Goal: Task Accomplishment & Management: Manage account settings

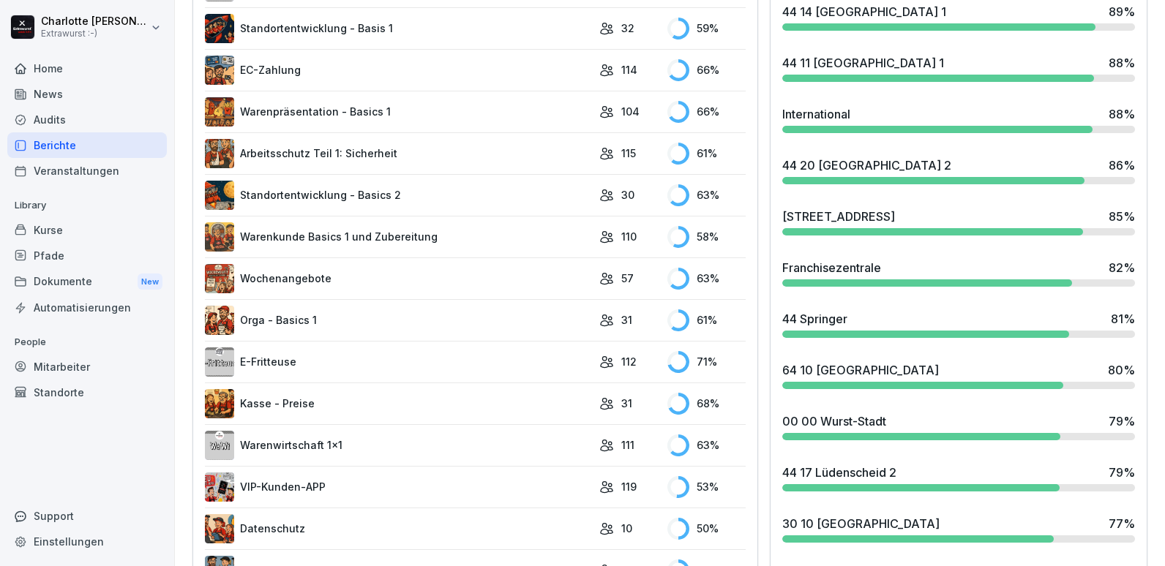
scroll to position [1098, 0]
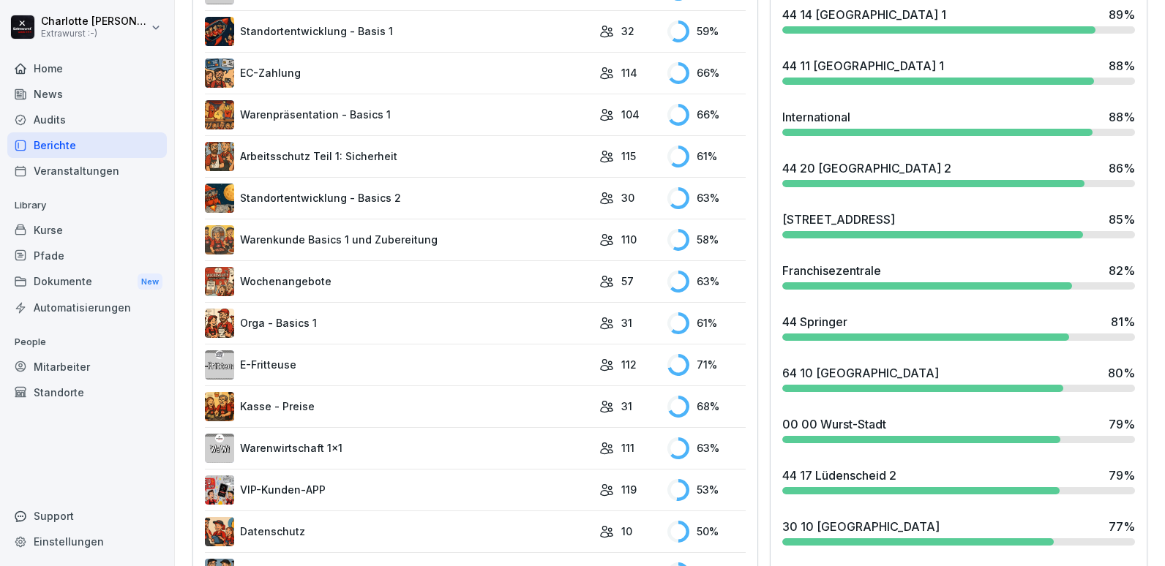
click at [96, 368] on div "Mitarbeiter" at bounding box center [87, 367] width 160 height 26
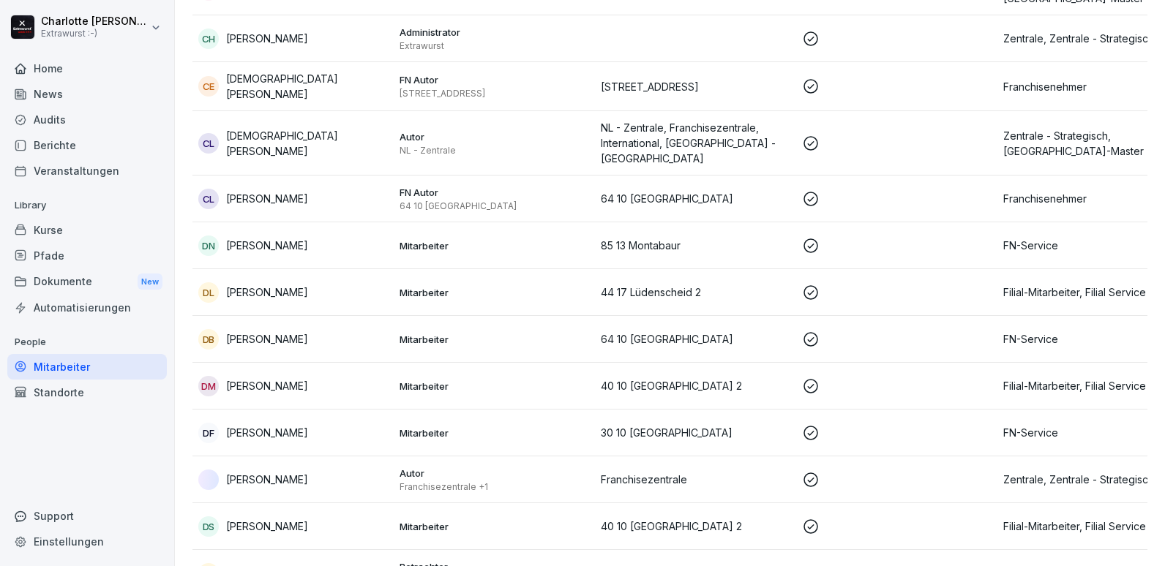
scroll to position [15, 0]
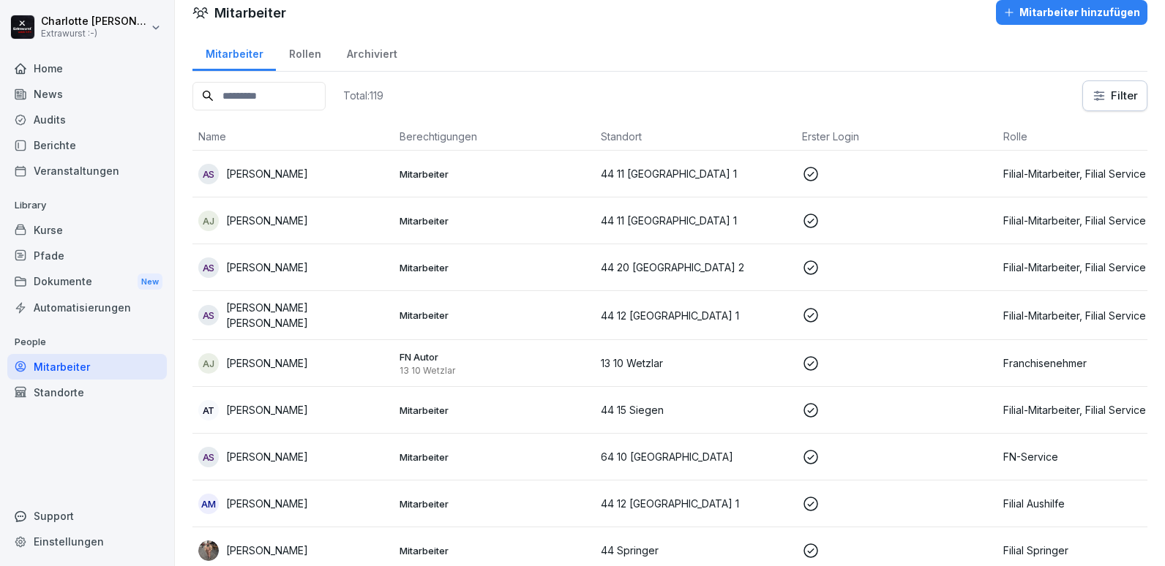
click at [245, 168] on p "[PERSON_NAME]" at bounding box center [267, 173] width 82 height 15
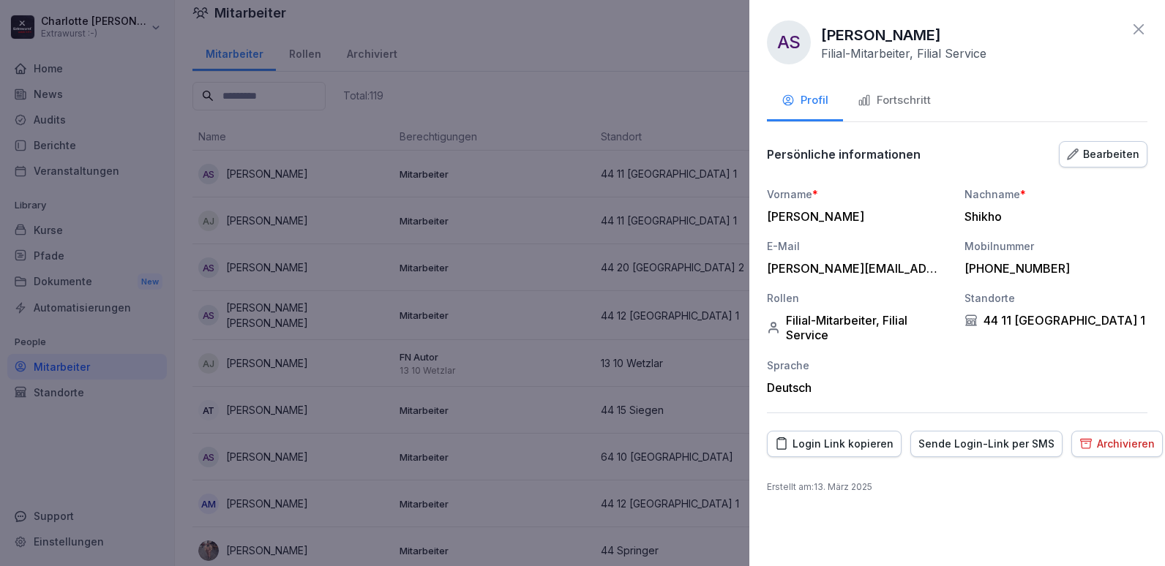
click at [897, 100] on div "Fortschritt" at bounding box center [894, 100] width 73 height 17
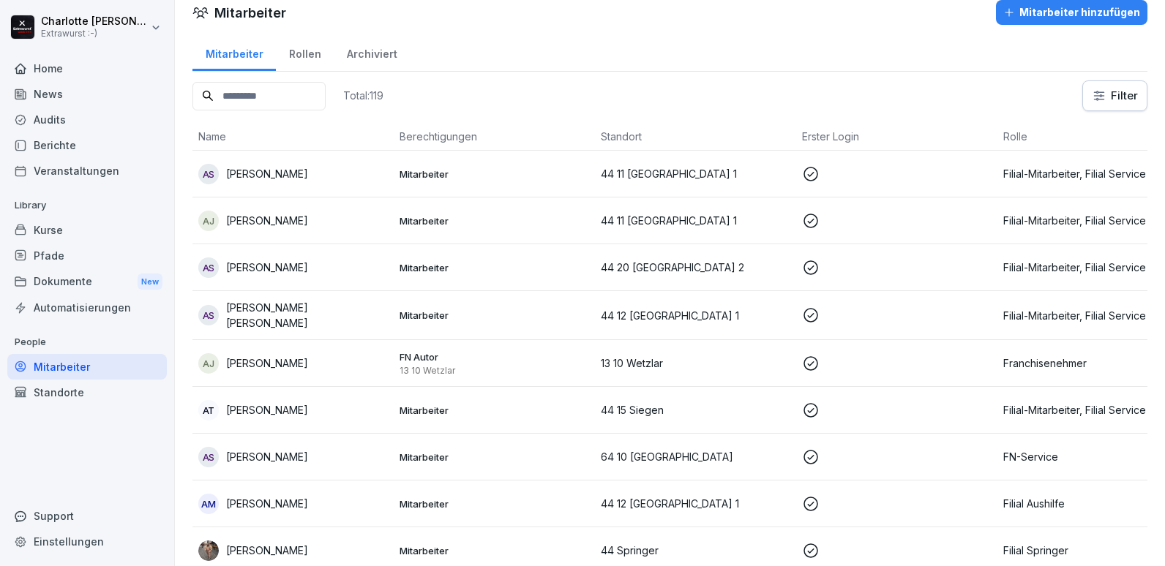
click at [239, 222] on p "[PERSON_NAME]" at bounding box center [267, 220] width 82 height 15
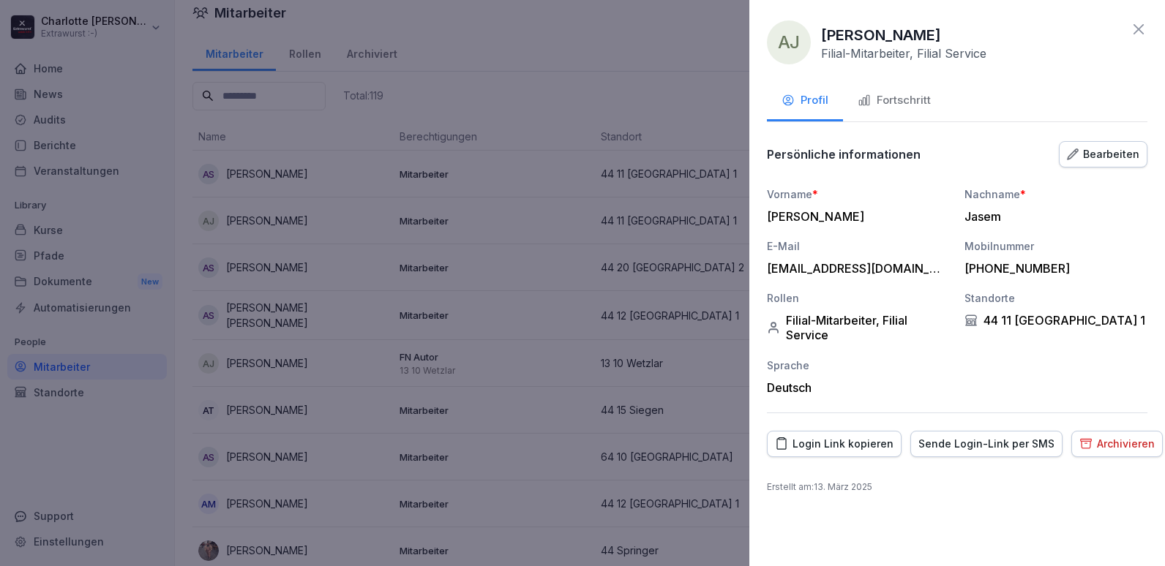
click at [893, 107] on div "Fortschritt" at bounding box center [894, 100] width 73 height 17
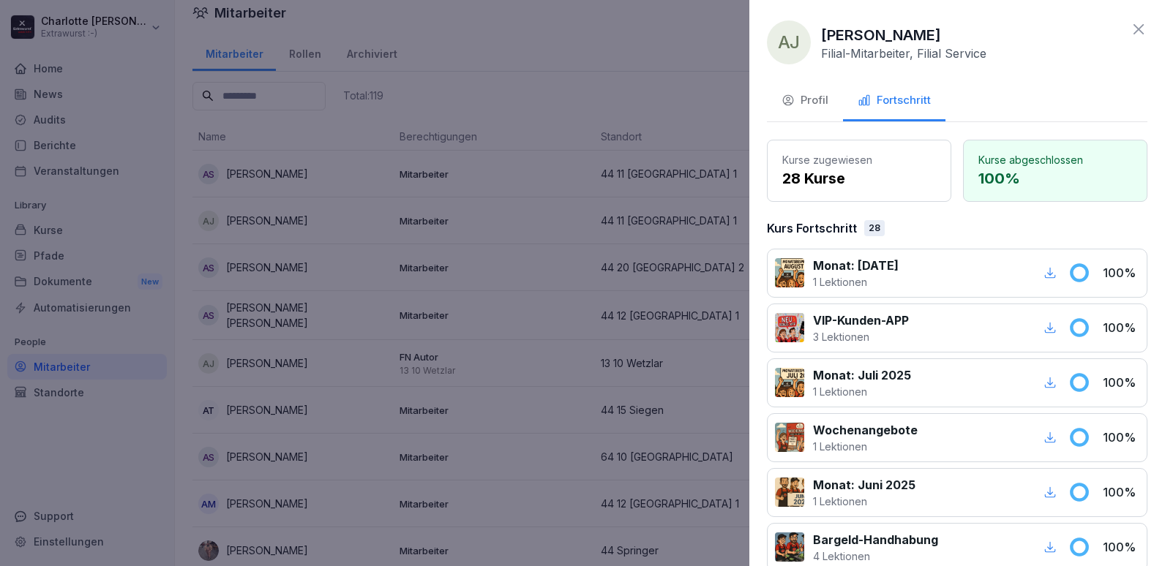
click at [224, 195] on div at bounding box center [582, 283] width 1165 height 566
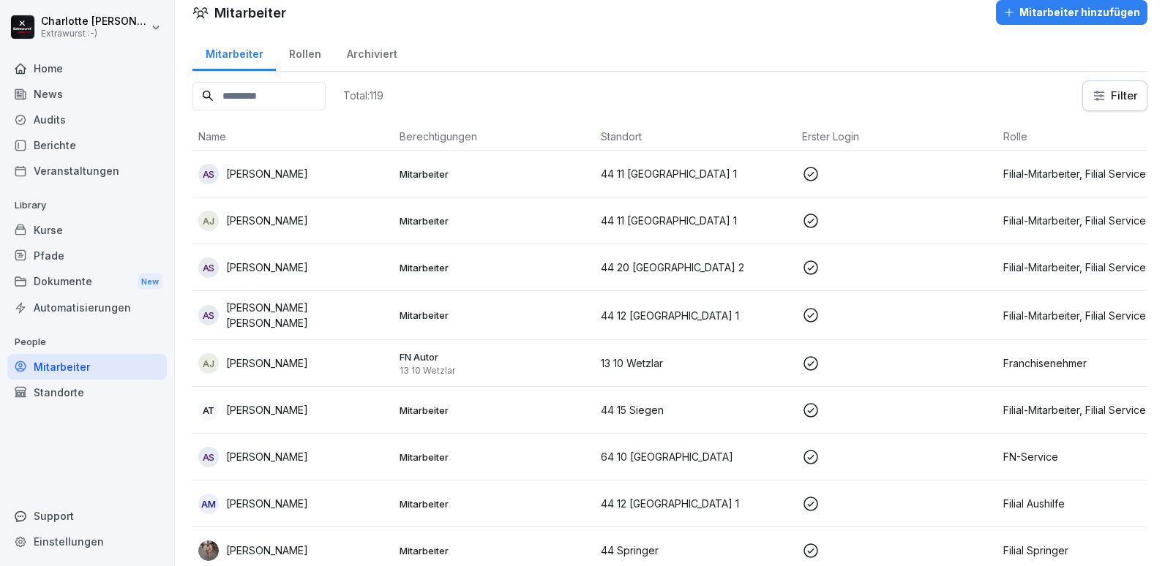
click at [261, 269] on p "[PERSON_NAME]" at bounding box center [267, 267] width 82 height 15
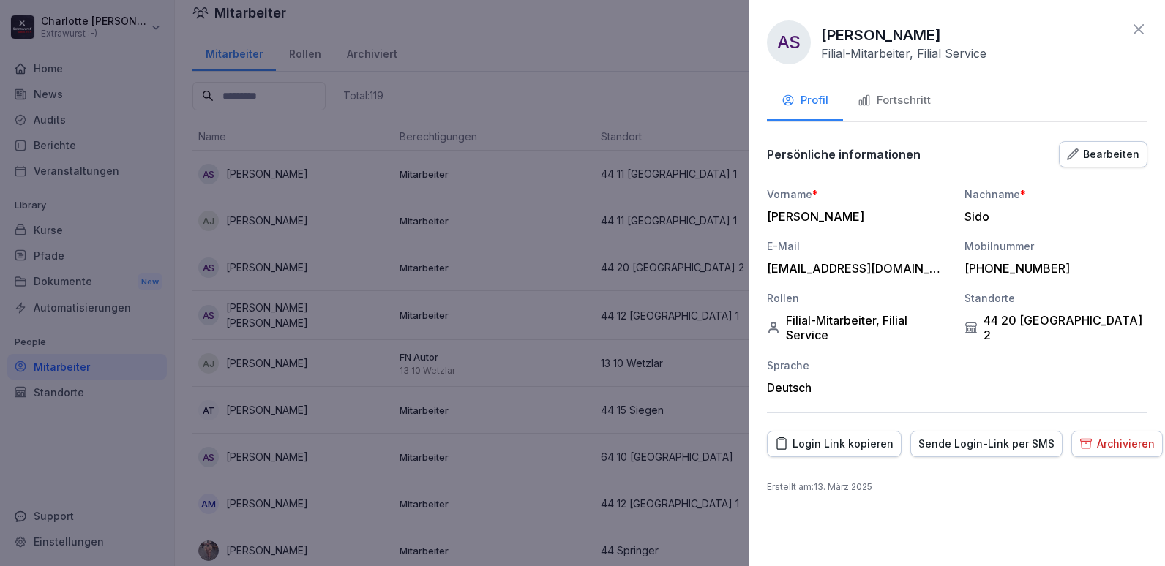
click at [898, 106] on div "Fortschritt" at bounding box center [894, 100] width 73 height 17
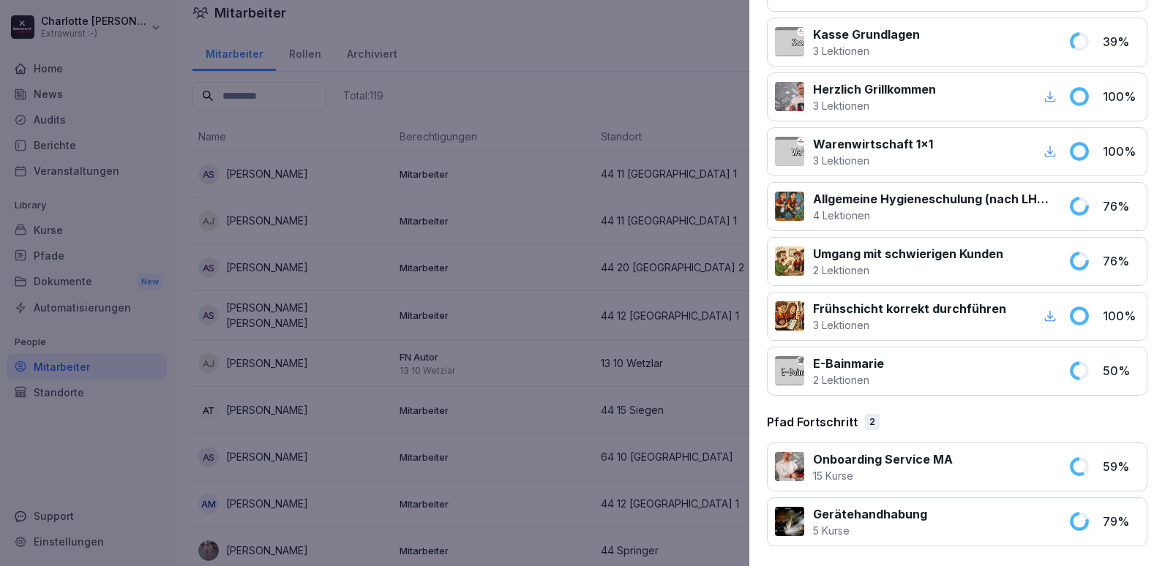
scroll to position [1384, 0]
click at [428, 248] on div at bounding box center [582, 283] width 1165 height 566
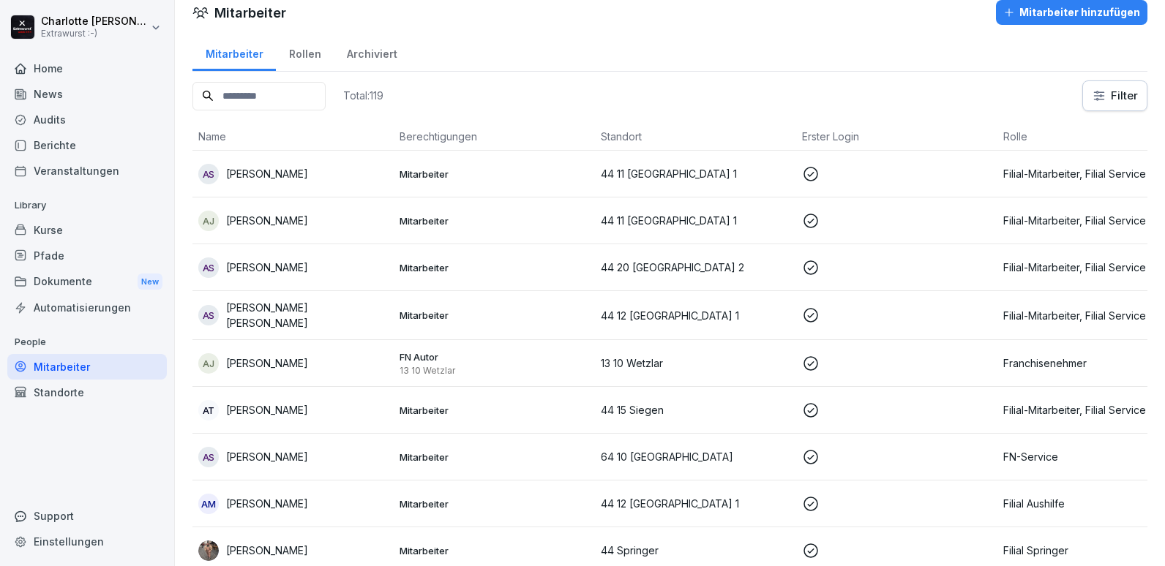
click at [281, 316] on p "[PERSON_NAME]" at bounding box center [307, 315] width 162 height 31
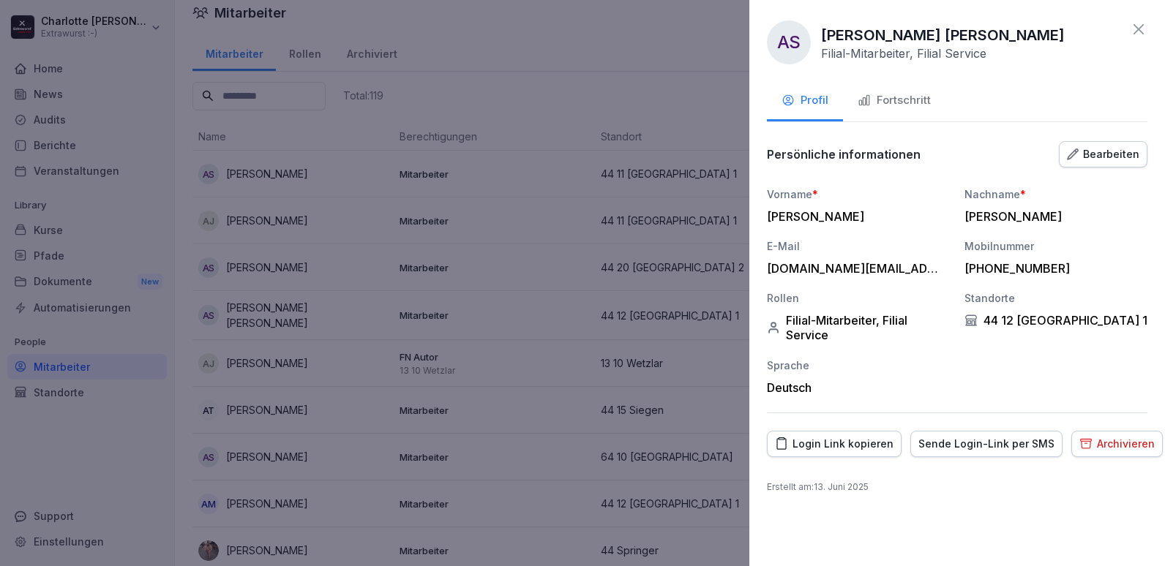
click at [901, 102] on div "Fortschritt" at bounding box center [894, 100] width 73 height 17
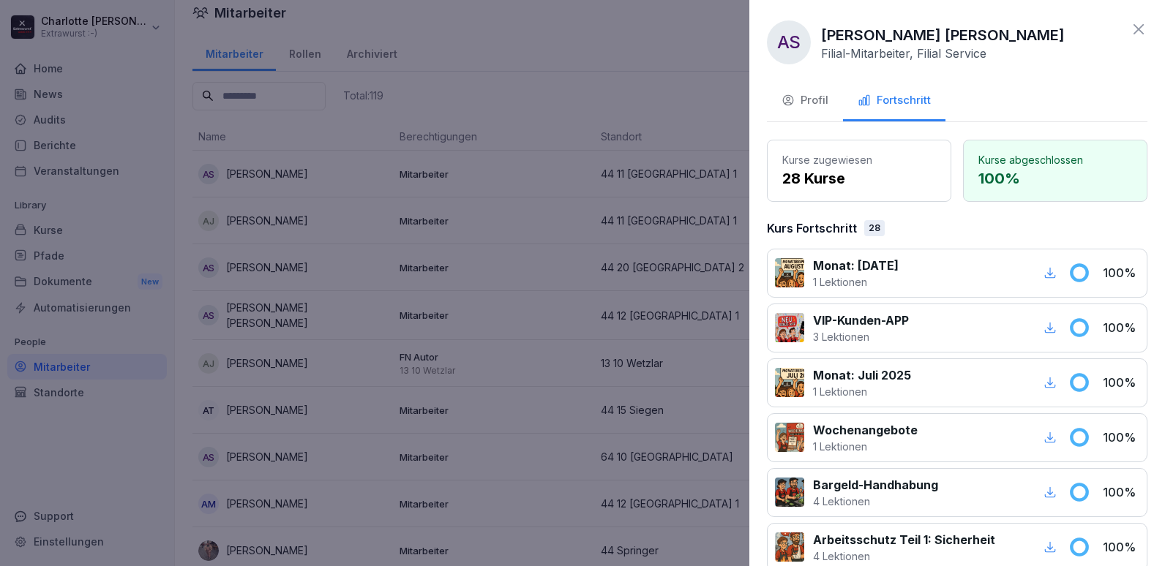
click at [279, 376] on div at bounding box center [582, 283] width 1165 height 566
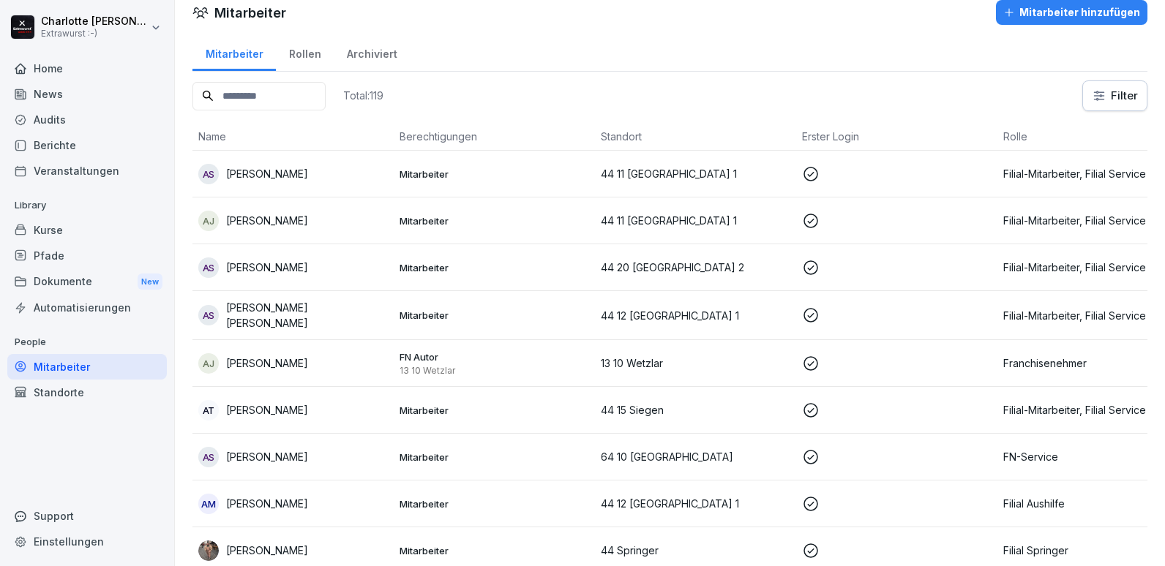
click at [274, 363] on p "[PERSON_NAME]" at bounding box center [267, 363] width 82 height 15
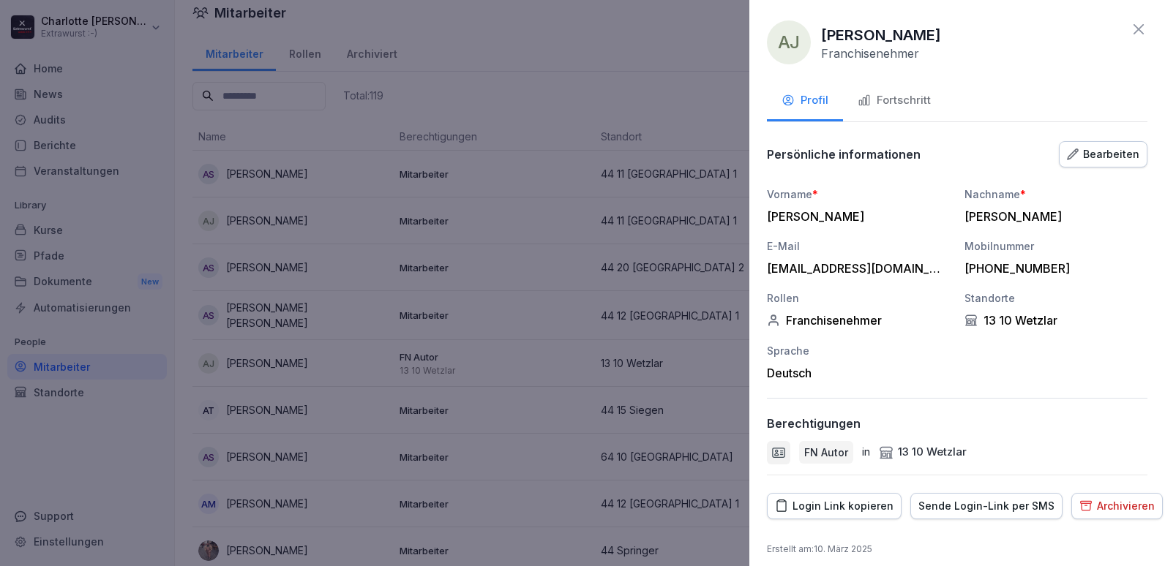
click at [884, 105] on div "Fortschritt" at bounding box center [894, 100] width 73 height 17
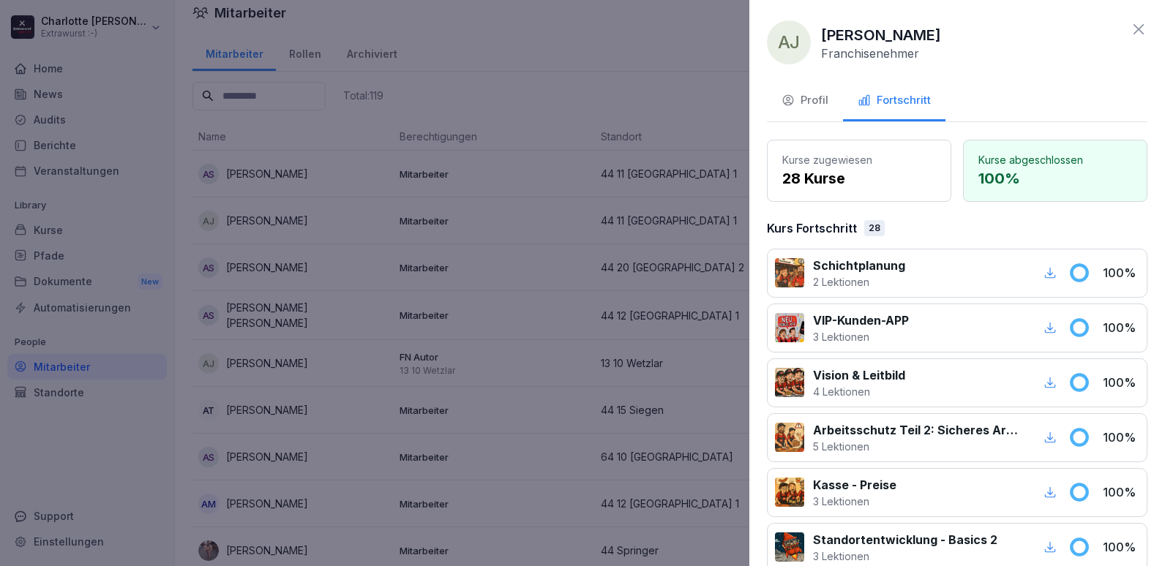
drag, startPoint x: 286, startPoint y: 365, endPoint x: 284, endPoint y: 373, distance: 8.3
click at [285, 364] on div at bounding box center [582, 283] width 1165 height 566
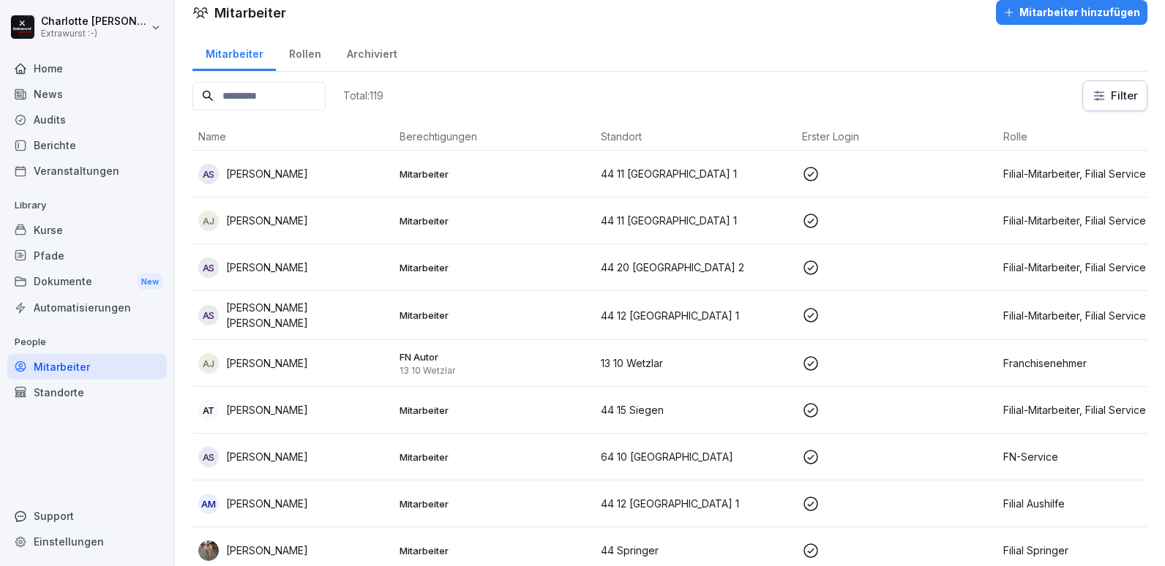
click at [266, 410] on p "[PERSON_NAME]" at bounding box center [267, 409] width 82 height 15
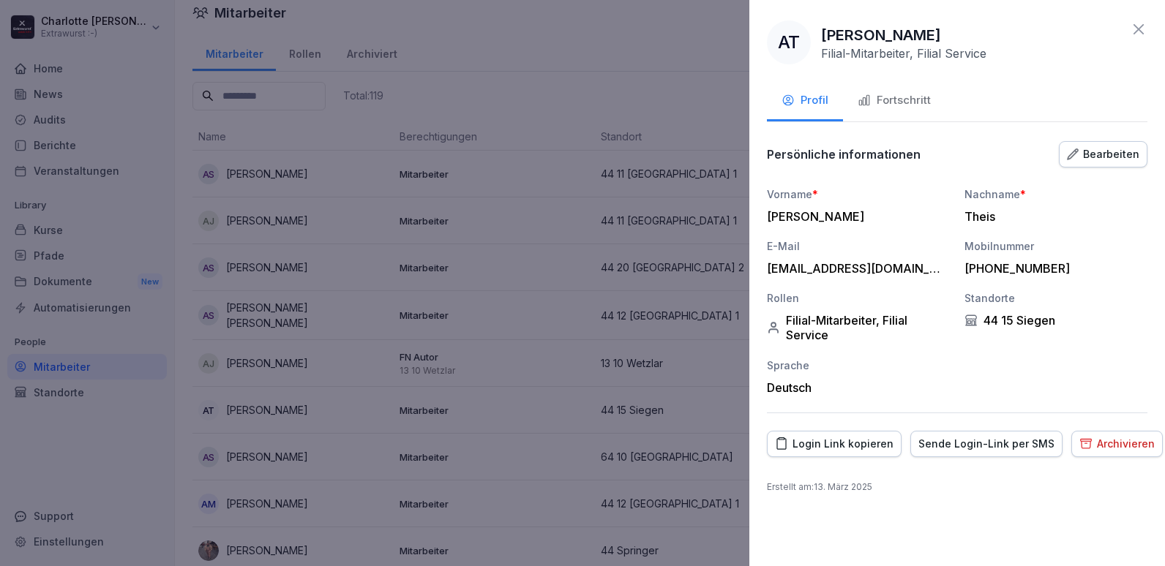
click at [913, 103] on div "Fortschritt" at bounding box center [894, 100] width 73 height 17
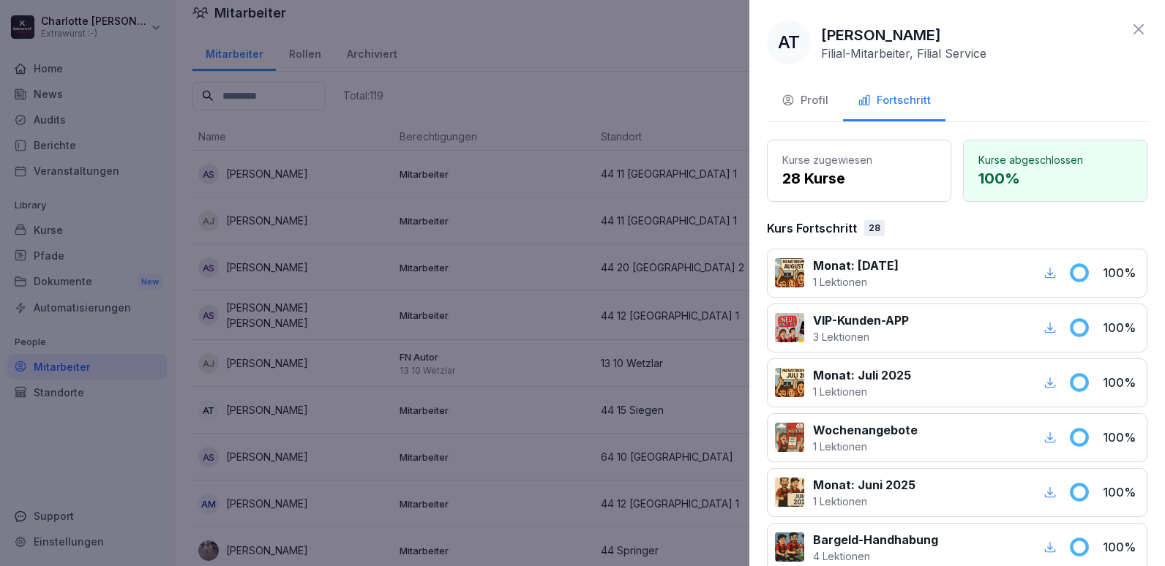
click at [401, 445] on div at bounding box center [582, 283] width 1165 height 566
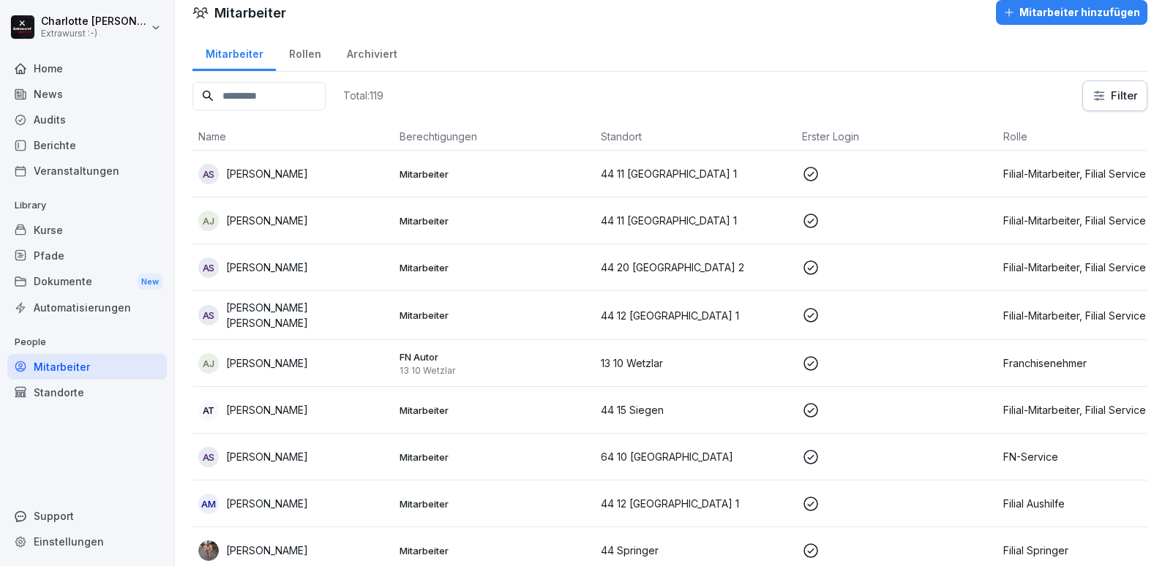
click at [275, 454] on p "[PERSON_NAME]" at bounding box center [267, 456] width 82 height 15
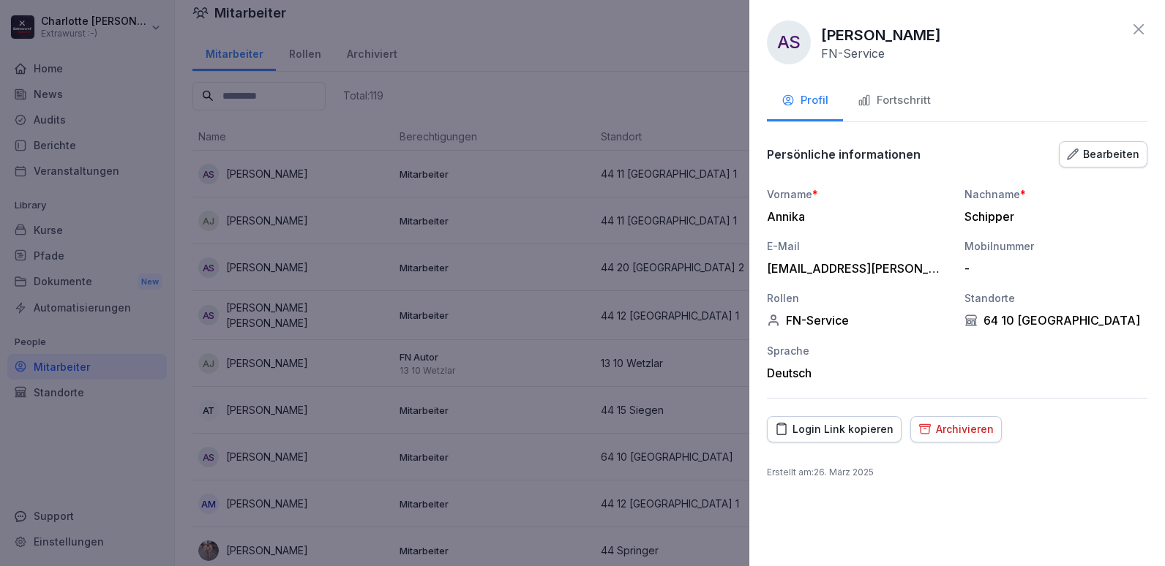
click at [882, 100] on div "Fortschritt" at bounding box center [894, 100] width 73 height 17
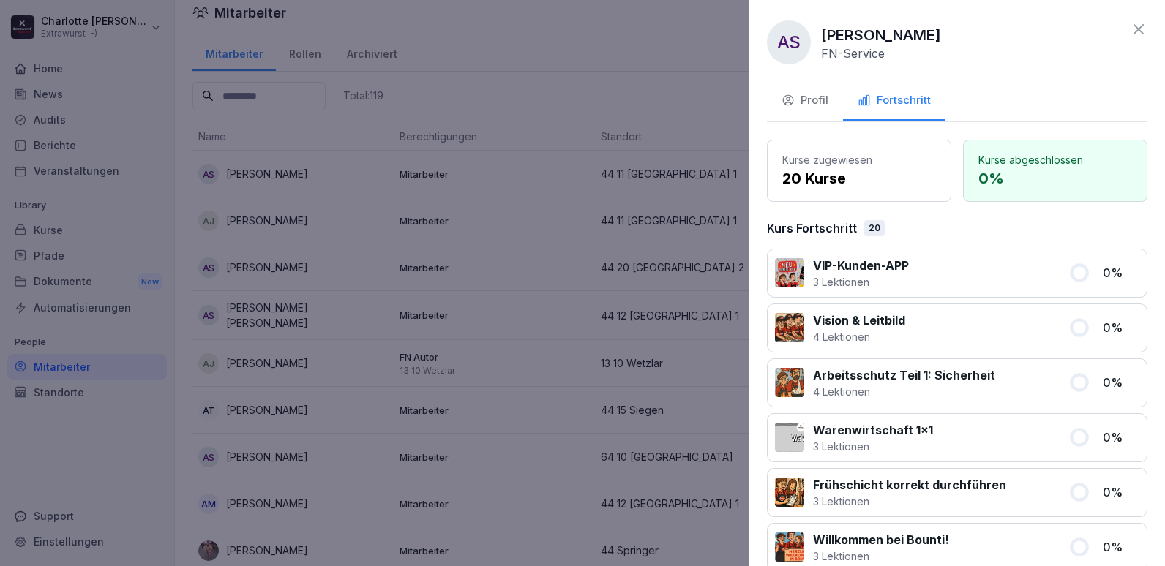
click at [241, 350] on div at bounding box center [582, 283] width 1165 height 566
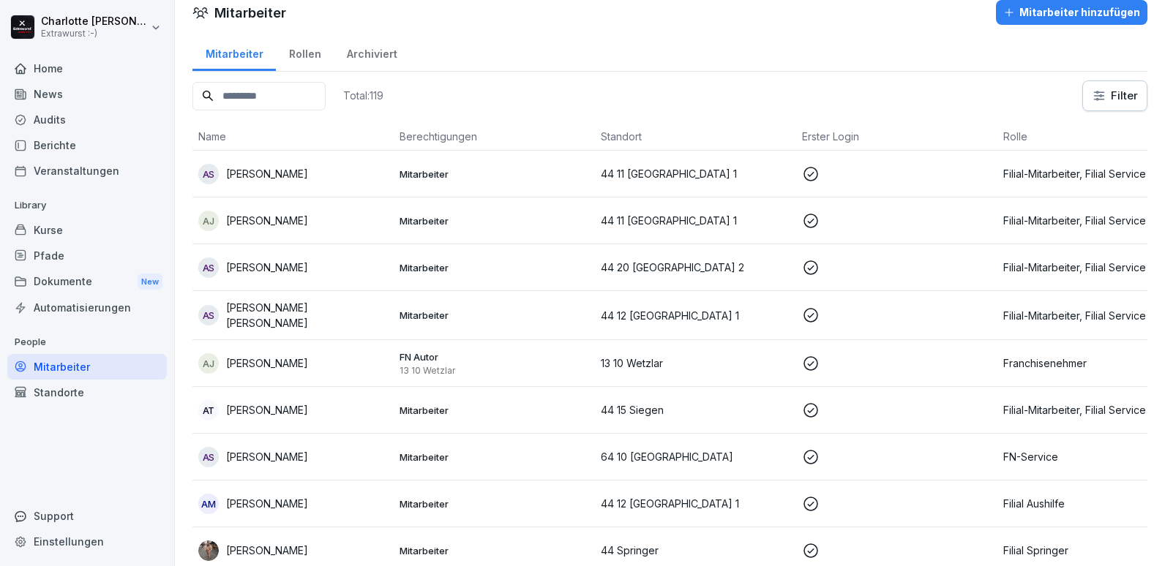
click at [230, 507] on p "[PERSON_NAME]" at bounding box center [267, 503] width 82 height 15
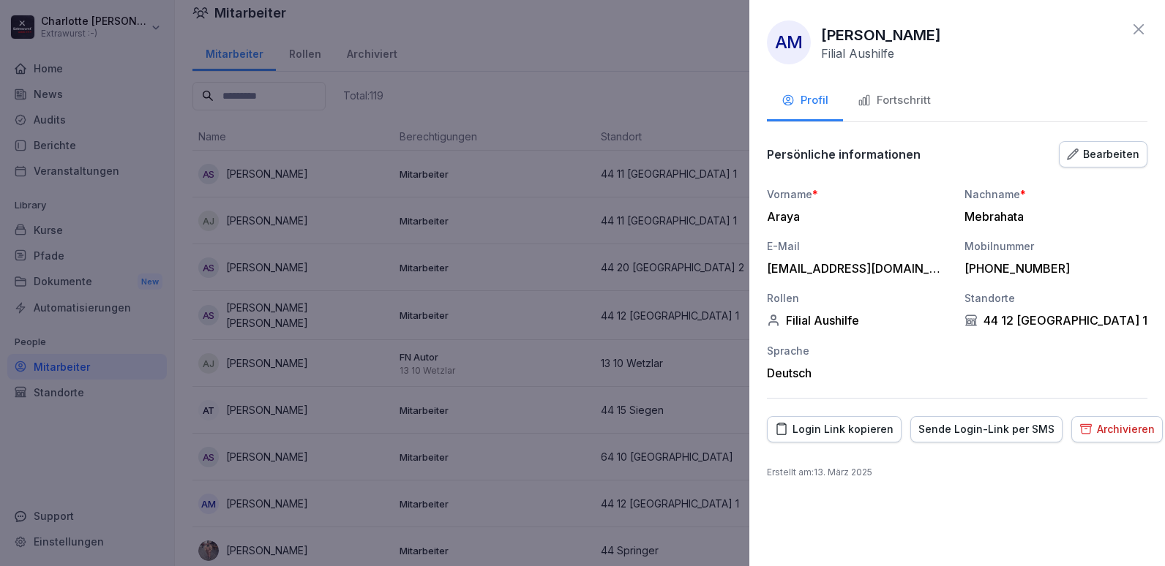
click at [918, 110] on button "Fortschritt" at bounding box center [894, 102] width 102 height 40
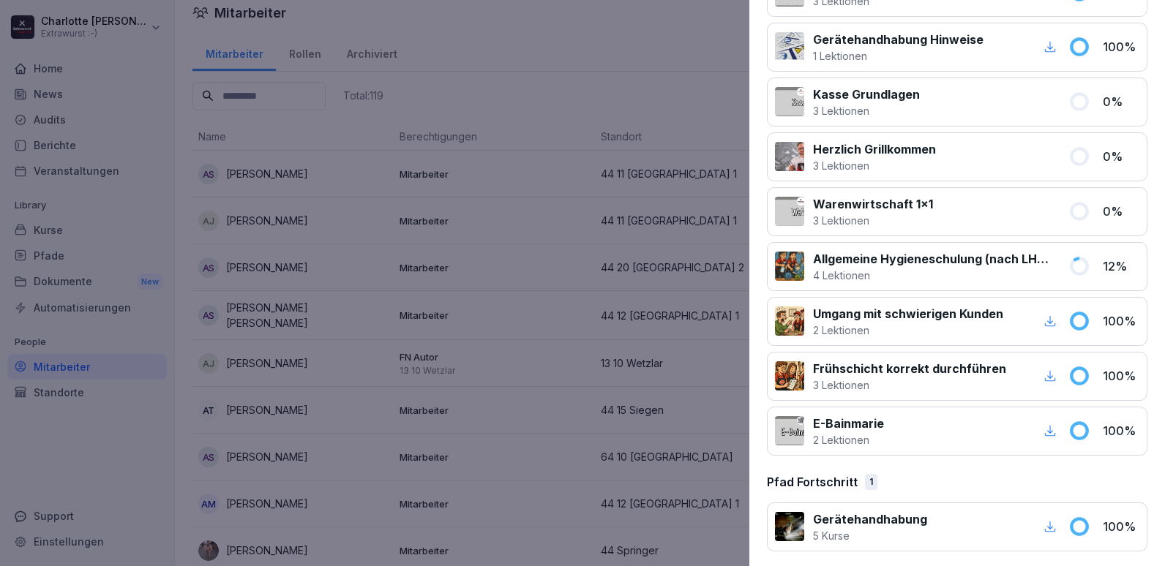
scroll to position [1110, 0]
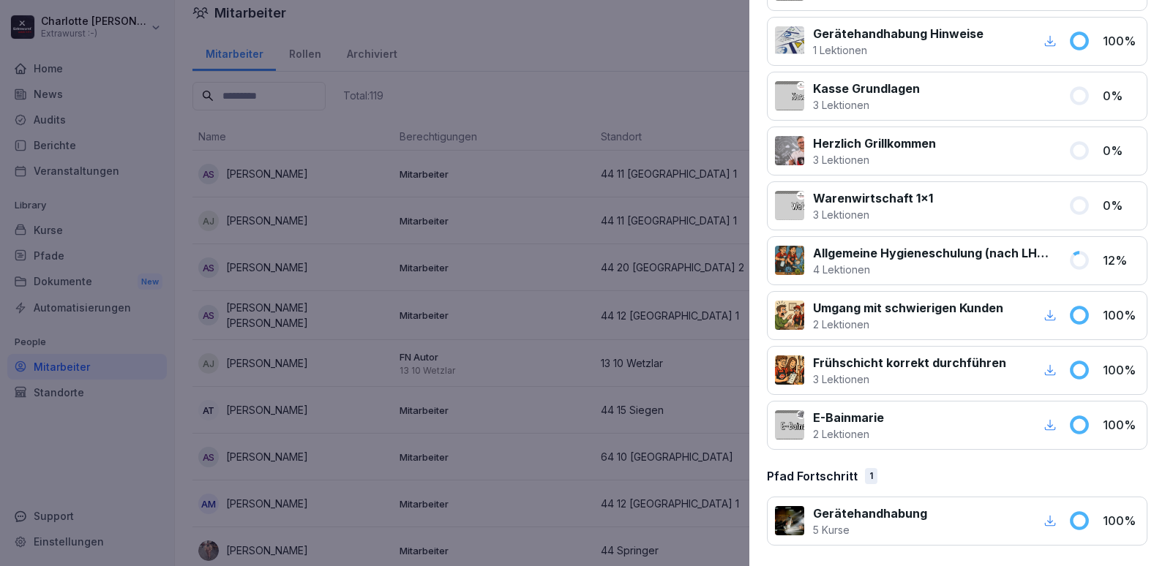
click at [262, 342] on div at bounding box center [582, 283] width 1165 height 566
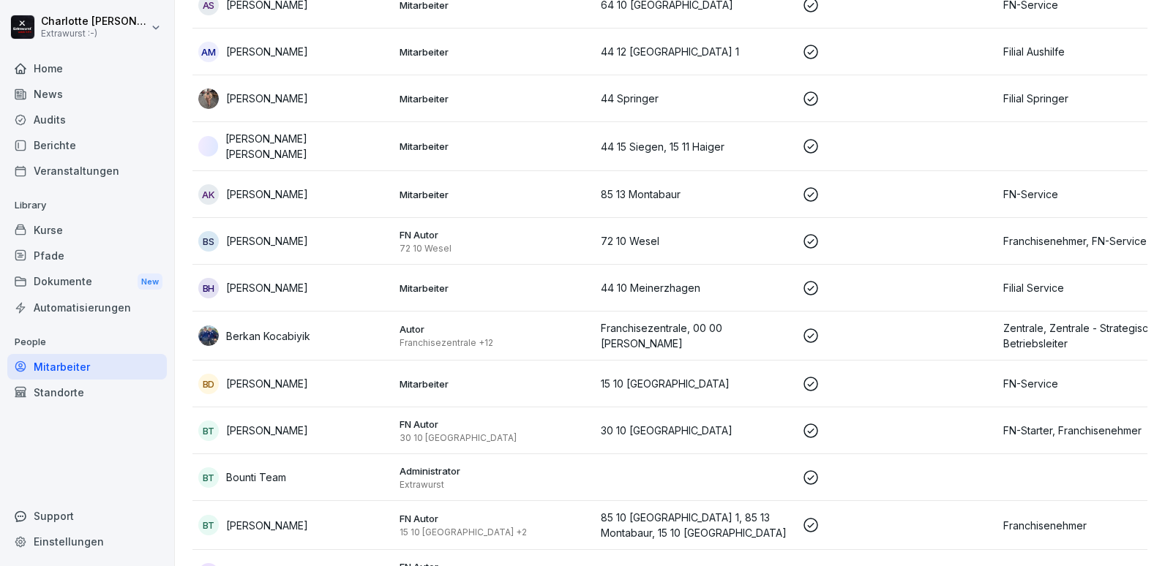
scroll to position [483, 0]
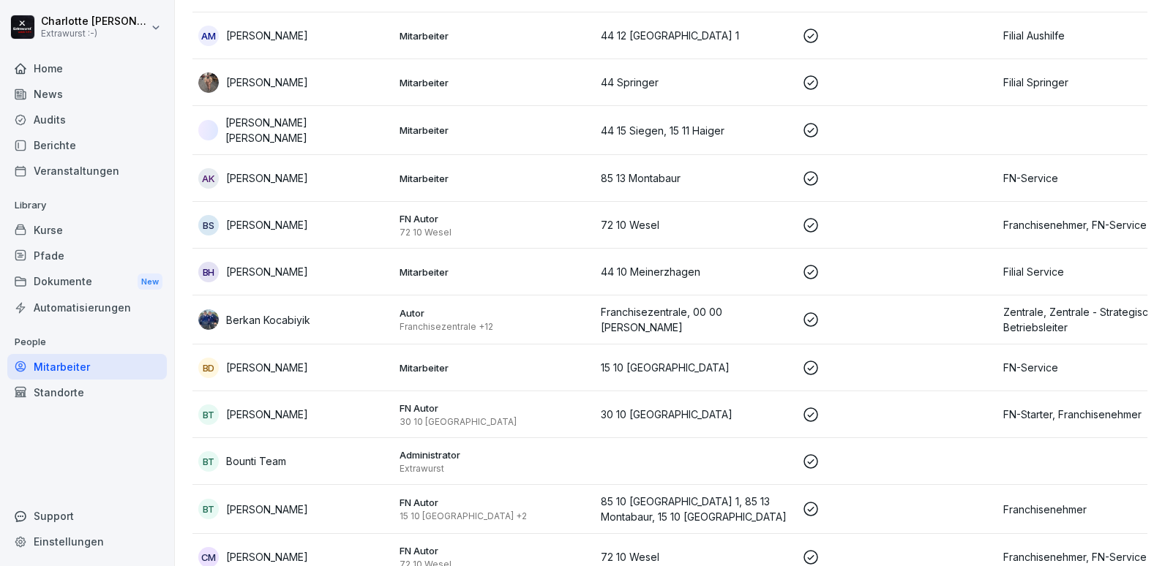
click at [404, 76] on p "Mitarbeiter" at bounding box center [495, 82] width 190 height 13
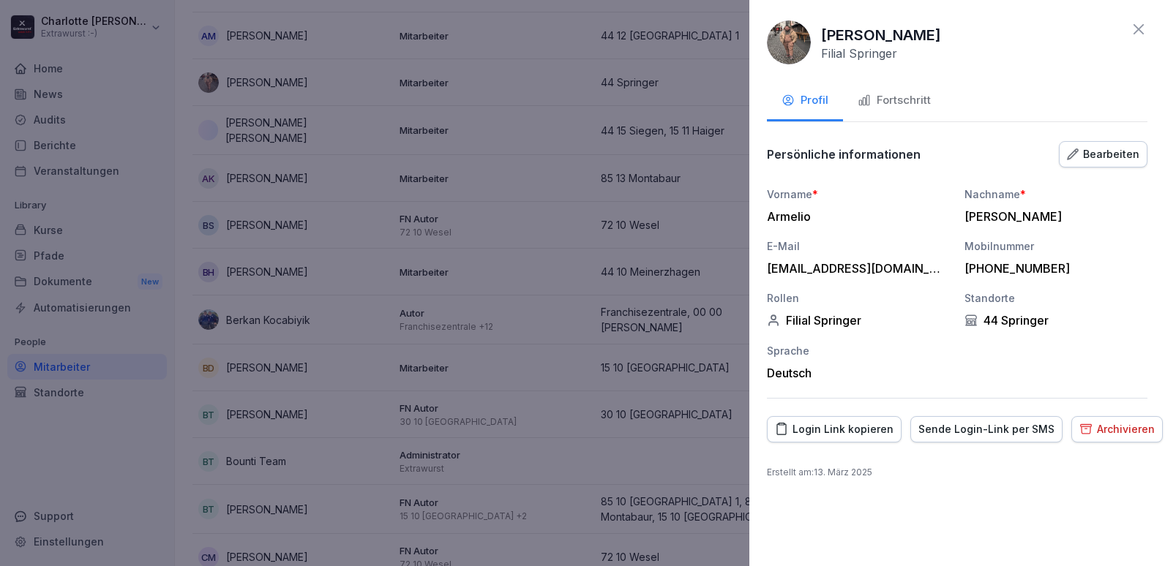
click at [902, 99] on div "Fortschritt" at bounding box center [894, 100] width 73 height 17
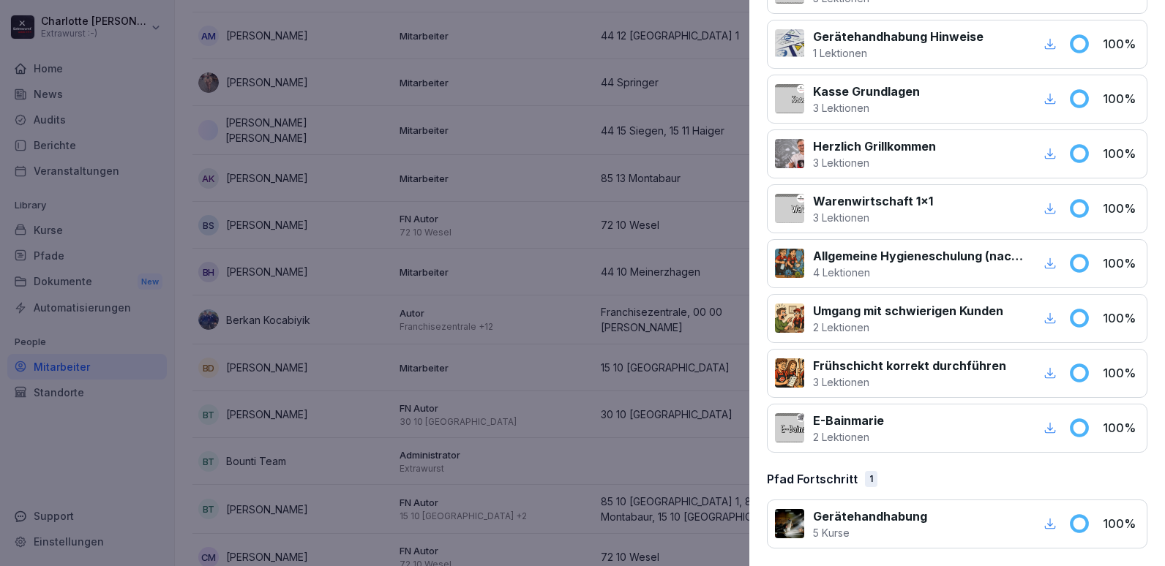
scroll to position [1220, 0]
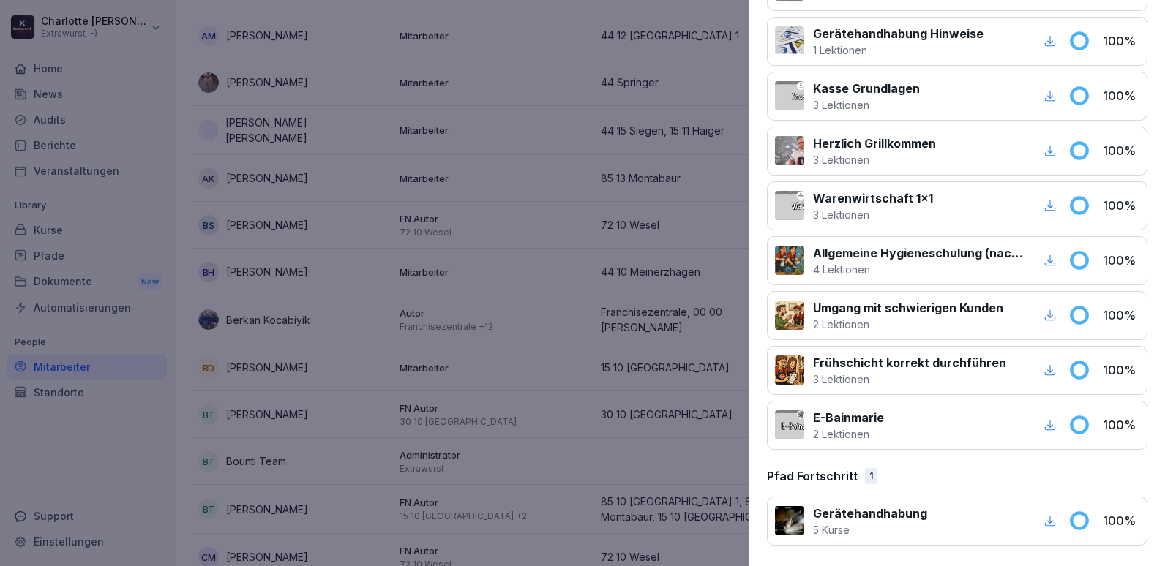
click at [579, 277] on div at bounding box center [582, 283] width 1165 height 566
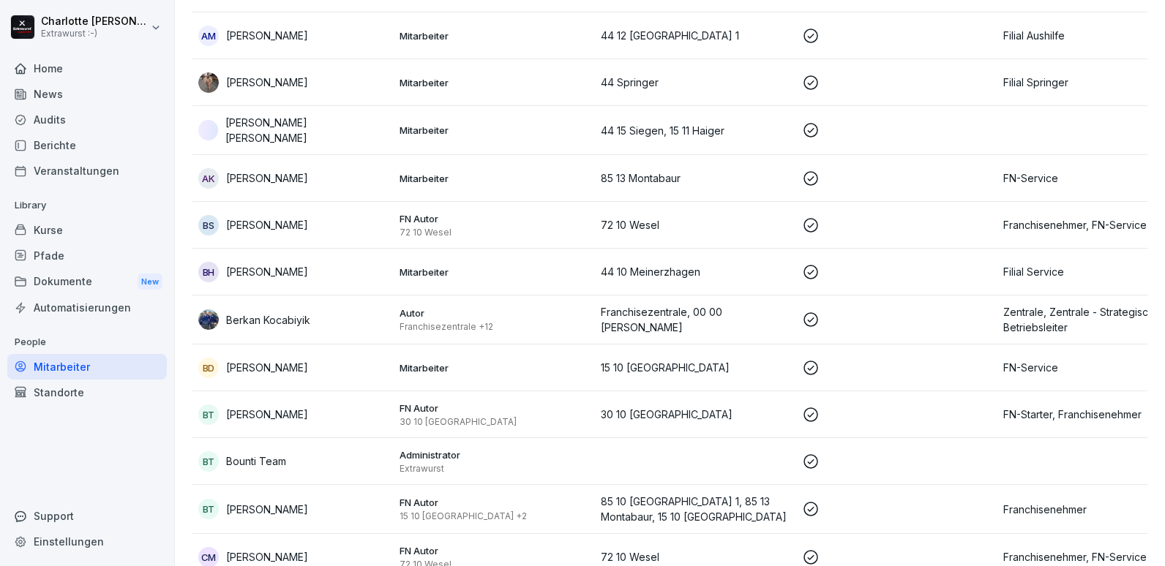
click at [267, 129] on p "[PERSON_NAME]" at bounding box center [306, 130] width 162 height 31
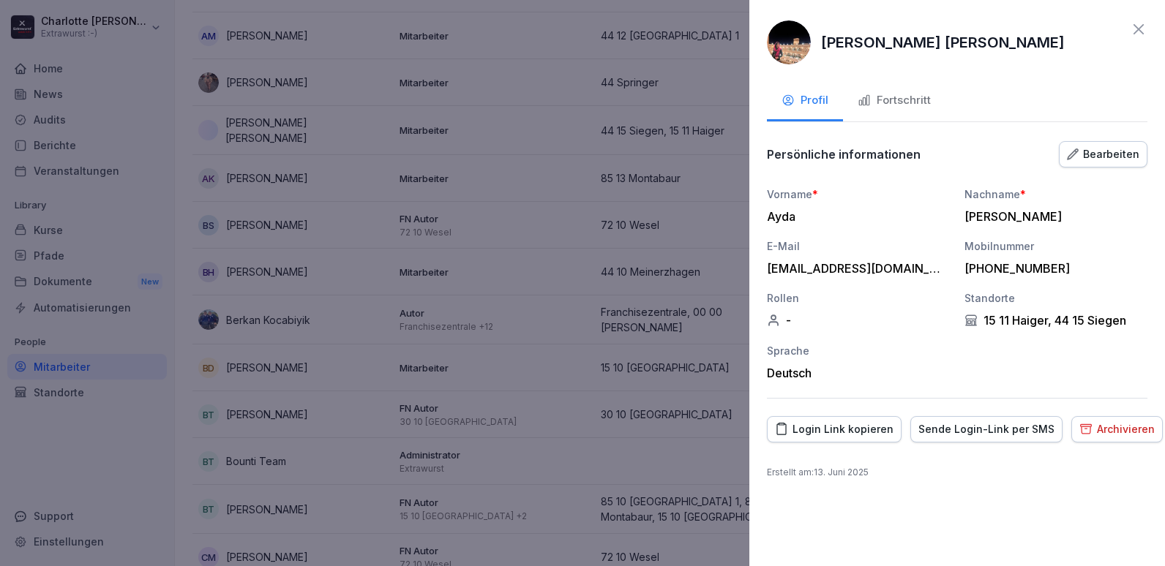
click at [889, 102] on div "Fortschritt" at bounding box center [894, 100] width 73 height 17
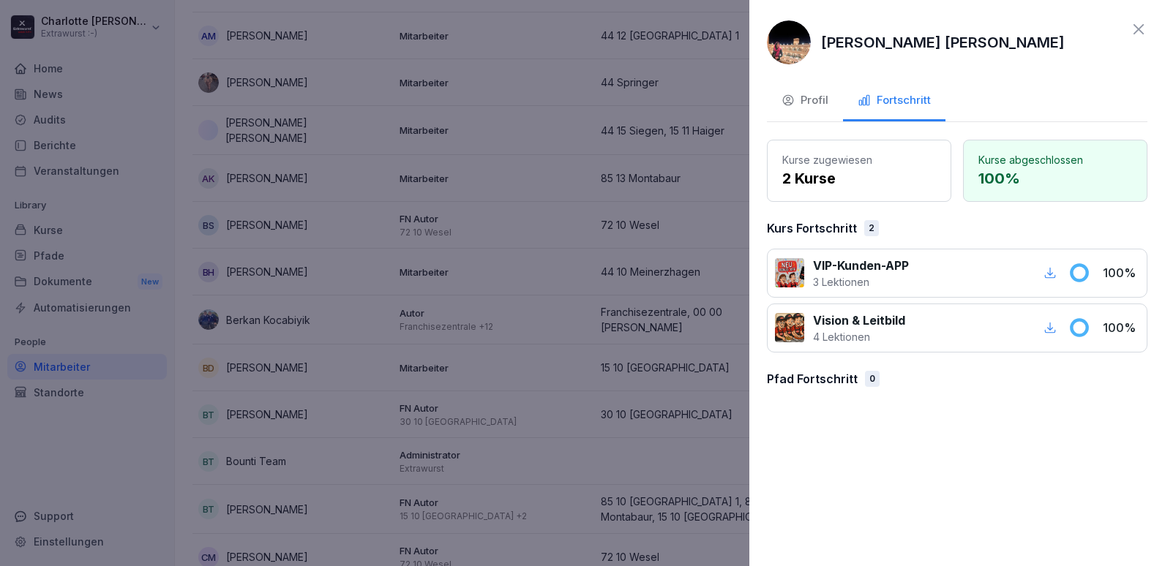
click at [551, 308] on div at bounding box center [582, 283] width 1165 height 566
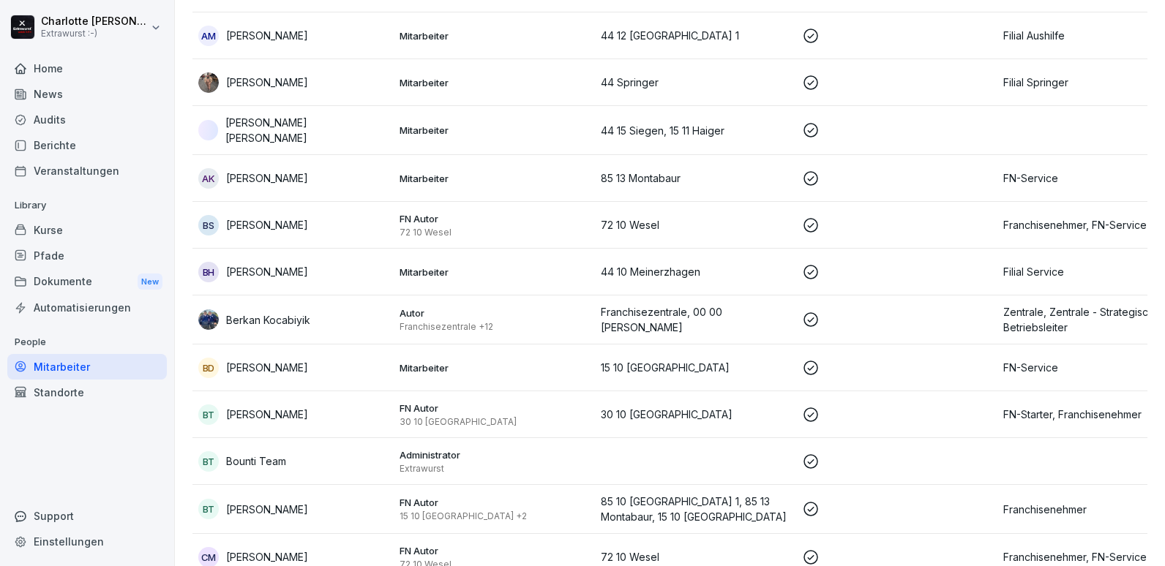
click at [251, 122] on p "[PERSON_NAME]" at bounding box center [306, 130] width 162 height 31
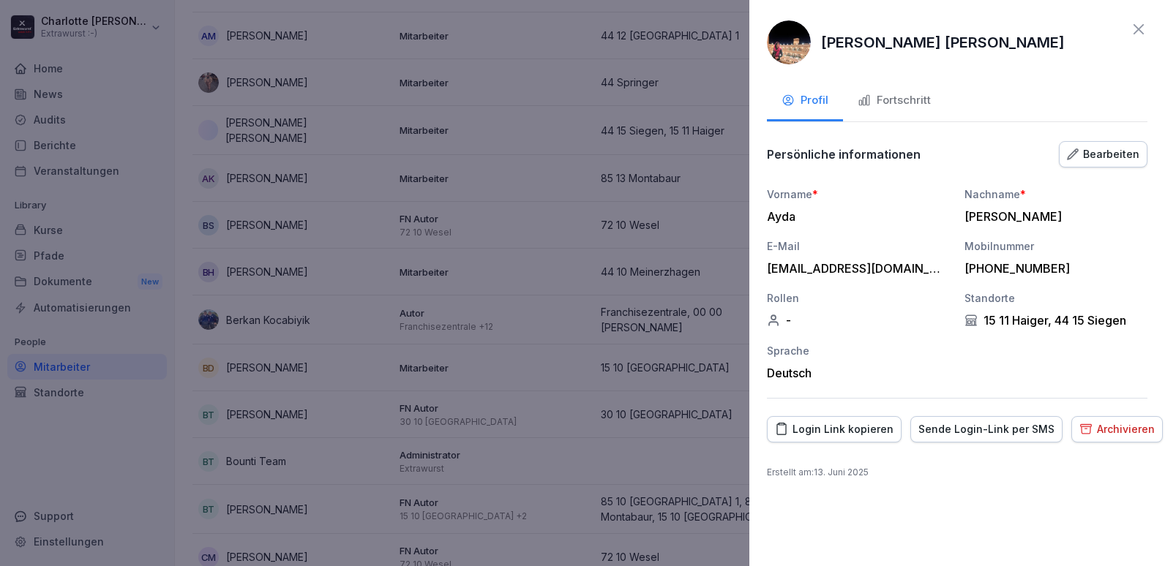
click at [910, 94] on div "Fortschritt" at bounding box center [894, 100] width 73 height 17
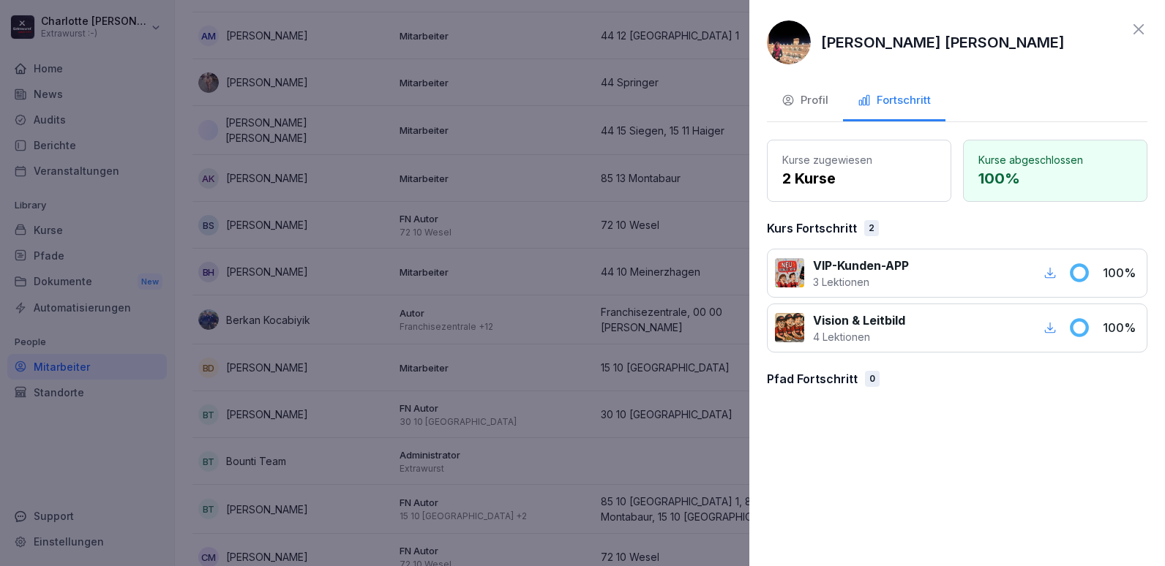
click at [800, 98] on div "Profil" at bounding box center [804, 100] width 47 height 17
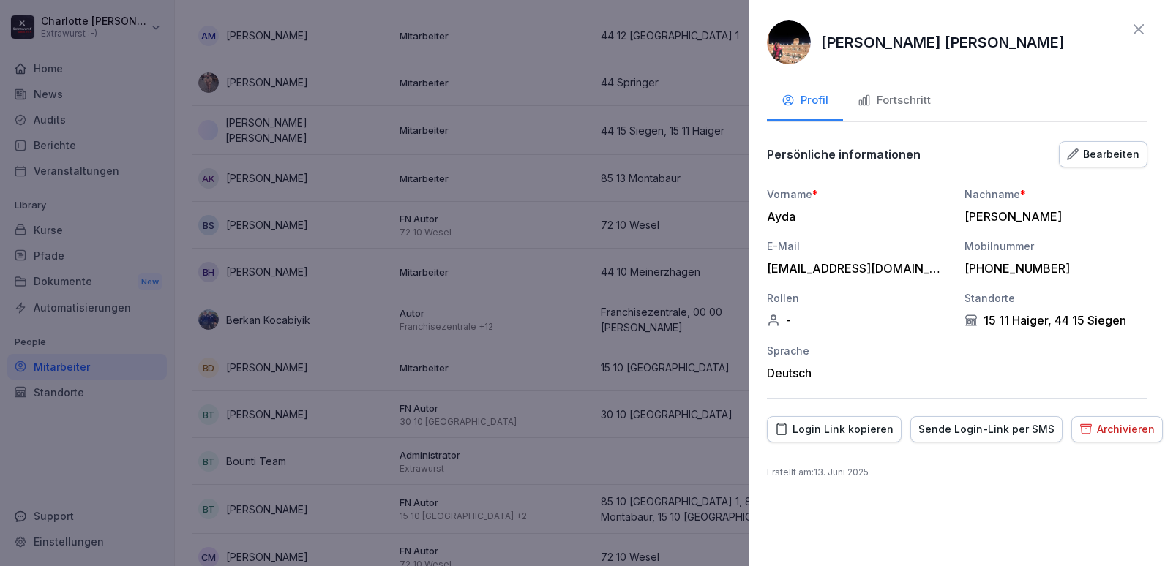
click at [782, 319] on div "-" at bounding box center [858, 320] width 183 height 15
click at [1082, 160] on div "Bearbeiten" at bounding box center [1103, 154] width 72 height 16
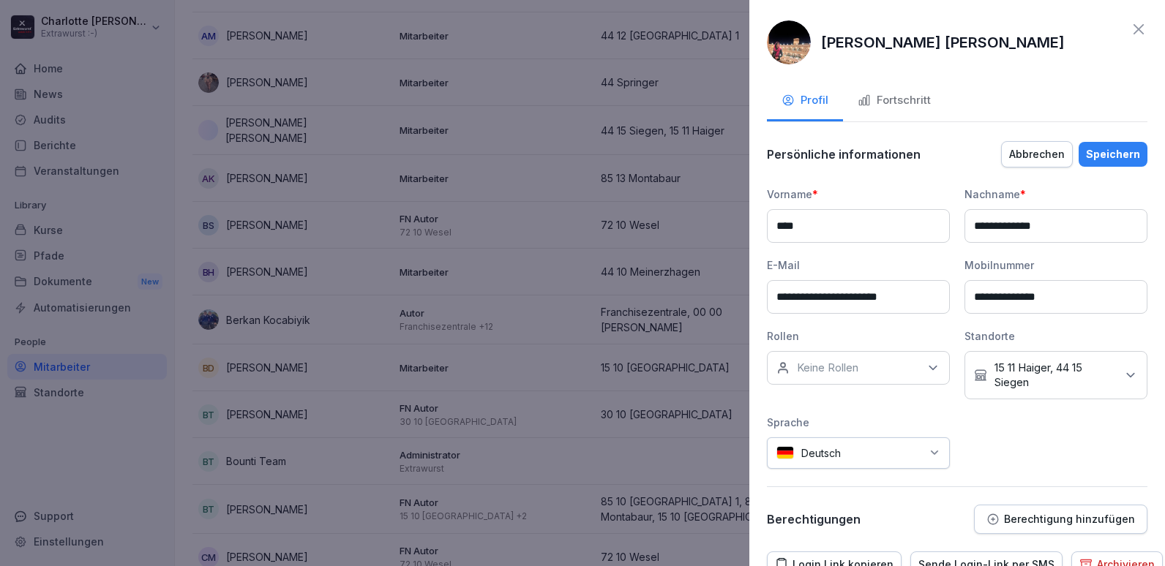
click at [830, 364] on p "Keine Rollen" at bounding box center [827, 368] width 61 height 15
click at [901, 329] on div "Rollen" at bounding box center [858, 336] width 183 height 15
click at [419, 326] on div at bounding box center [582, 283] width 1165 height 566
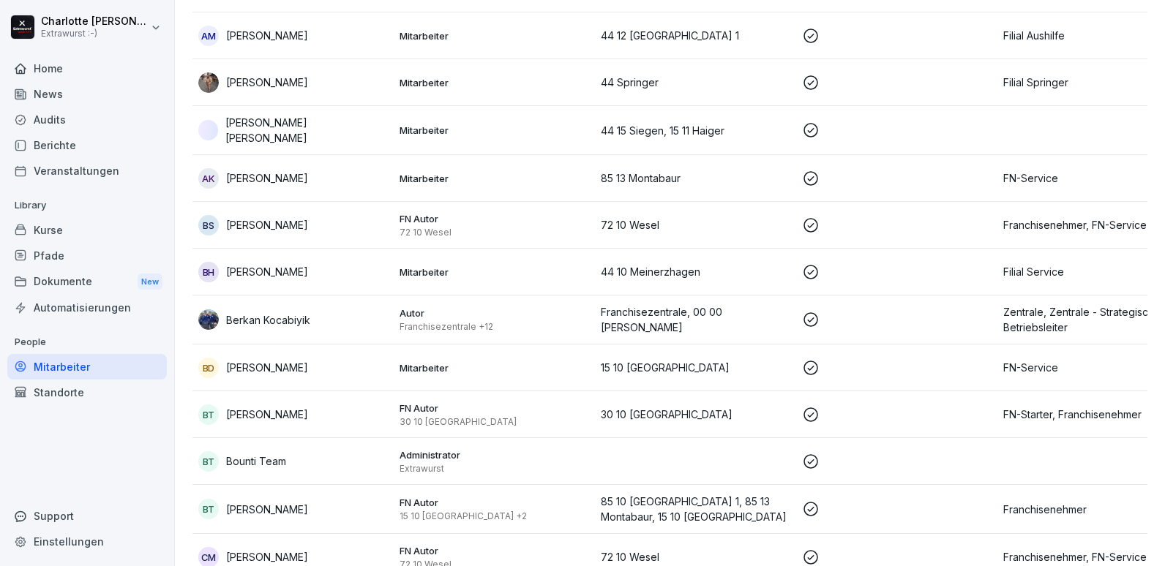
click at [53, 256] on div "Pfade" at bounding box center [87, 256] width 160 height 26
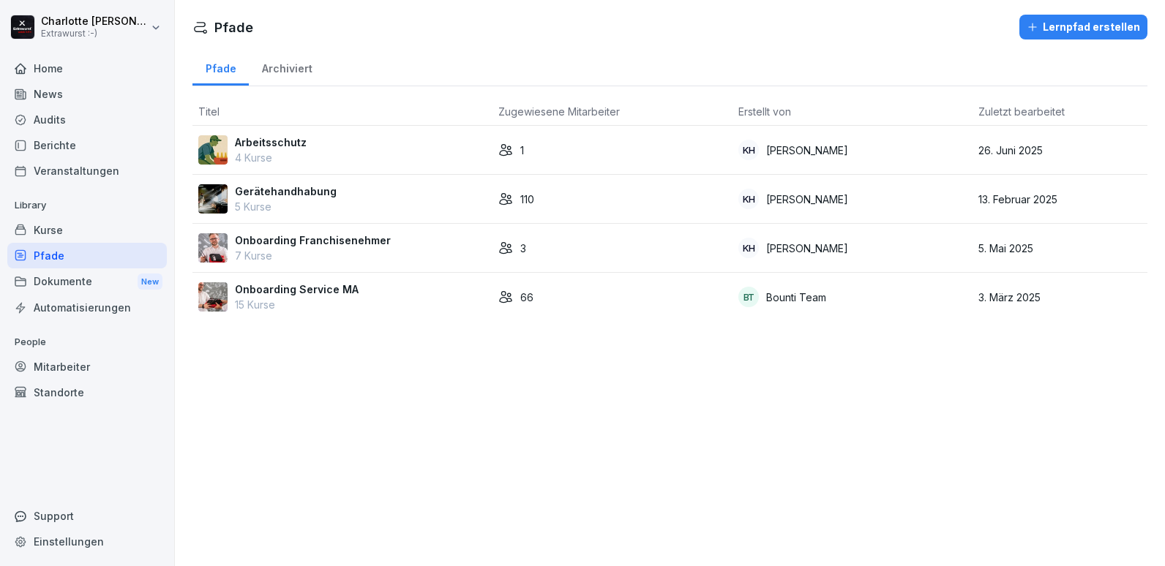
click at [283, 303] on p "15 Kurse" at bounding box center [297, 304] width 124 height 15
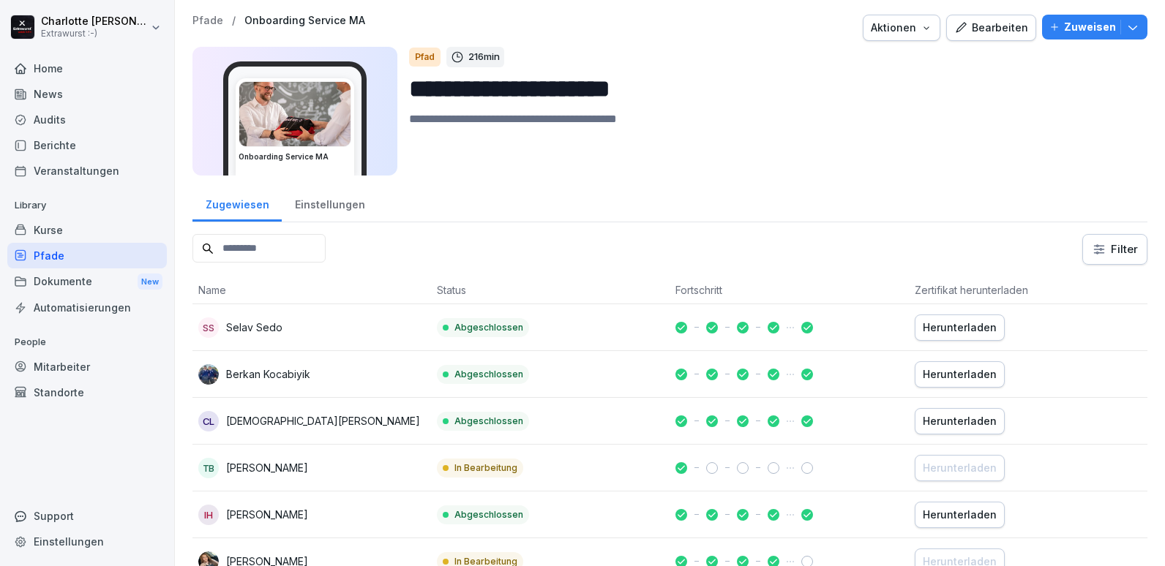
click at [969, 28] on div "Bearbeiten" at bounding box center [991, 28] width 74 height 16
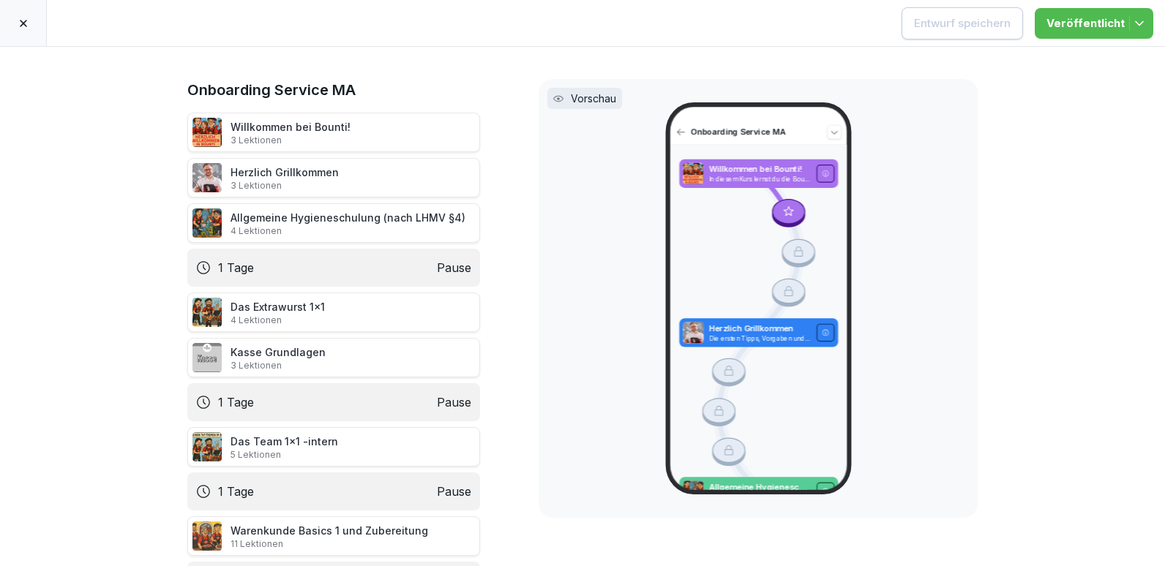
click at [30, 24] on div at bounding box center [23, 23] width 47 height 46
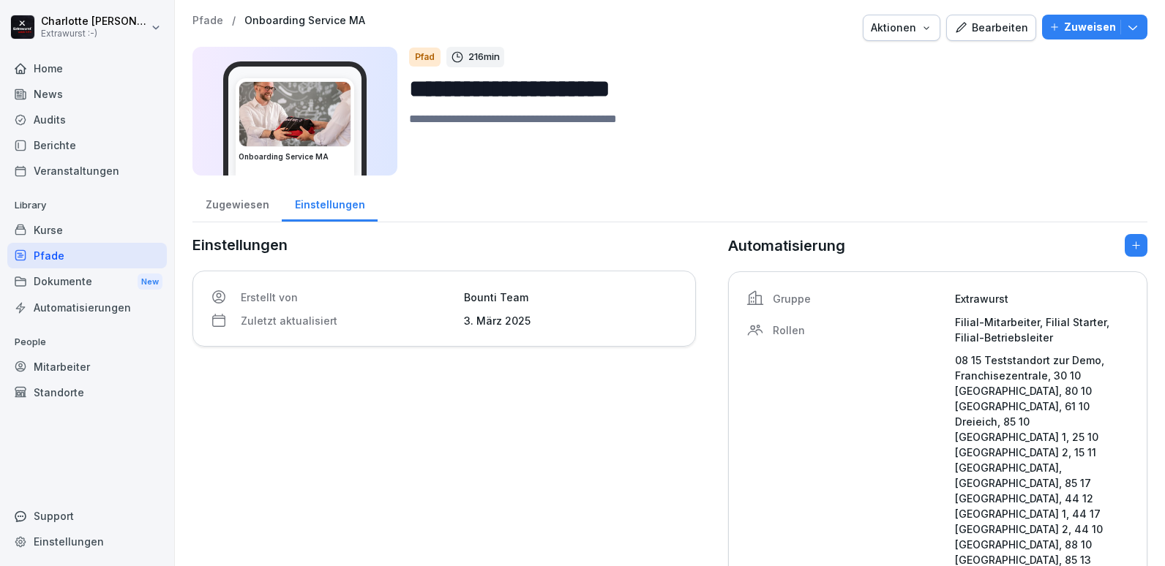
click at [1080, 27] on p "Zuweisen" at bounding box center [1090, 27] width 52 height 16
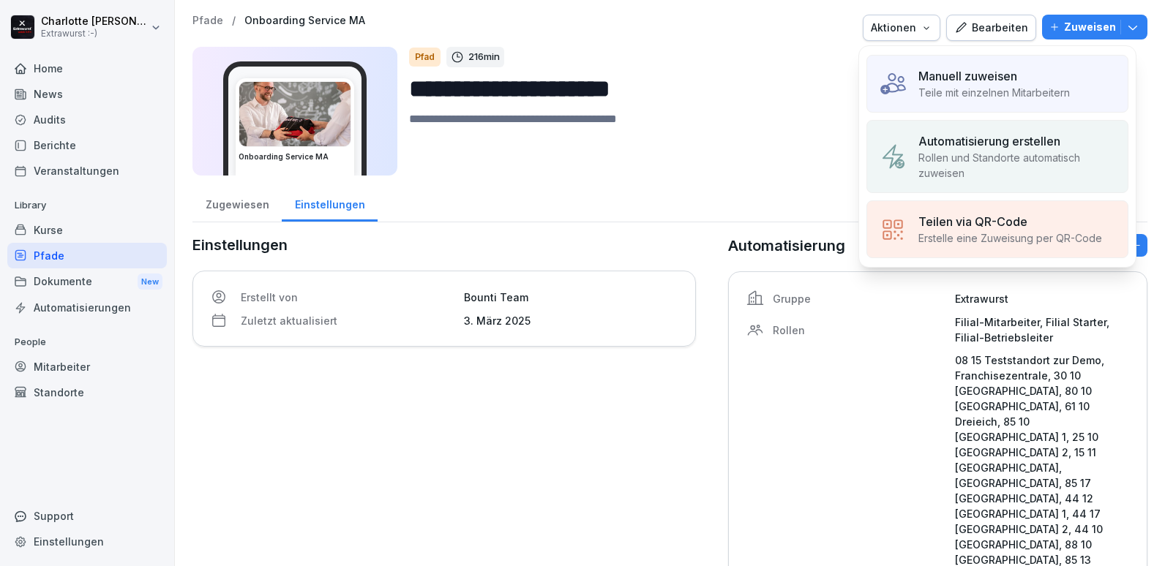
click at [955, 85] on p "Teile mit einzelnen Mitarbeitern" at bounding box center [993, 92] width 151 height 15
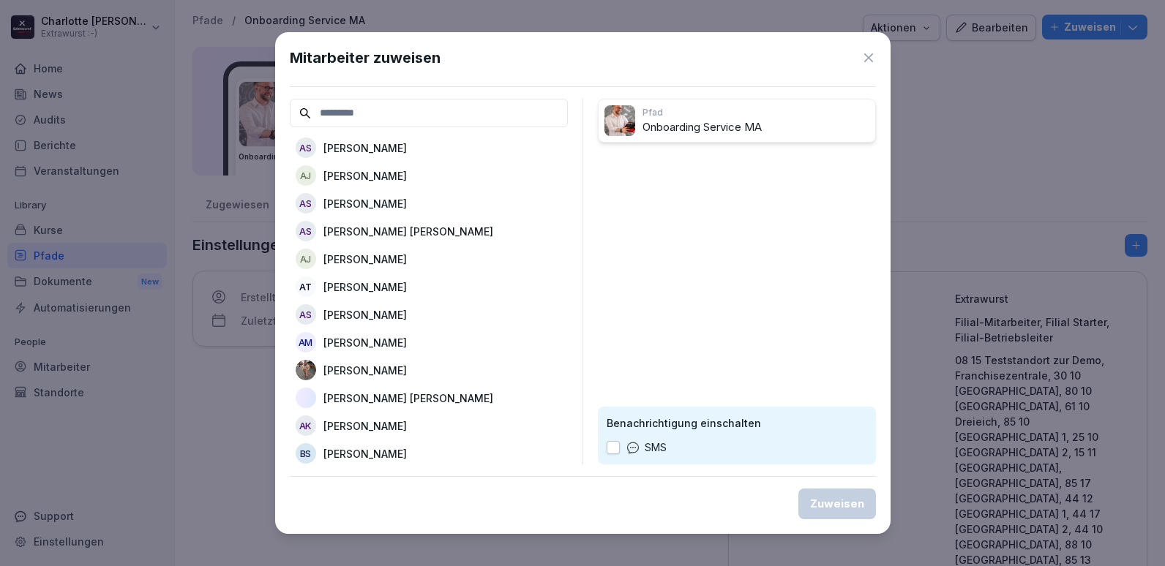
click at [343, 398] on p "[PERSON_NAME] [PERSON_NAME]" at bounding box center [408, 398] width 170 height 15
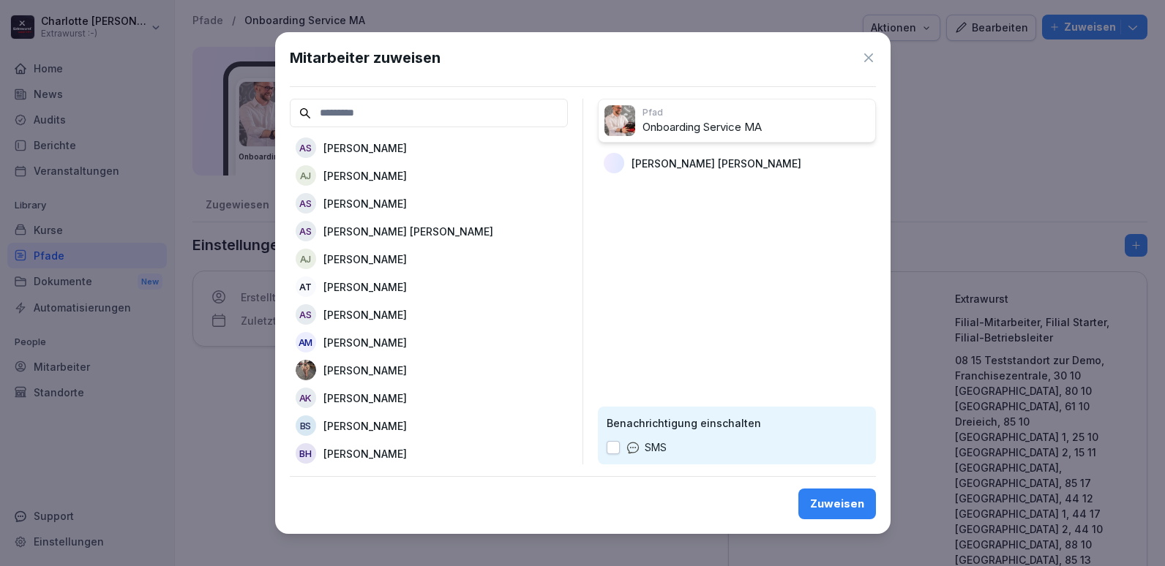
click at [825, 506] on div "Zuweisen" at bounding box center [837, 504] width 54 height 16
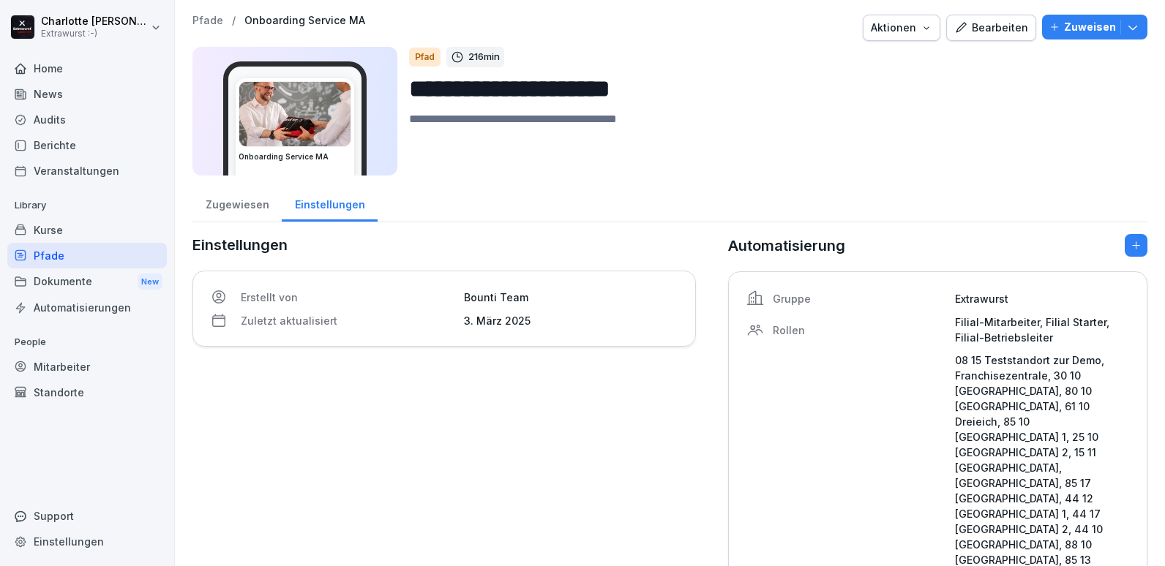
click at [67, 368] on div "Mitarbeiter" at bounding box center [87, 367] width 160 height 26
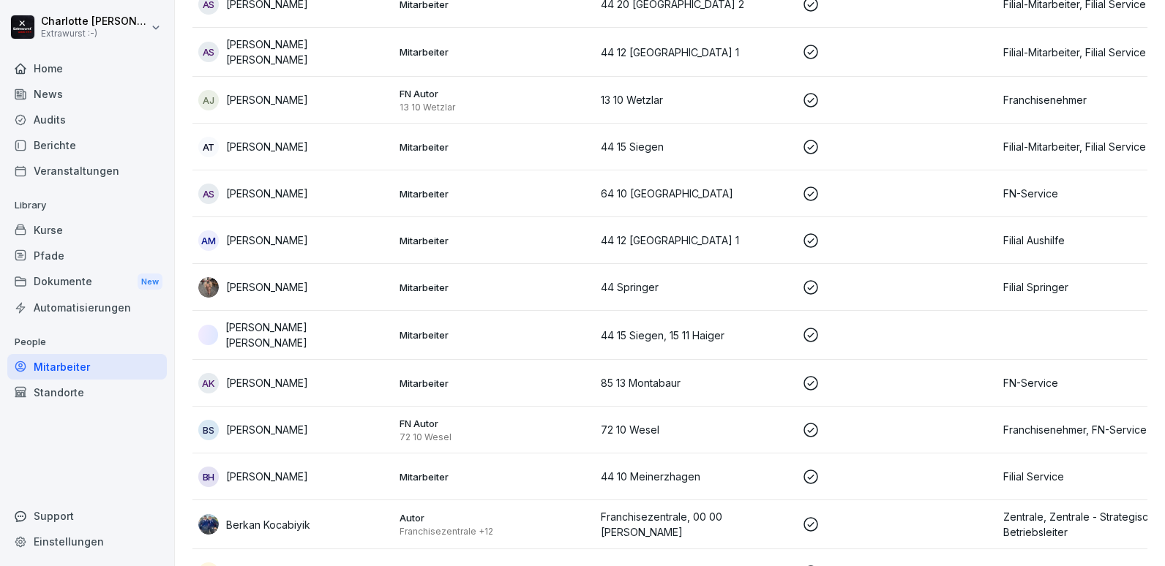
scroll to position [293, 0]
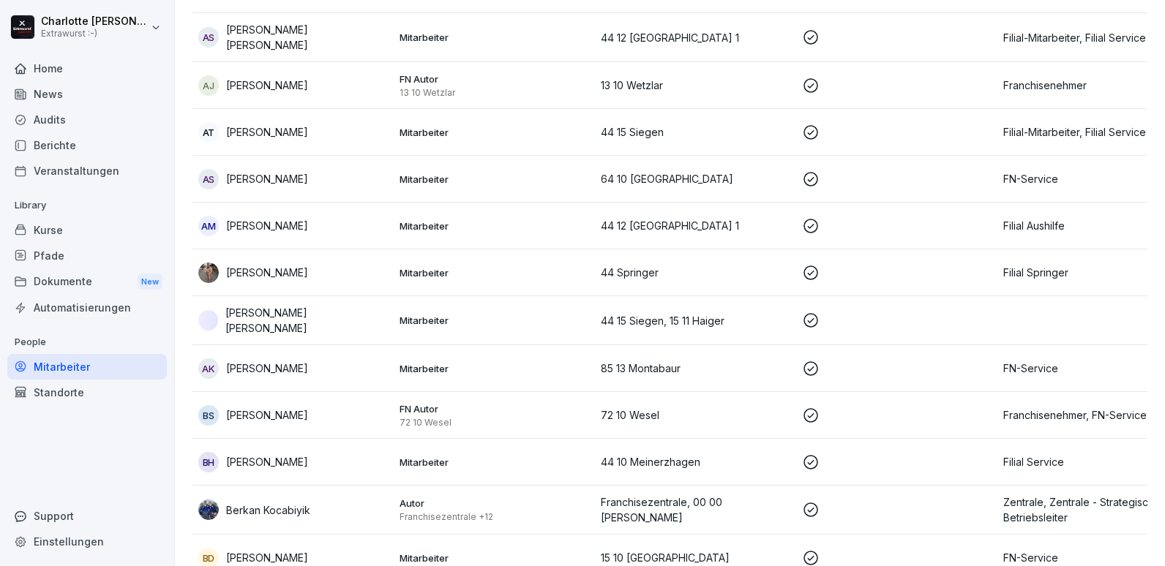
click at [272, 318] on p "[PERSON_NAME] [PERSON_NAME]" at bounding box center [306, 320] width 162 height 31
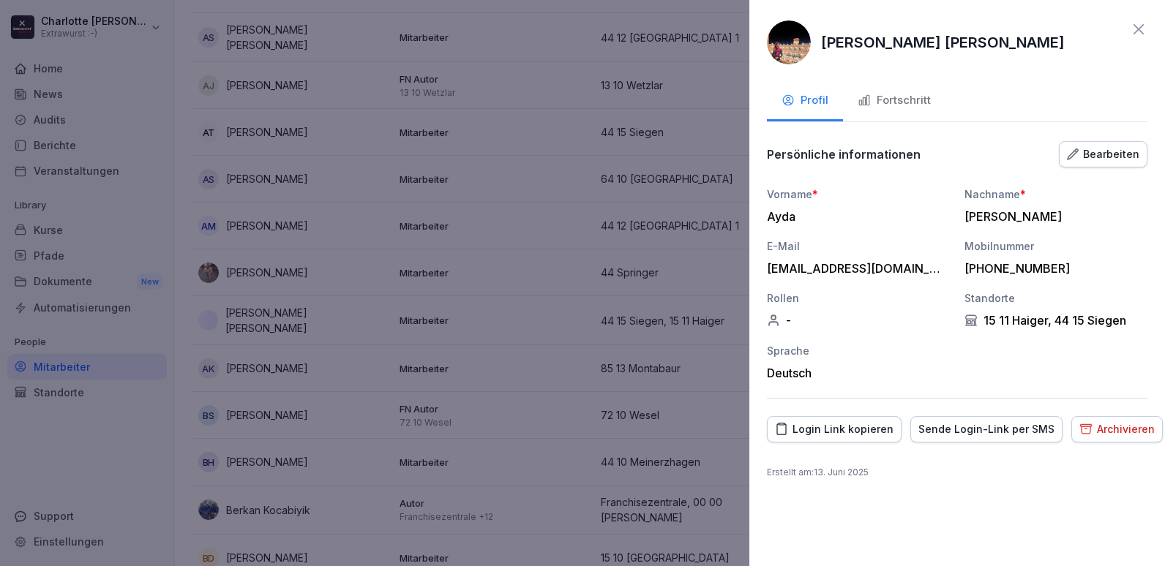
click at [907, 108] on div "Fortschritt" at bounding box center [894, 100] width 73 height 17
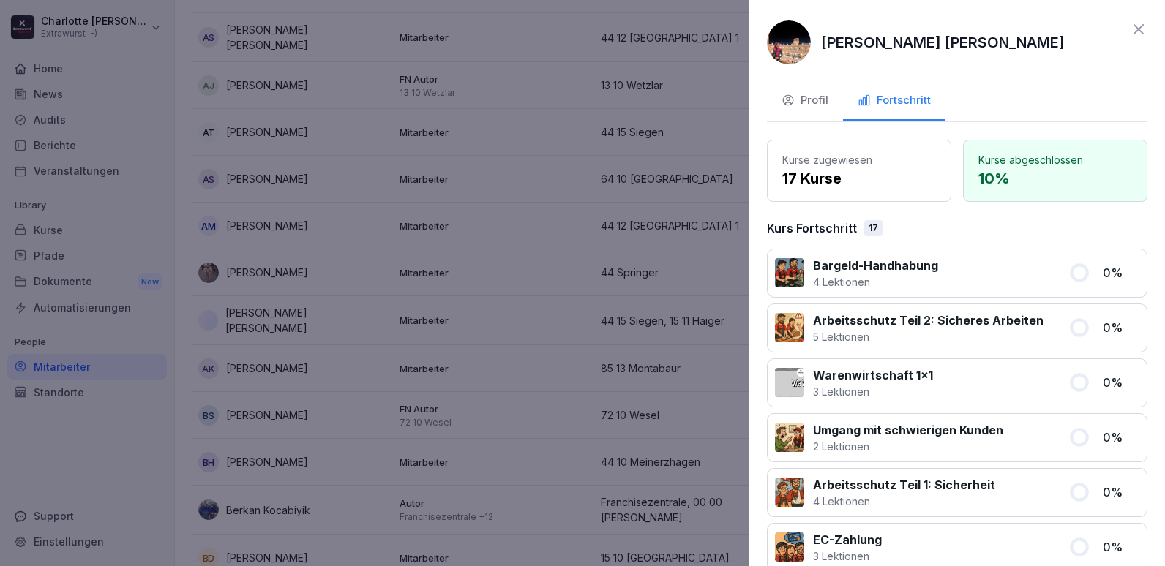
click at [233, 348] on div at bounding box center [582, 283] width 1165 height 566
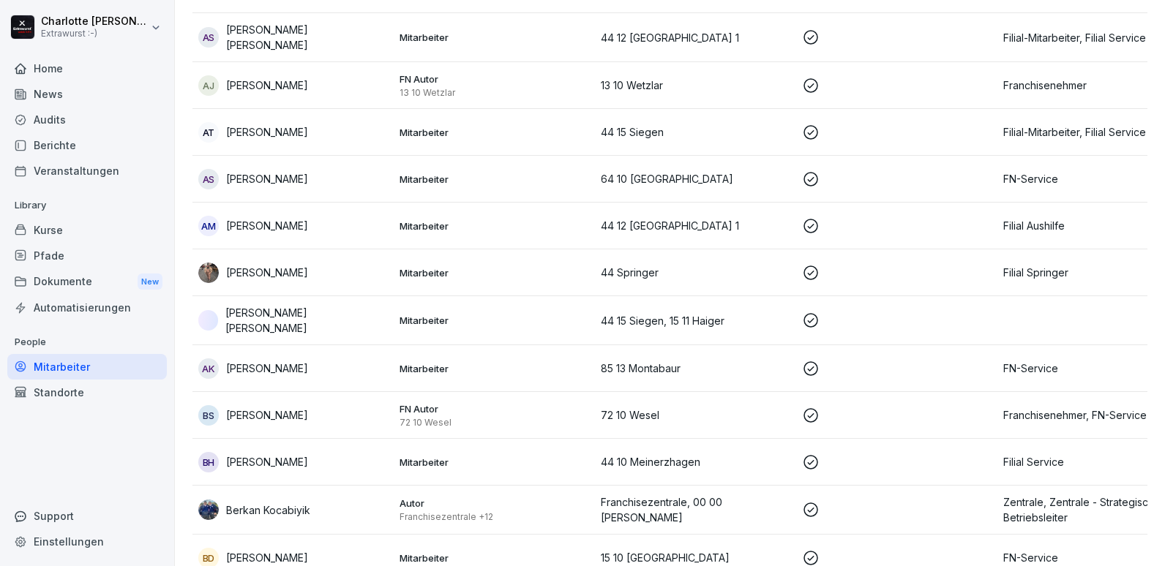
click at [239, 363] on p "[PERSON_NAME]" at bounding box center [267, 368] width 82 height 15
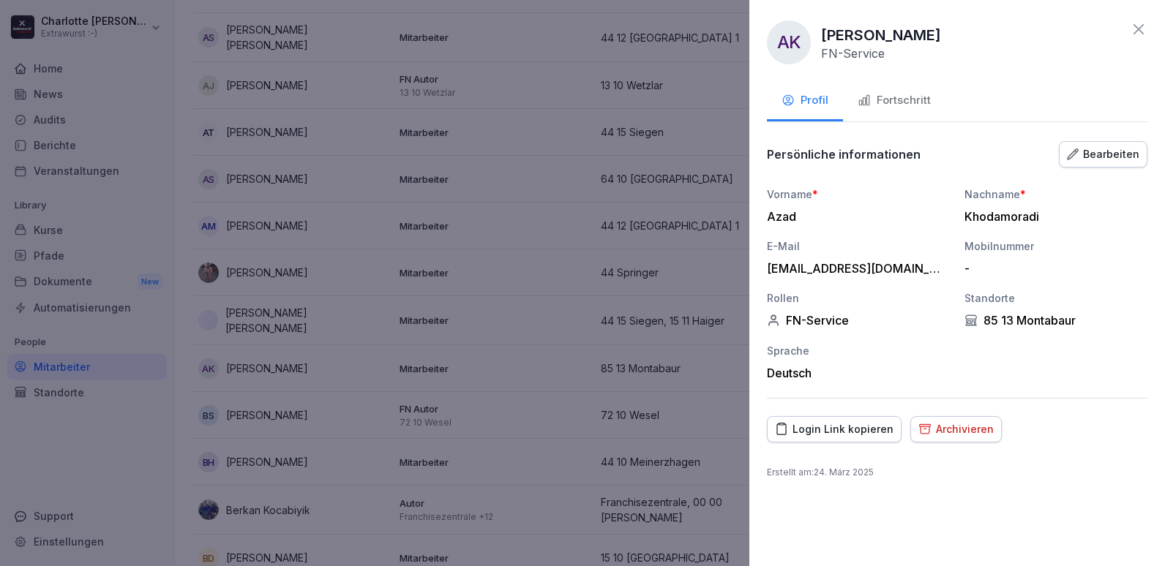
click at [867, 105] on icon "button" at bounding box center [864, 100] width 13 height 13
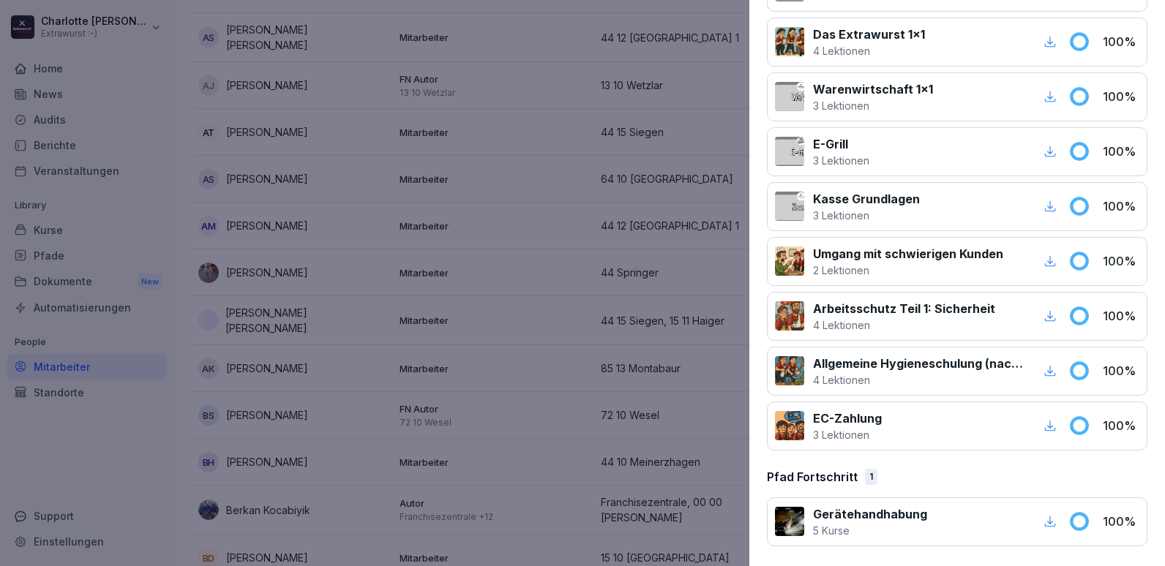
scroll to position [890, 0]
click at [529, 440] on div at bounding box center [582, 283] width 1165 height 566
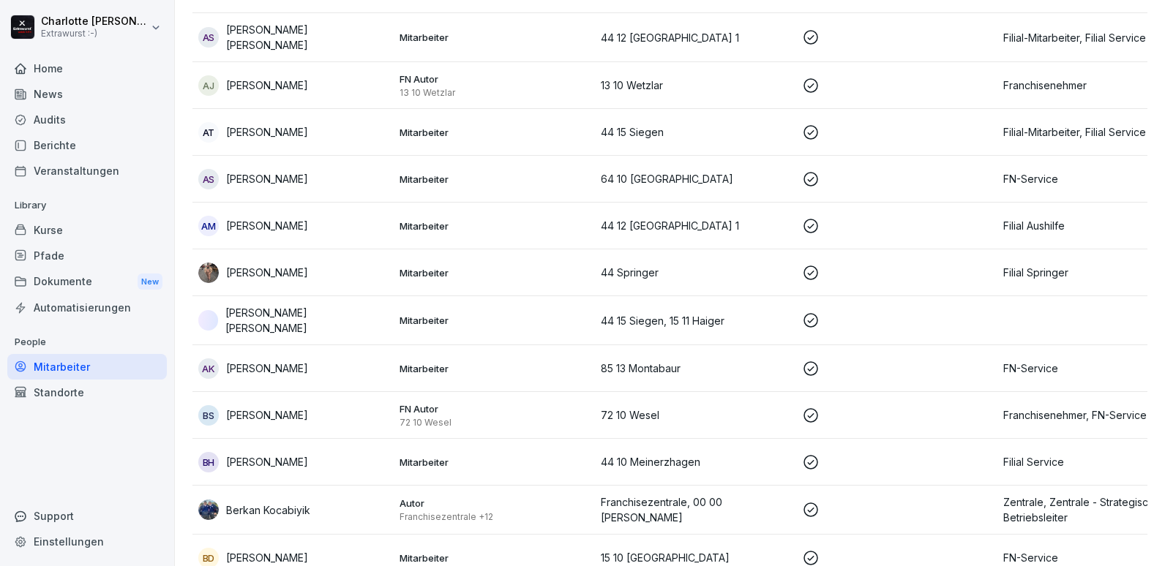
click at [380, 405] on div "BS Bastian Sämisch" at bounding box center [293, 415] width 190 height 20
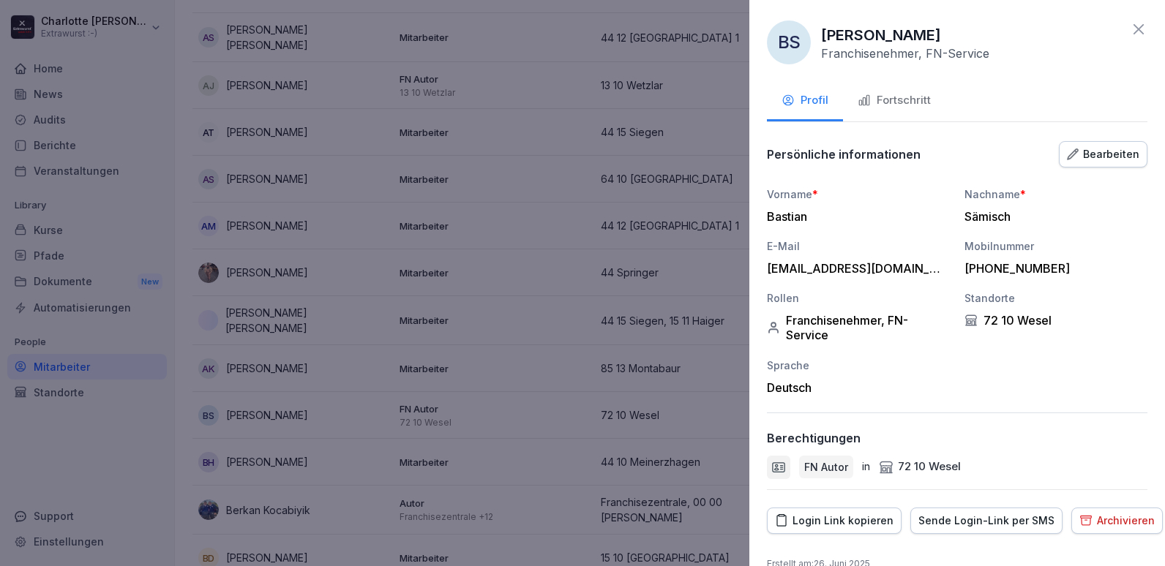
click at [896, 96] on div "Fortschritt" at bounding box center [894, 100] width 73 height 17
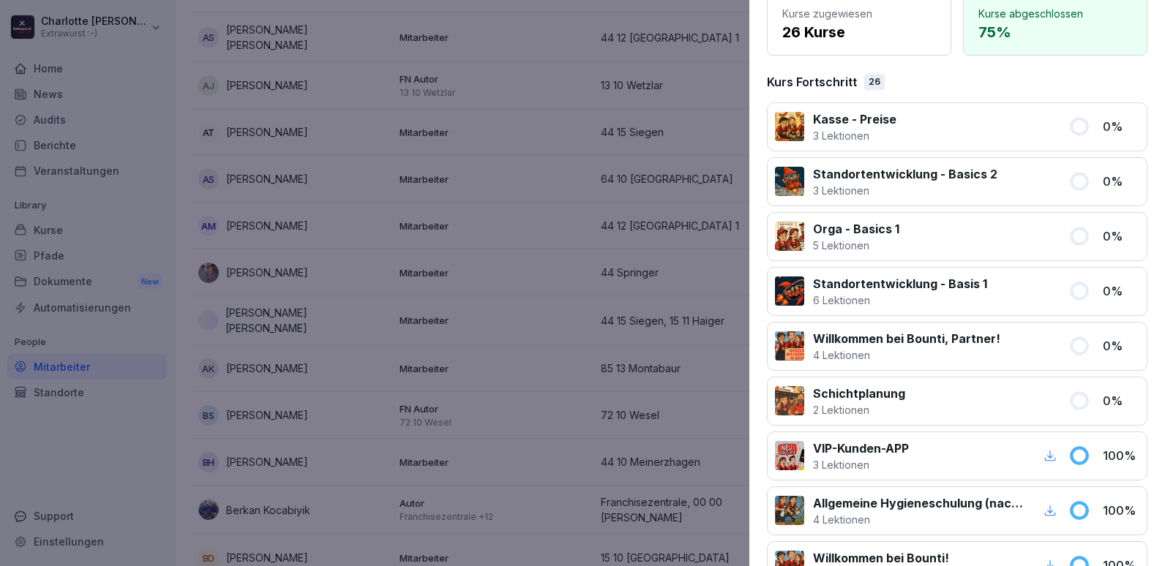
scroll to position [220, 0]
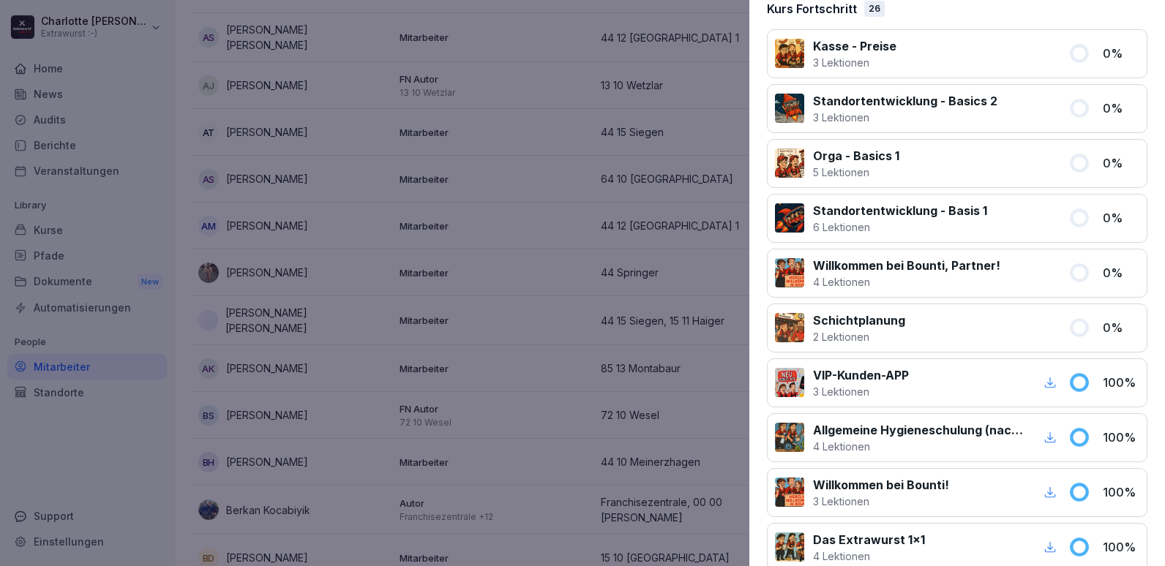
click at [525, 319] on div at bounding box center [582, 283] width 1165 height 566
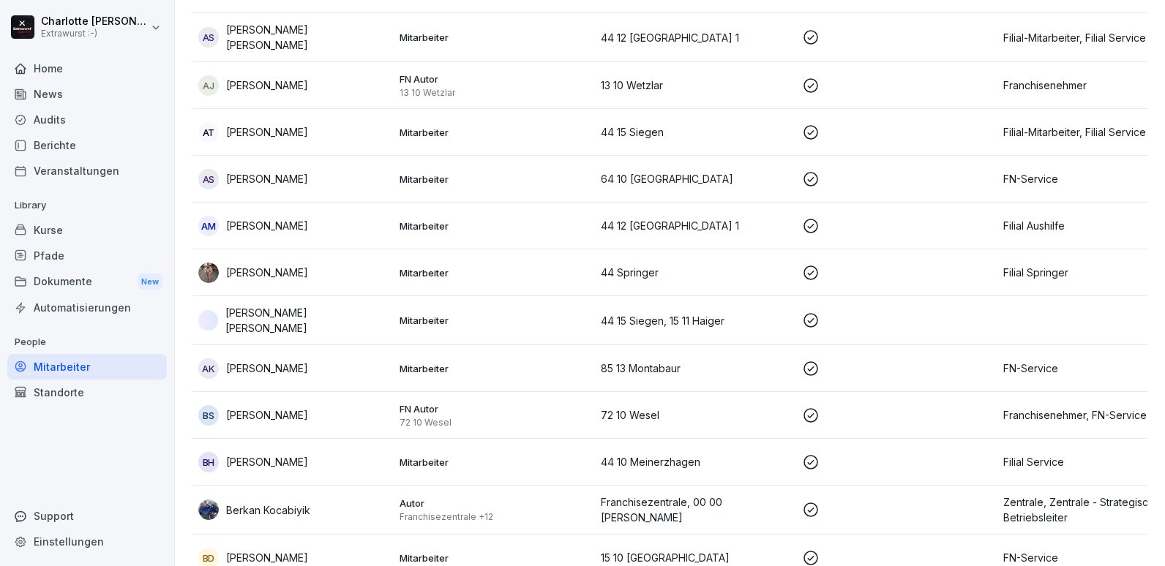
click at [450, 463] on p "Mitarbeiter" at bounding box center [495, 462] width 190 height 13
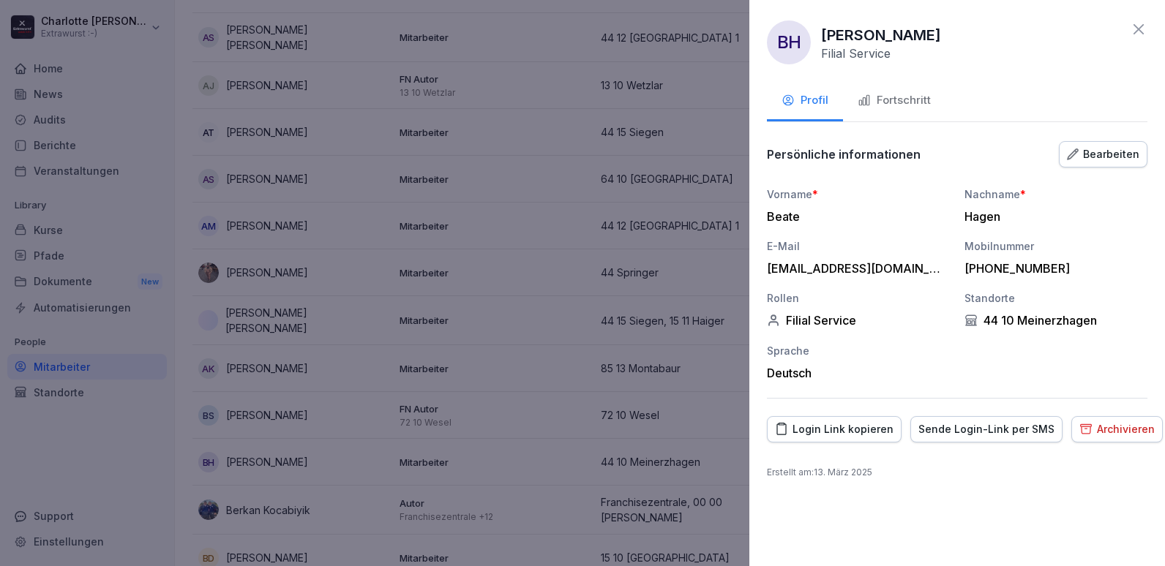
click at [893, 100] on div "Fortschritt" at bounding box center [894, 100] width 73 height 17
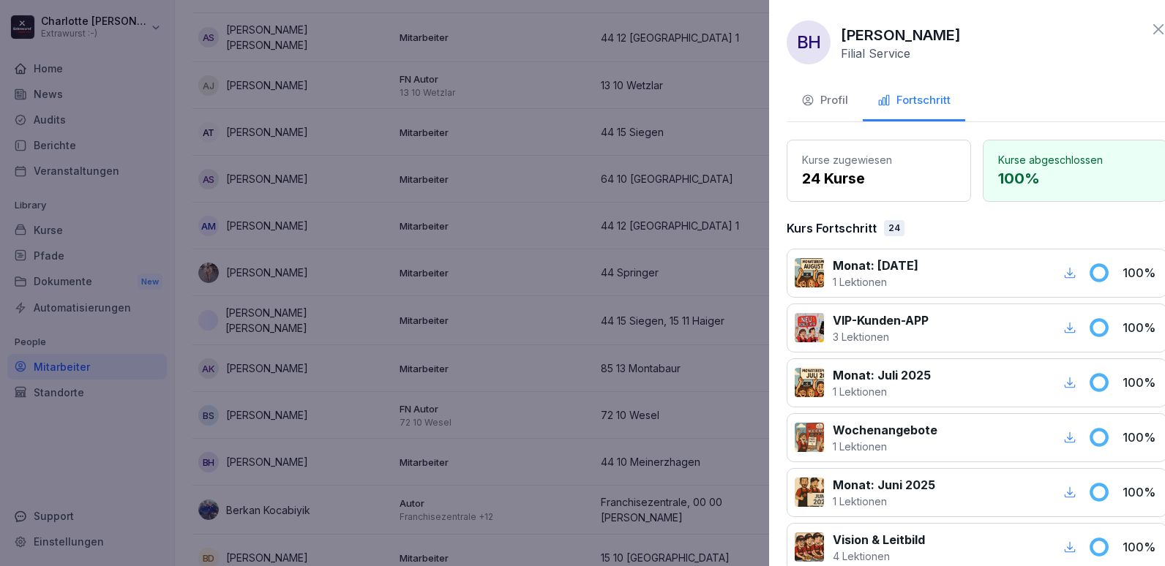
click at [407, 326] on div at bounding box center [582, 283] width 1165 height 566
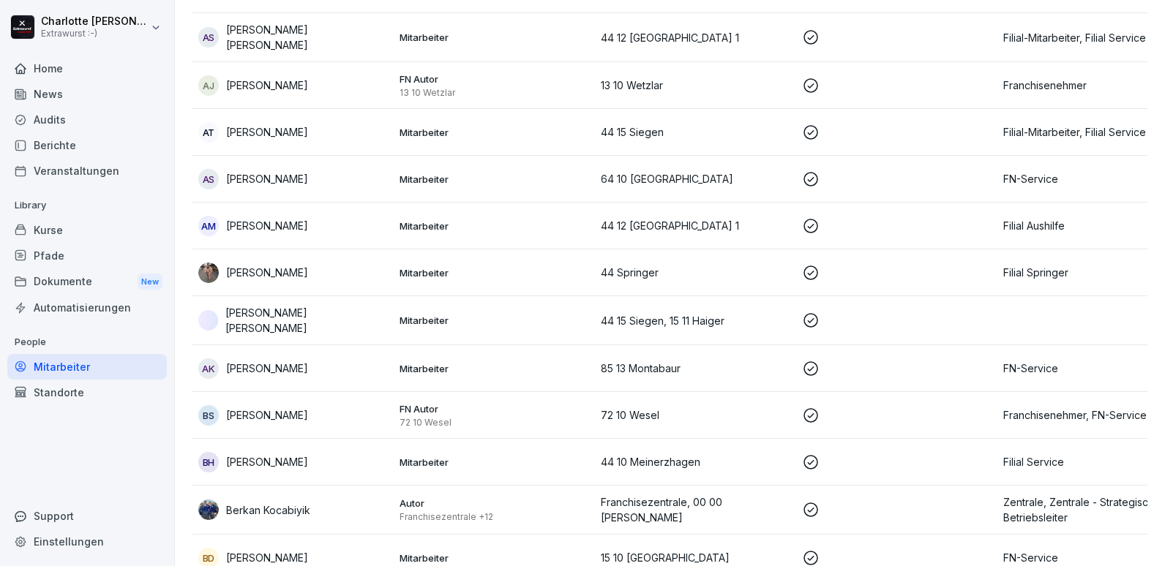
click at [383, 509] on div "Berkan Kocabiyik" at bounding box center [293, 510] width 190 height 20
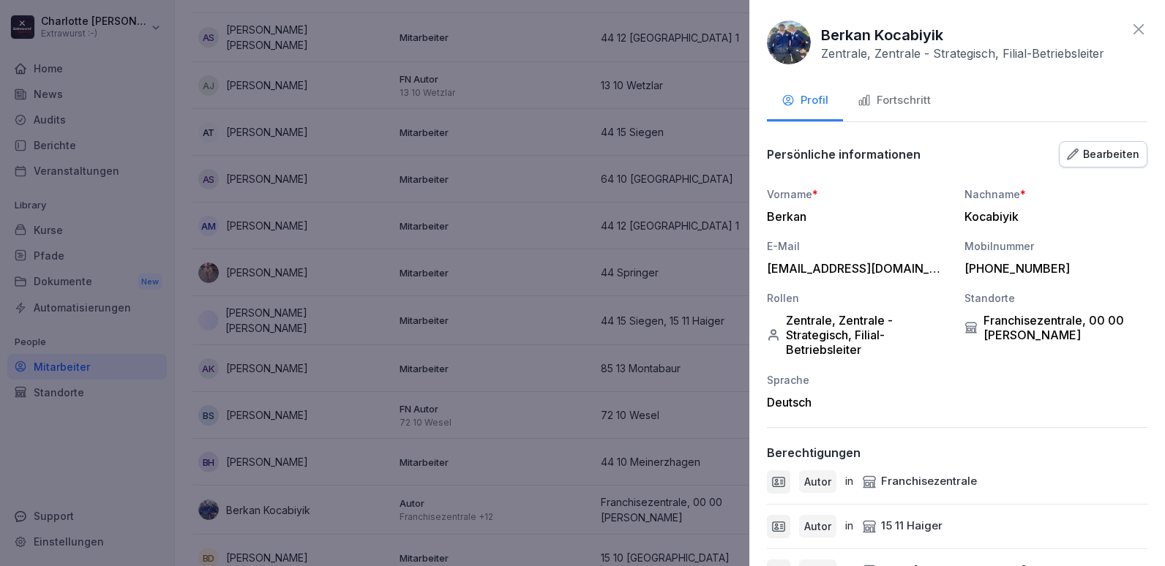
click at [892, 105] on div "Fortschritt" at bounding box center [894, 100] width 73 height 17
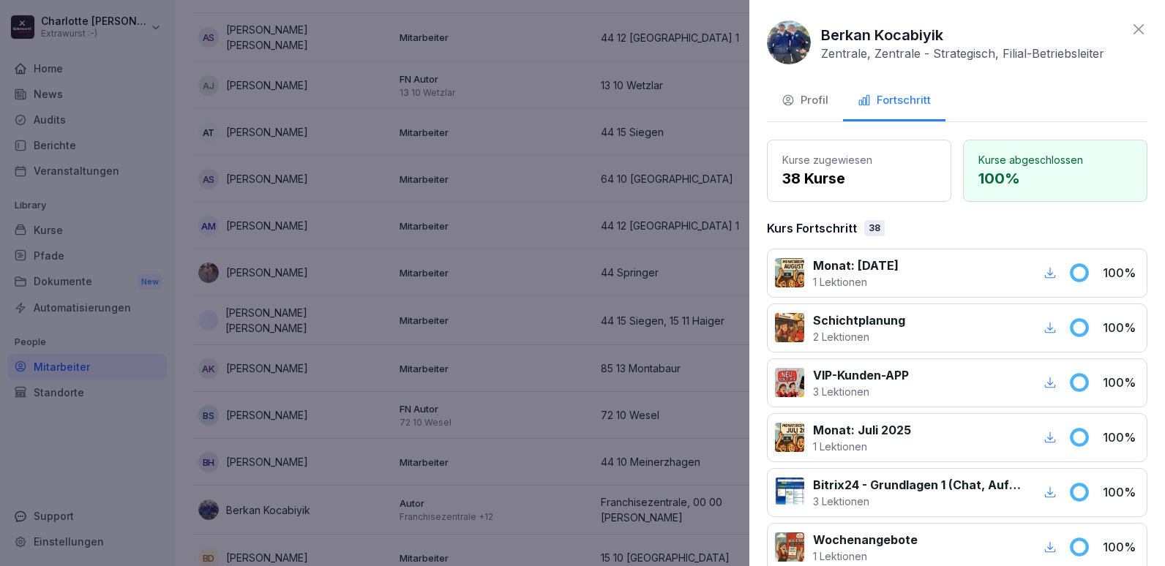
drag, startPoint x: 822, startPoint y: 39, endPoint x: 808, endPoint y: 30, distance: 16.4
click at [822, 35] on p "Berkan Kocabiyik" at bounding box center [882, 35] width 122 height 22
drag, startPoint x: 158, startPoint y: 89, endPoint x: 235, endPoint y: 232, distance: 162.7
click at [175, 143] on div at bounding box center [582, 283] width 1165 height 566
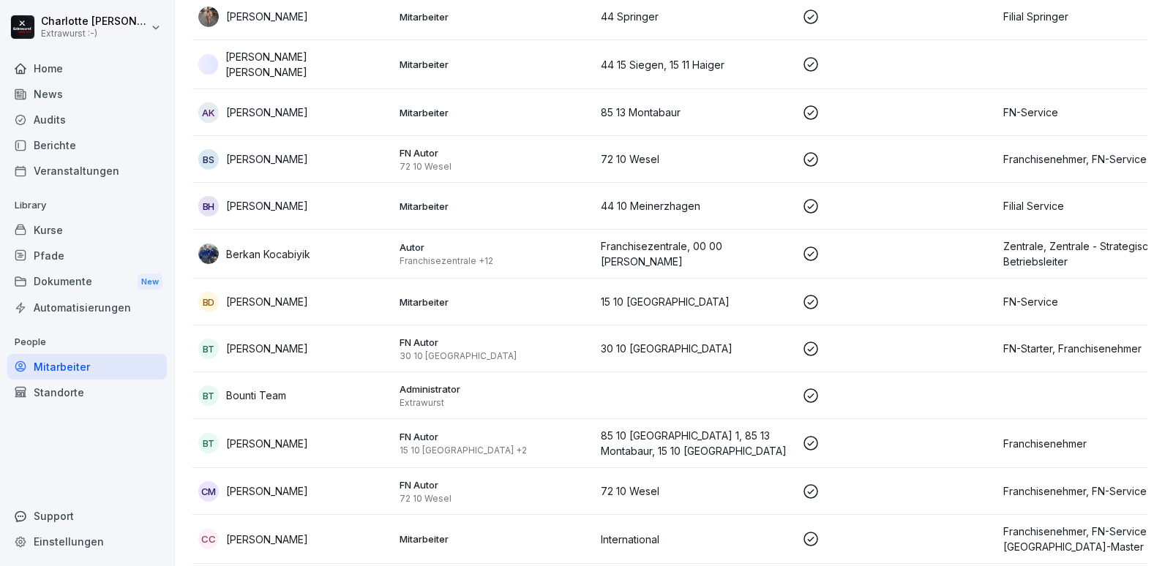
scroll to position [585, 0]
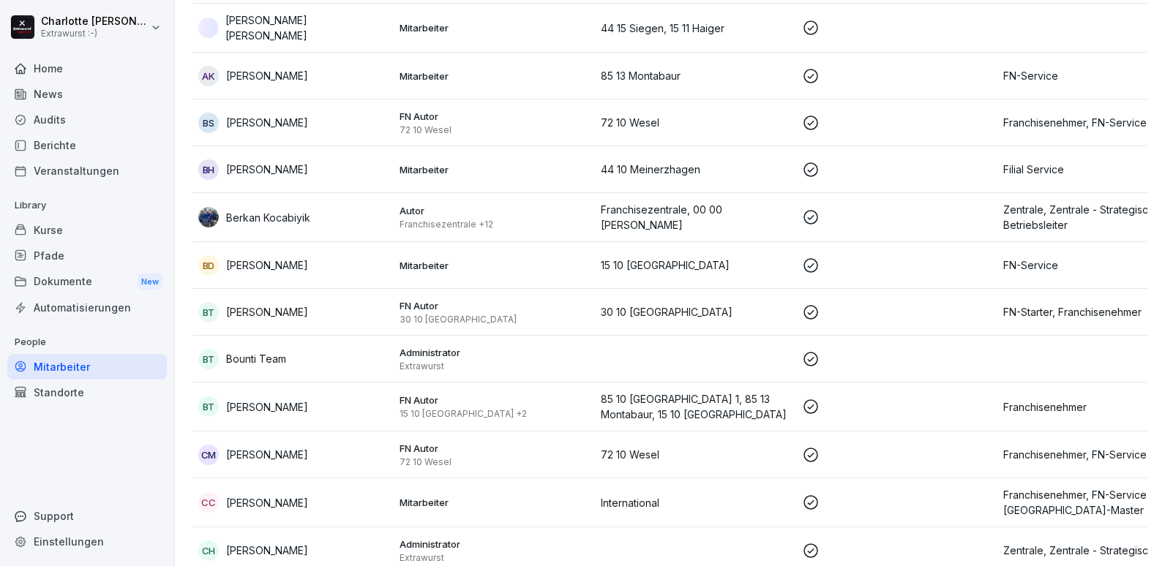
click at [281, 258] on p "[PERSON_NAME]" at bounding box center [267, 265] width 82 height 15
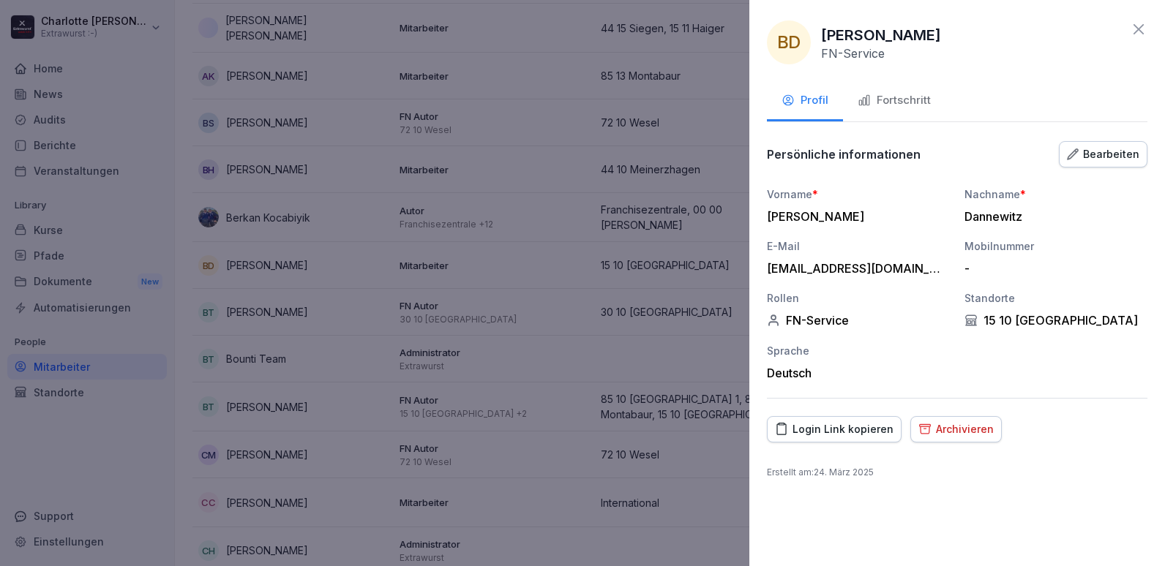
click at [894, 99] on div "Fortschritt" at bounding box center [894, 100] width 73 height 17
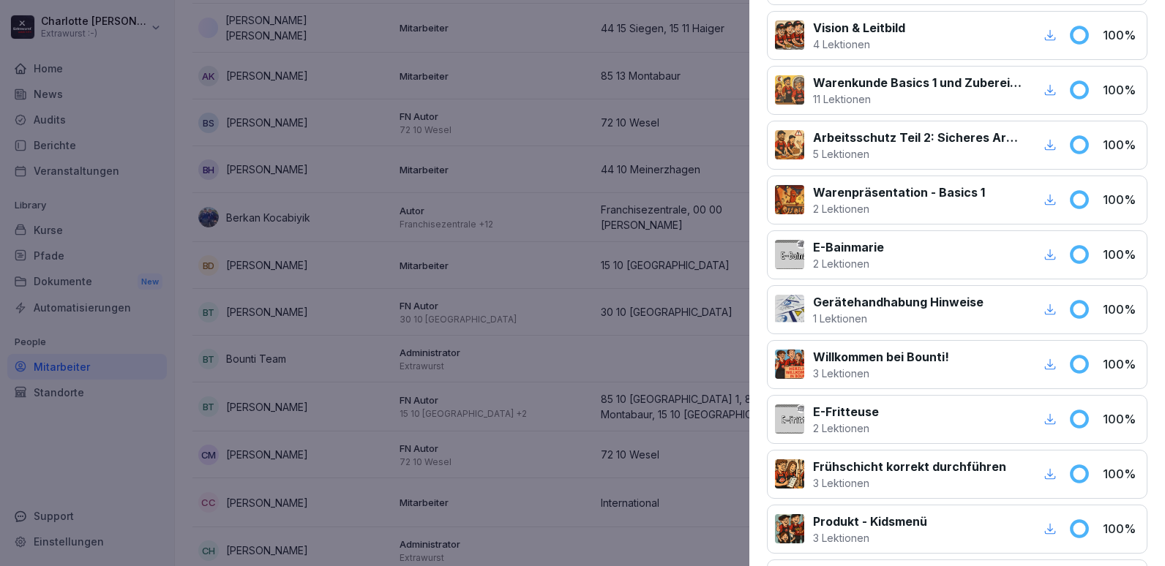
scroll to position [0, 0]
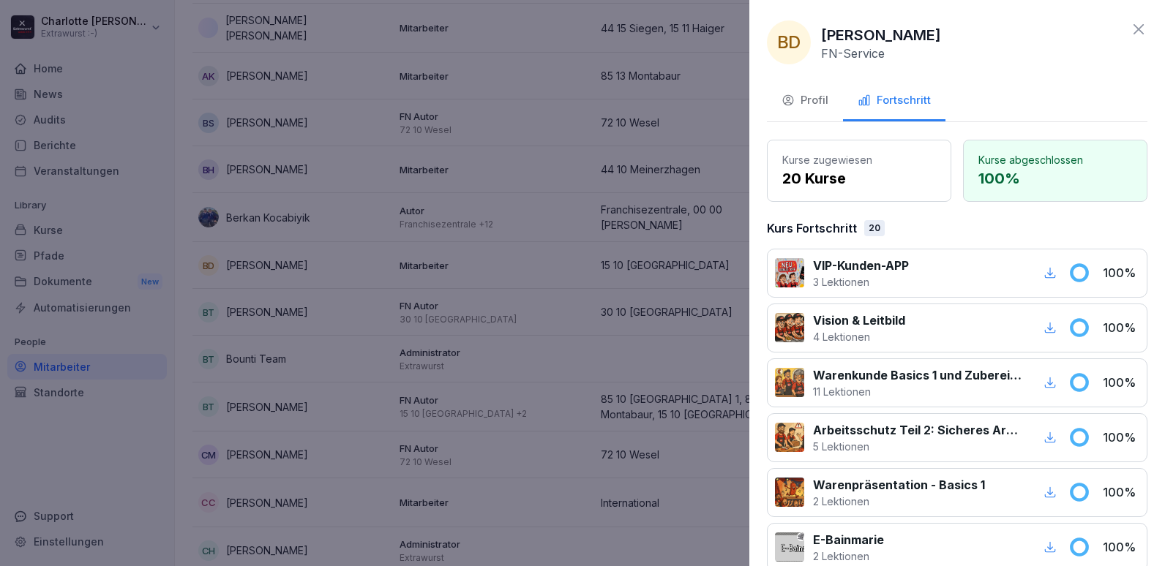
click at [400, 394] on div at bounding box center [582, 283] width 1165 height 566
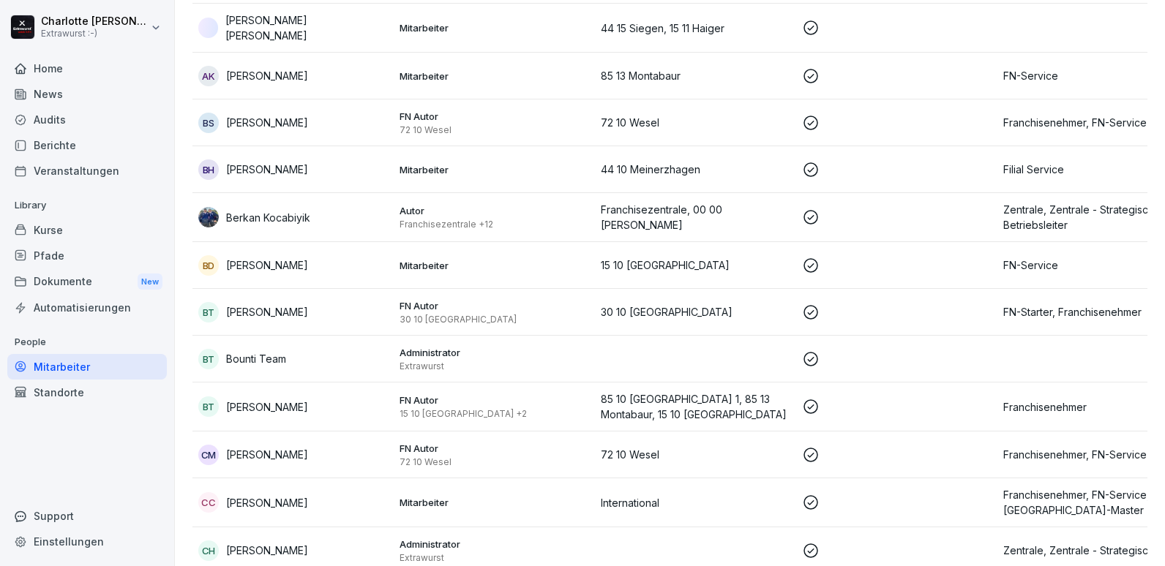
click at [427, 299] on p "FN Autor" at bounding box center [495, 305] width 190 height 13
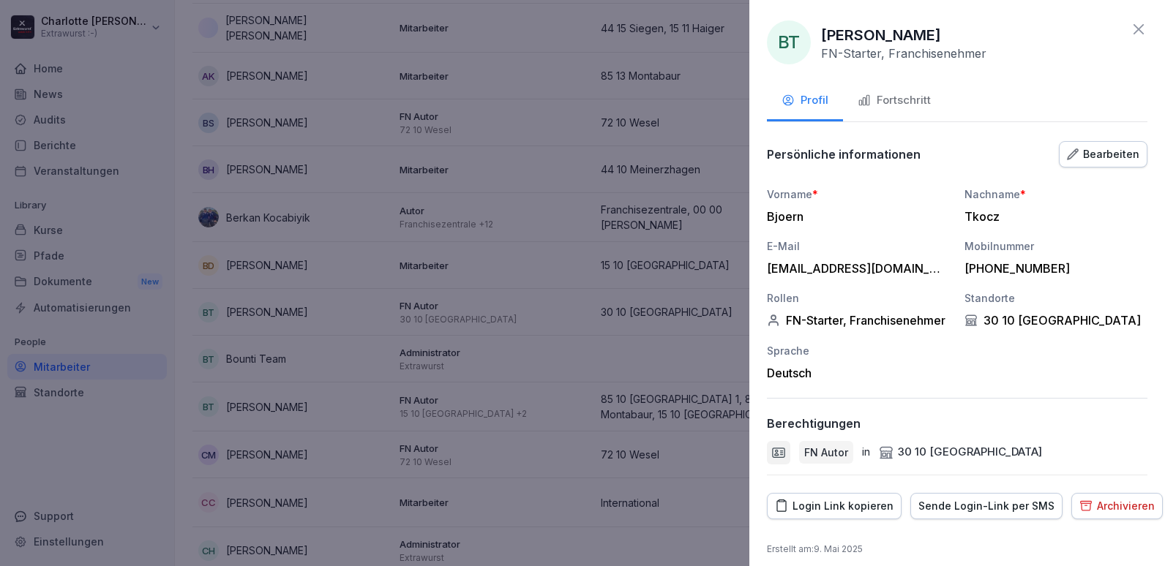
click at [909, 104] on div "Fortschritt" at bounding box center [894, 100] width 73 height 17
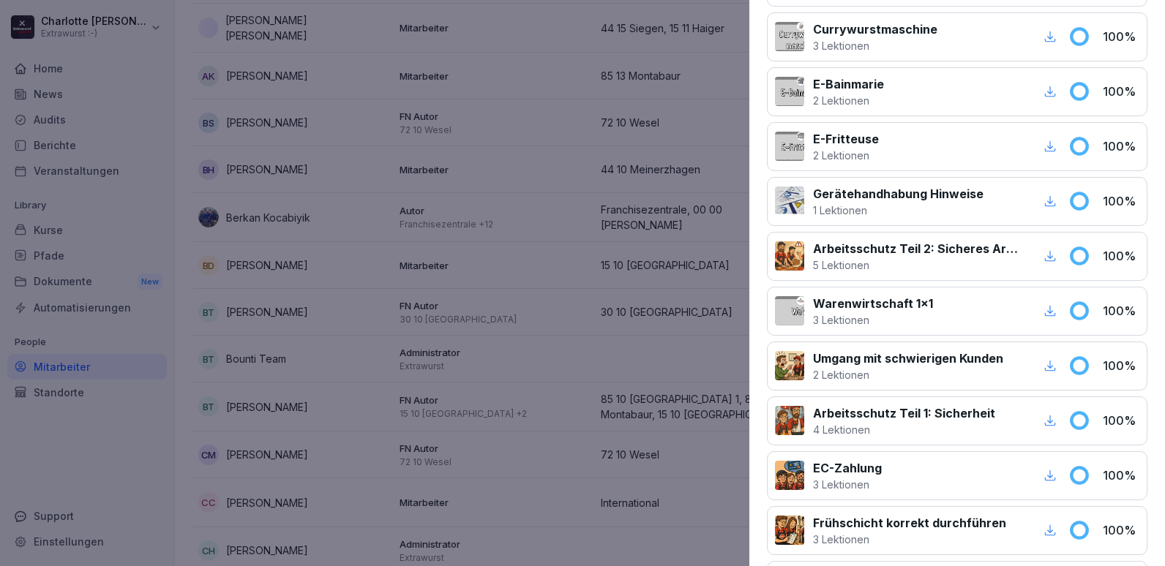
scroll to position [732, 0]
click at [291, 454] on div at bounding box center [582, 283] width 1165 height 566
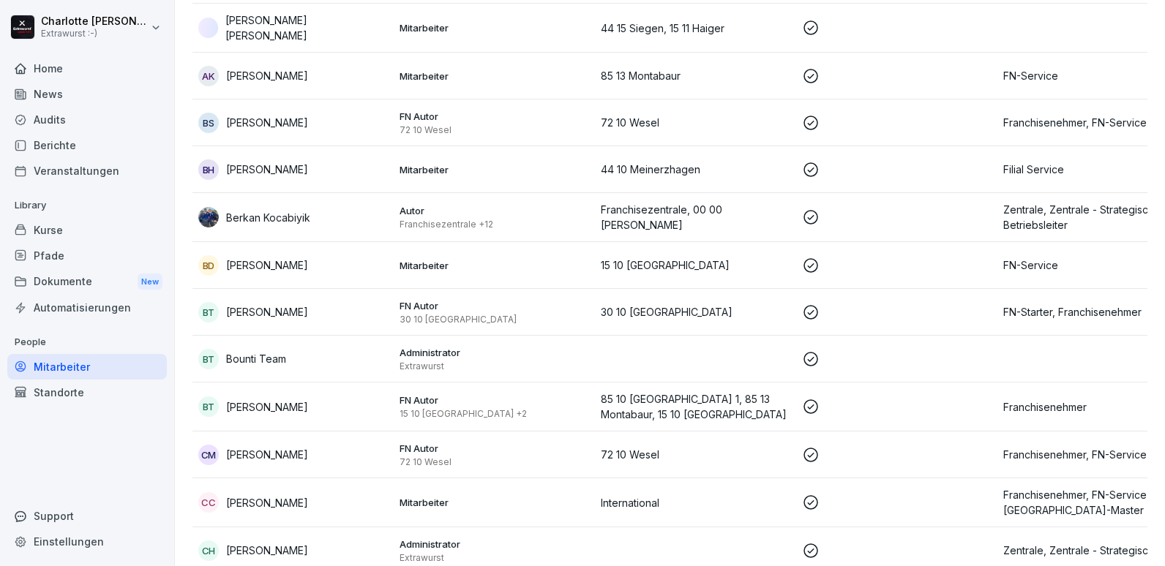
scroll to position [659, 0]
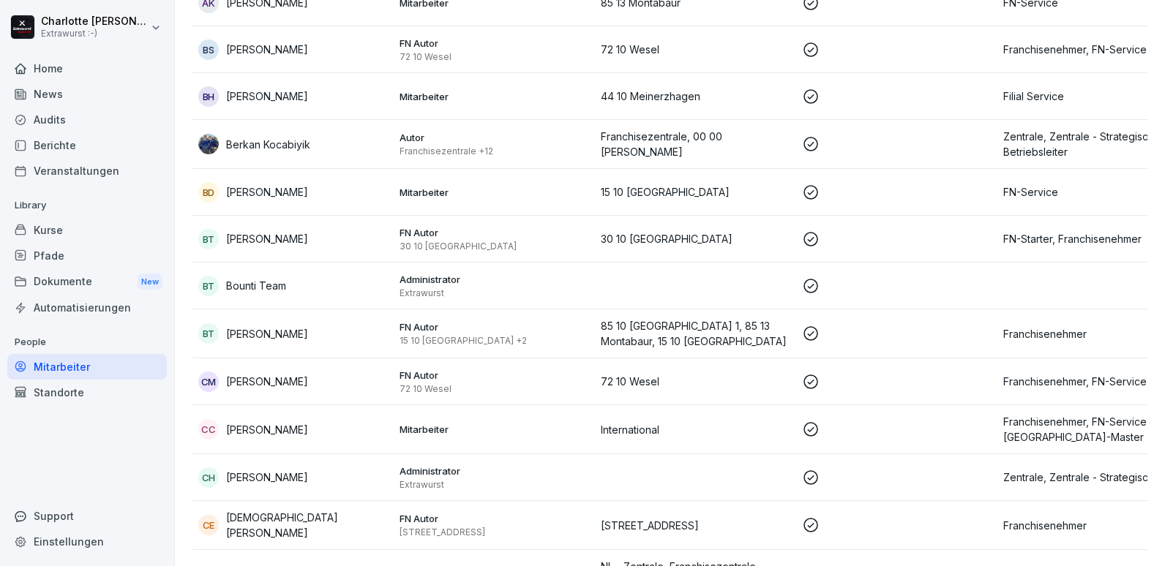
click at [296, 323] on div "BT Branka Törpel" at bounding box center [293, 333] width 190 height 20
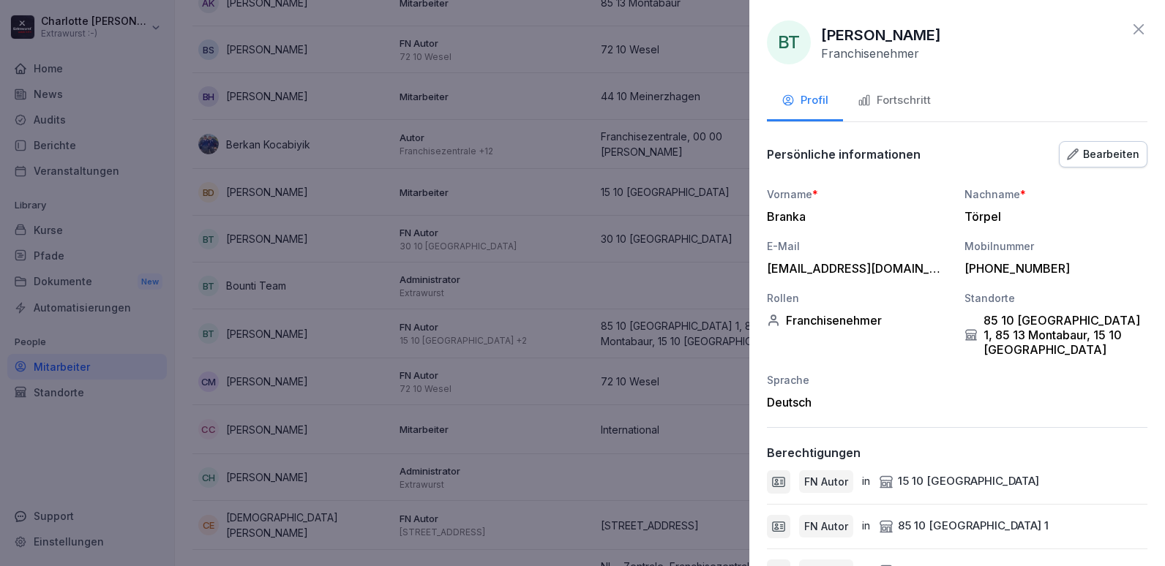
click at [862, 101] on icon "button" at bounding box center [864, 100] width 13 height 13
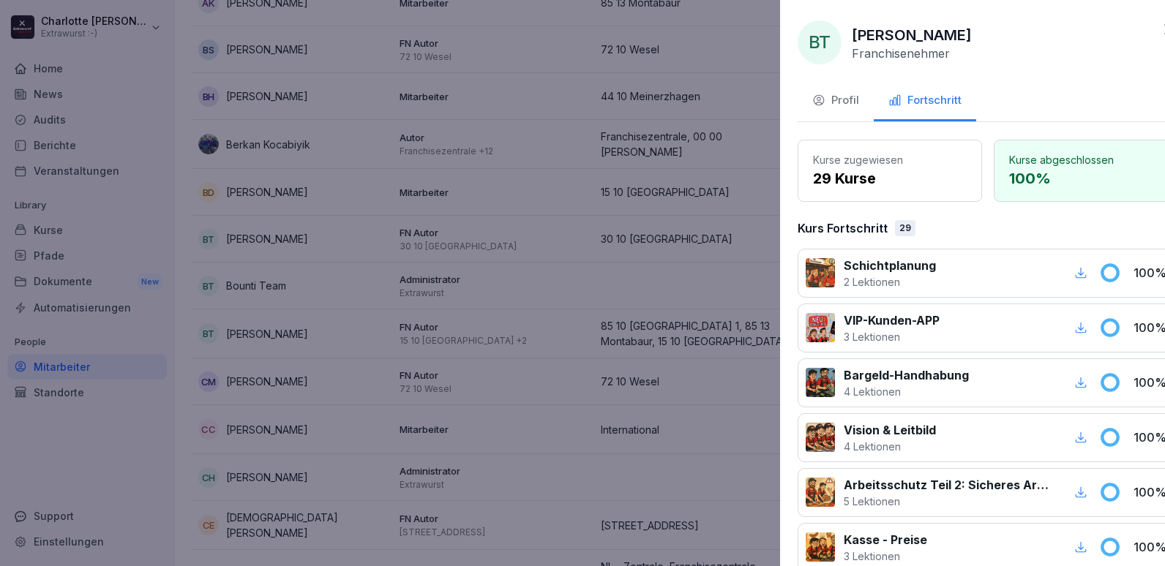
click at [358, 470] on div at bounding box center [582, 283] width 1165 height 566
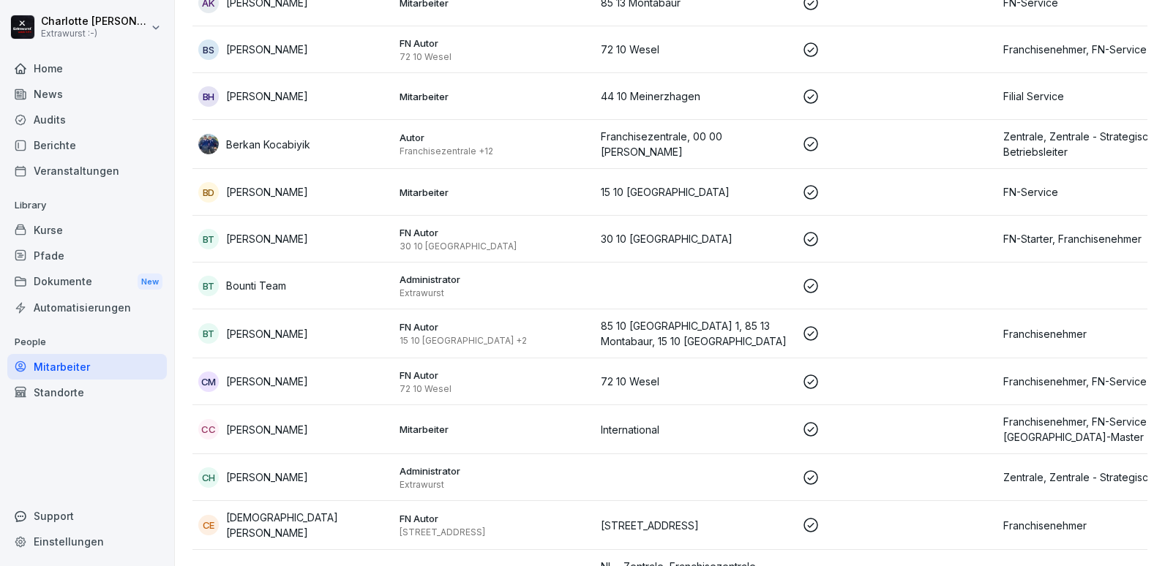
click at [282, 387] on div "CM Carsten Moritz" at bounding box center [293, 382] width 190 height 20
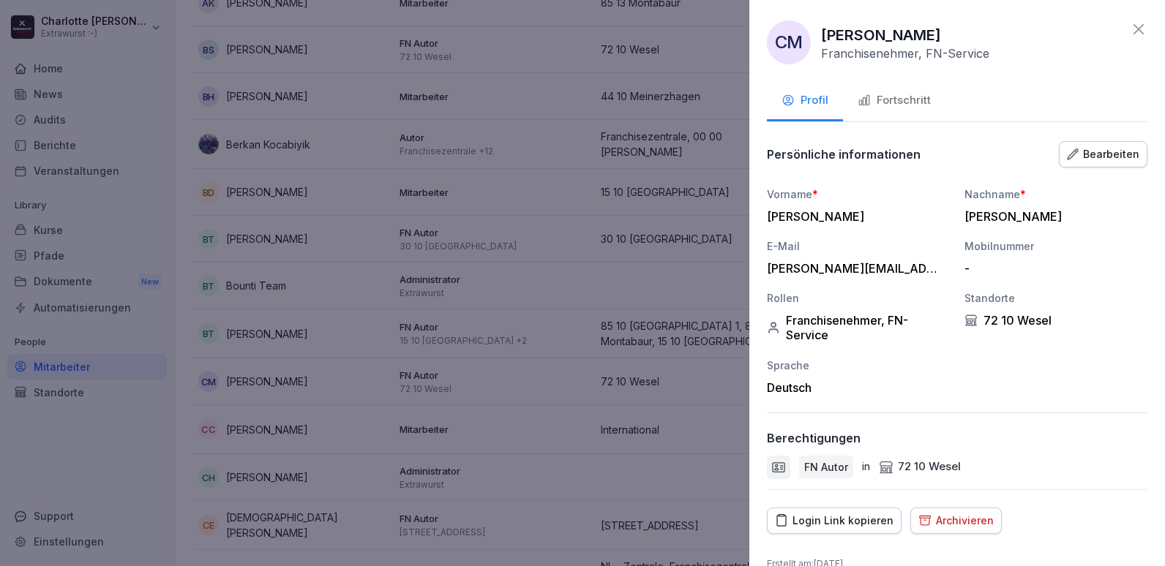
click at [898, 108] on div "Fortschritt" at bounding box center [894, 100] width 73 height 17
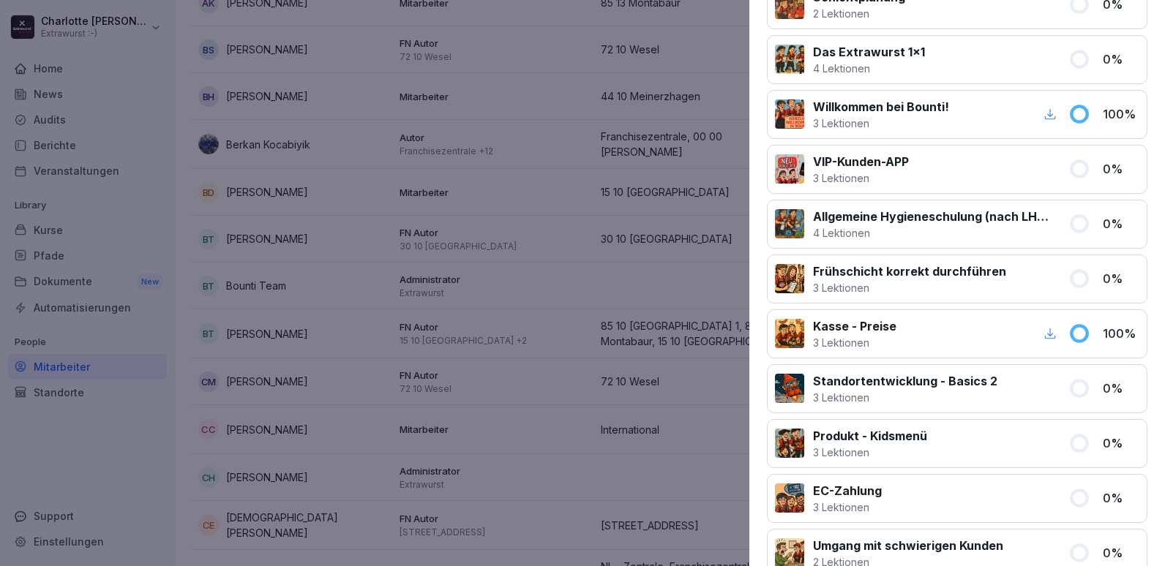
scroll to position [195, 0]
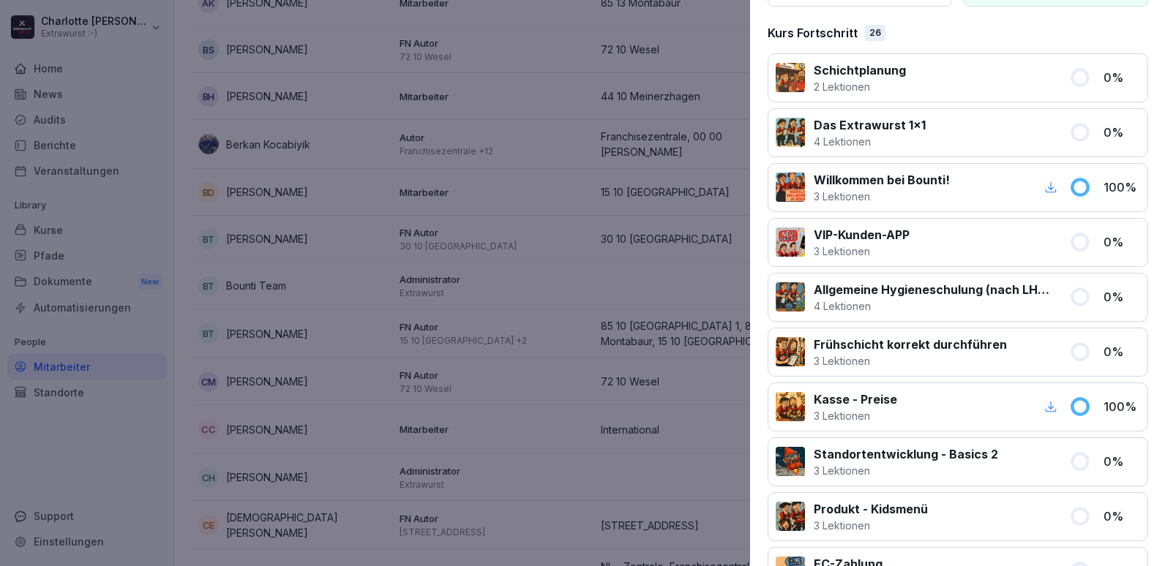
click at [497, 405] on div at bounding box center [582, 283] width 1165 height 566
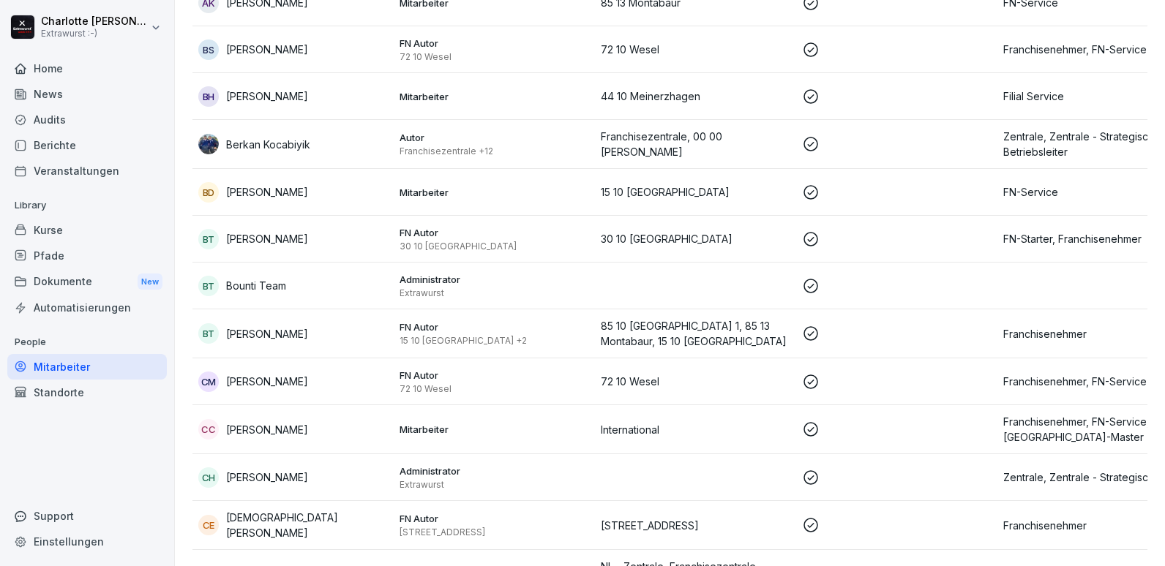
click at [476, 426] on p "Mitarbeiter" at bounding box center [495, 429] width 190 height 13
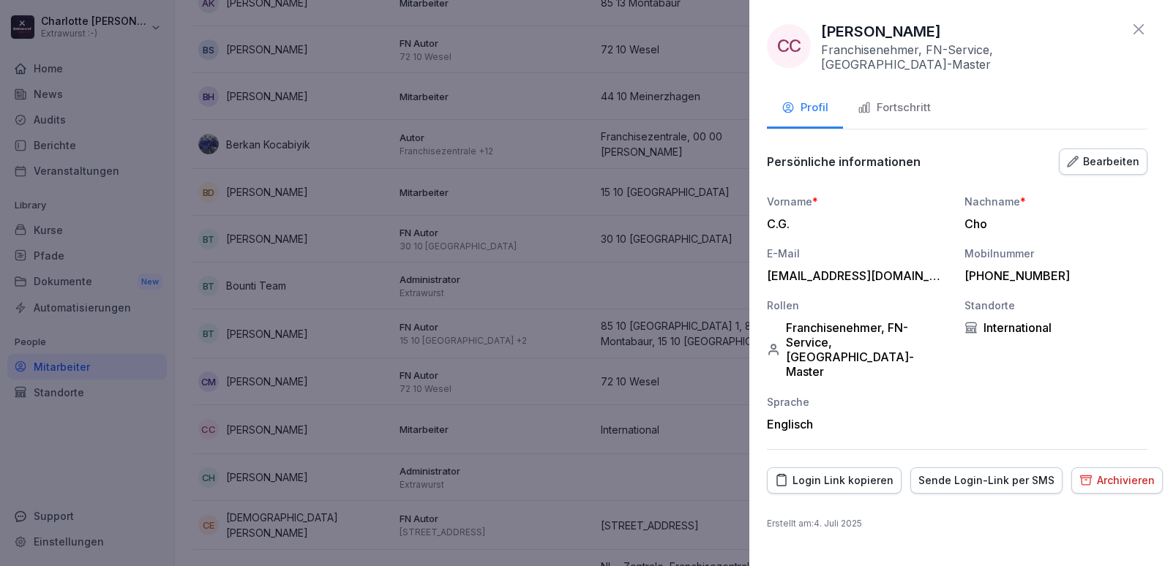
click at [918, 102] on div "Fortschritt" at bounding box center [894, 108] width 73 height 17
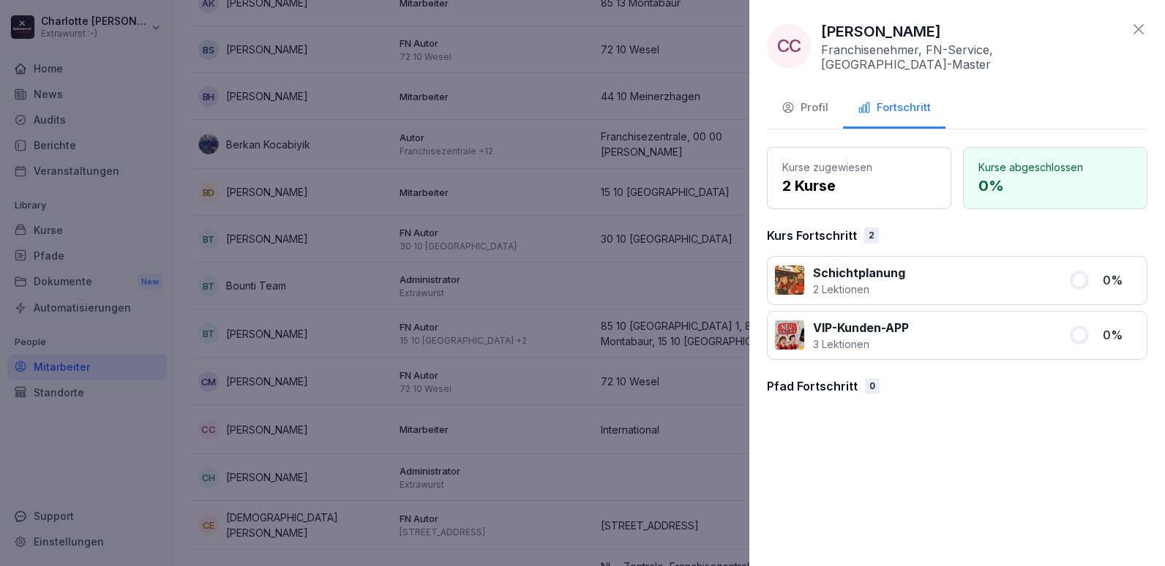
click at [467, 311] on div at bounding box center [582, 283] width 1165 height 566
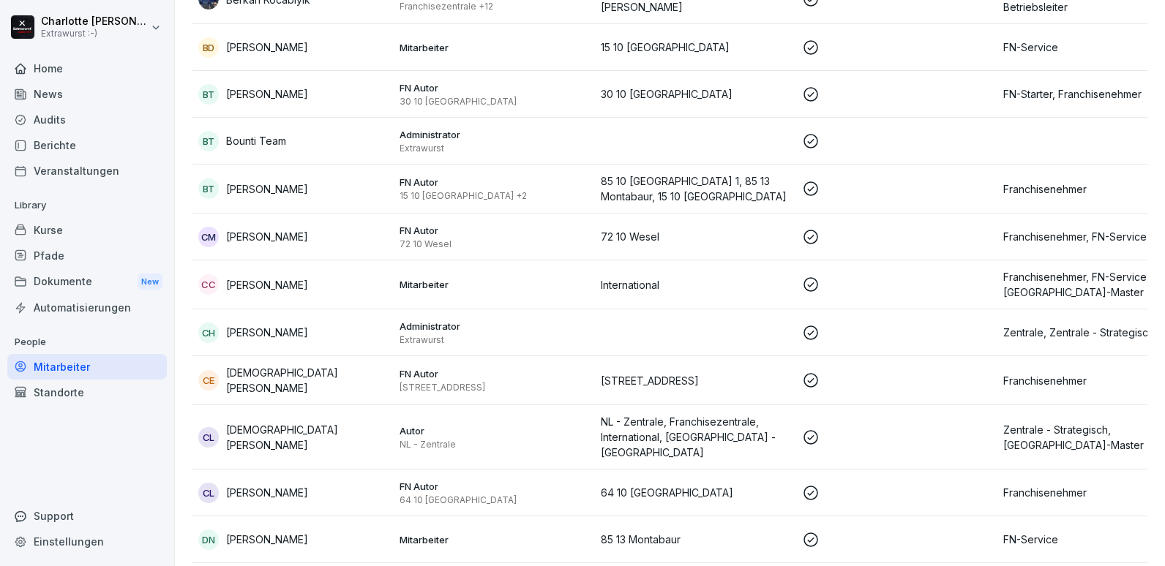
scroll to position [805, 0]
click at [308, 332] on p "[PERSON_NAME]" at bounding box center [267, 330] width 82 height 15
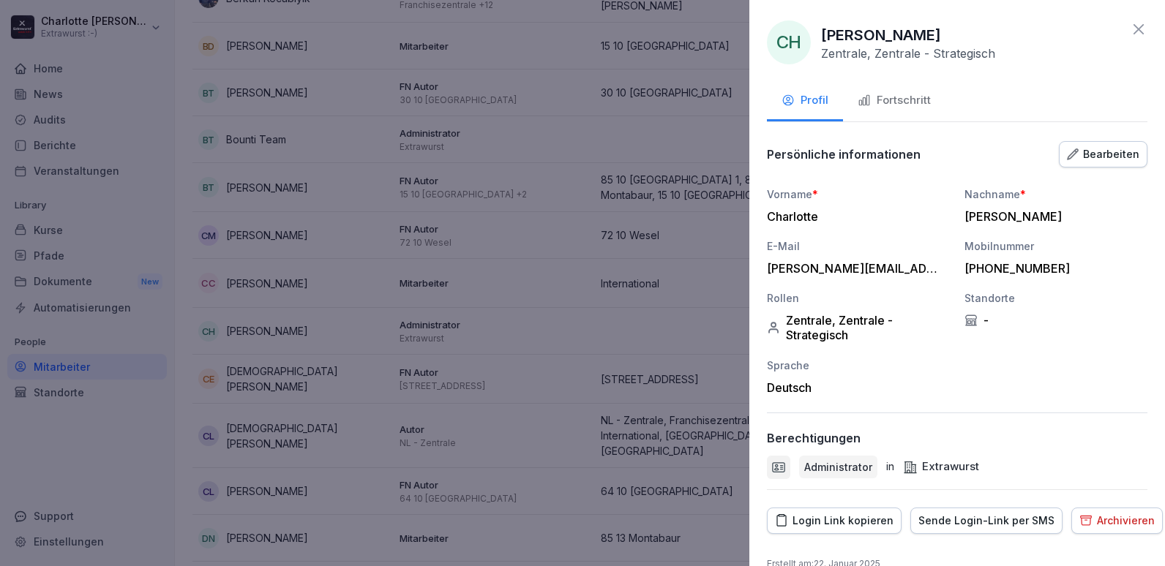
click at [877, 107] on div "Fortschritt" at bounding box center [894, 100] width 73 height 17
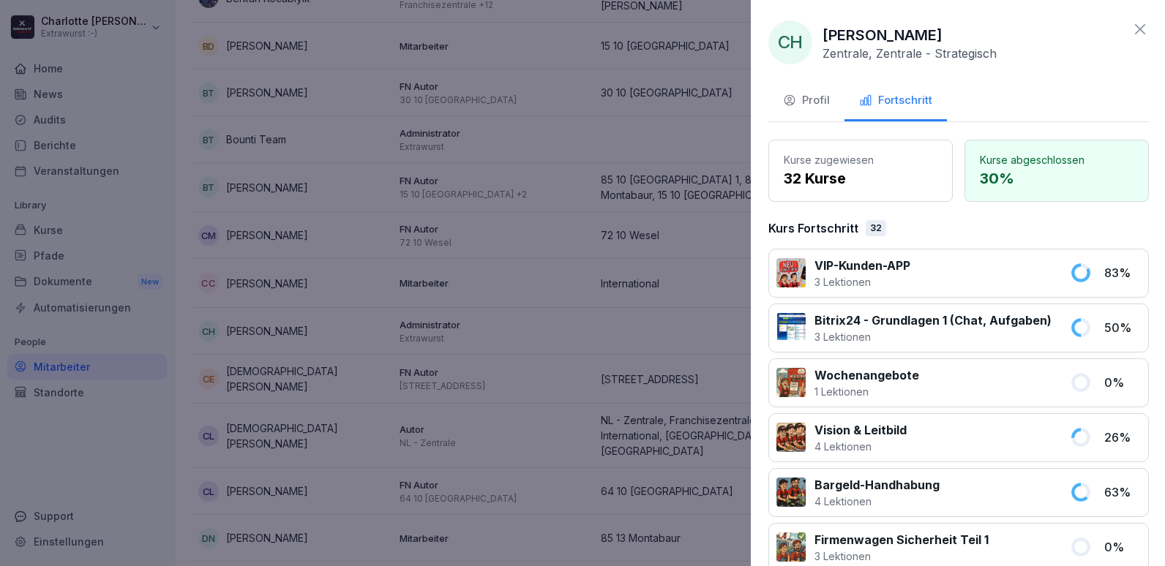
click at [438, 350] on div at bounding box center [582, 283] width 1165 height 566
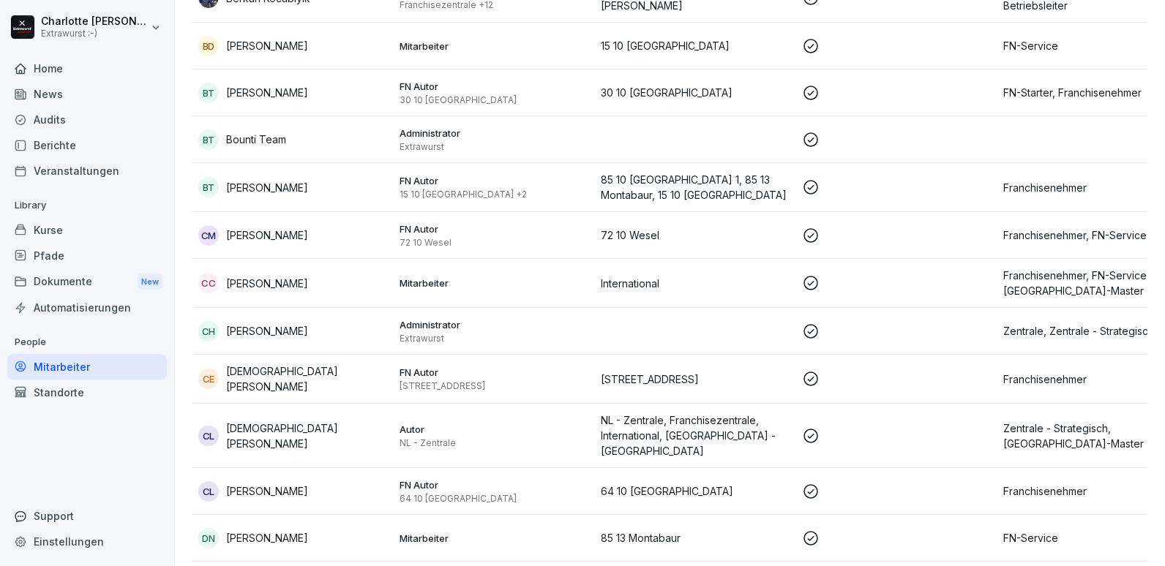
click at [272, 379] on p "[DEMOGRAPHIC_DATA][PERSON_NAME]" at bounding box center [307, 379] width 162 height 31
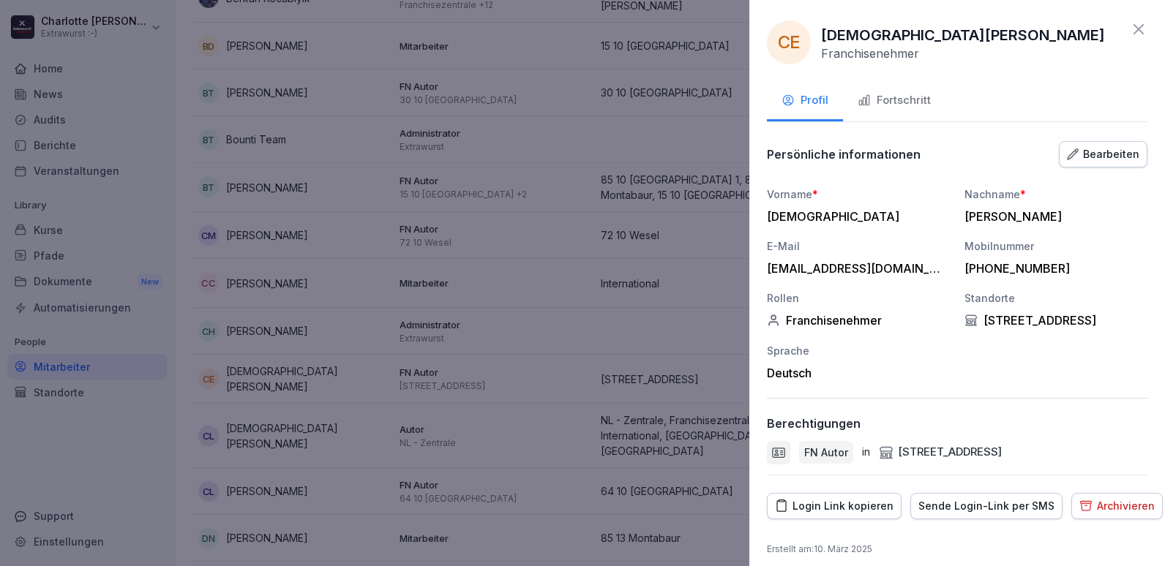
click at [874, 94] on div "Fortschritt" at bounding box center [894, 100] width 73 height 17
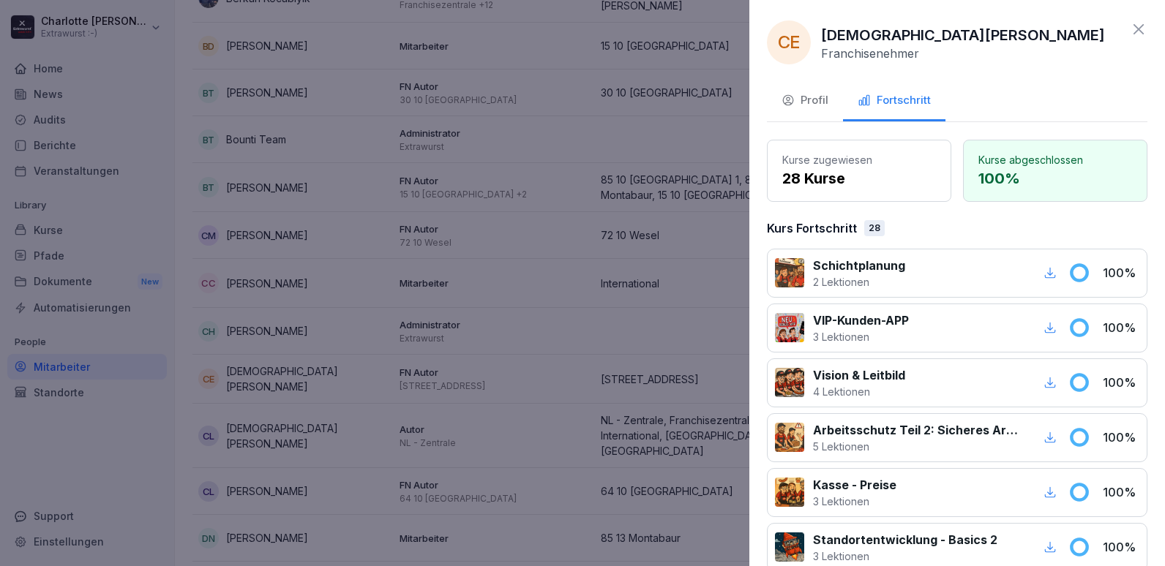
click at [380, 342] on div at bounding box center [582, 283] width 1165 height 566
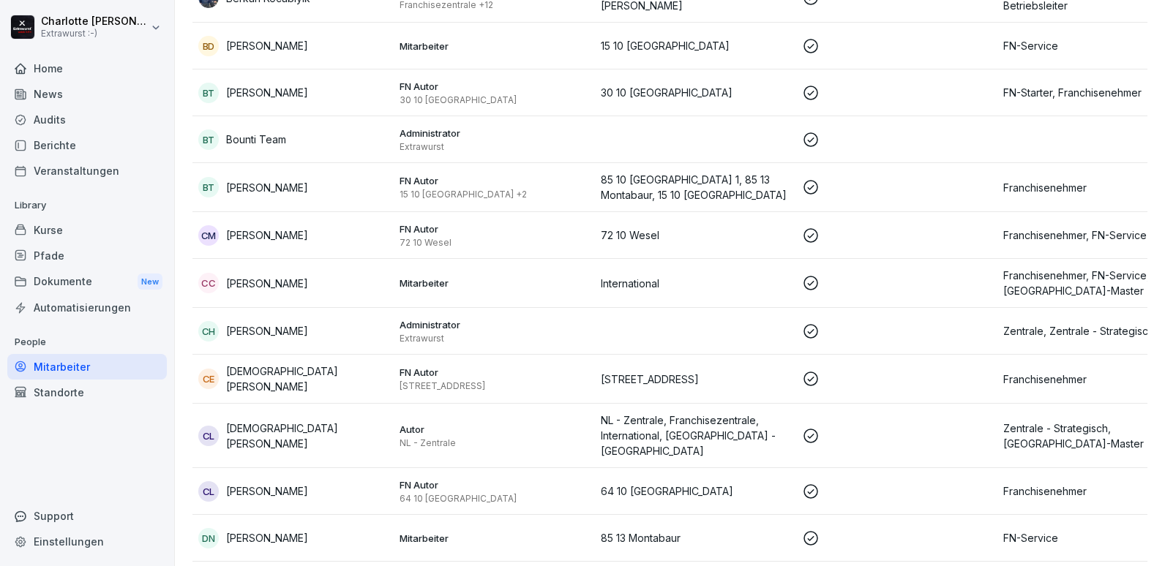
click at [311, 421] on div "CL Christian Leding" at bounding box center [293, 436] width 190 height 31
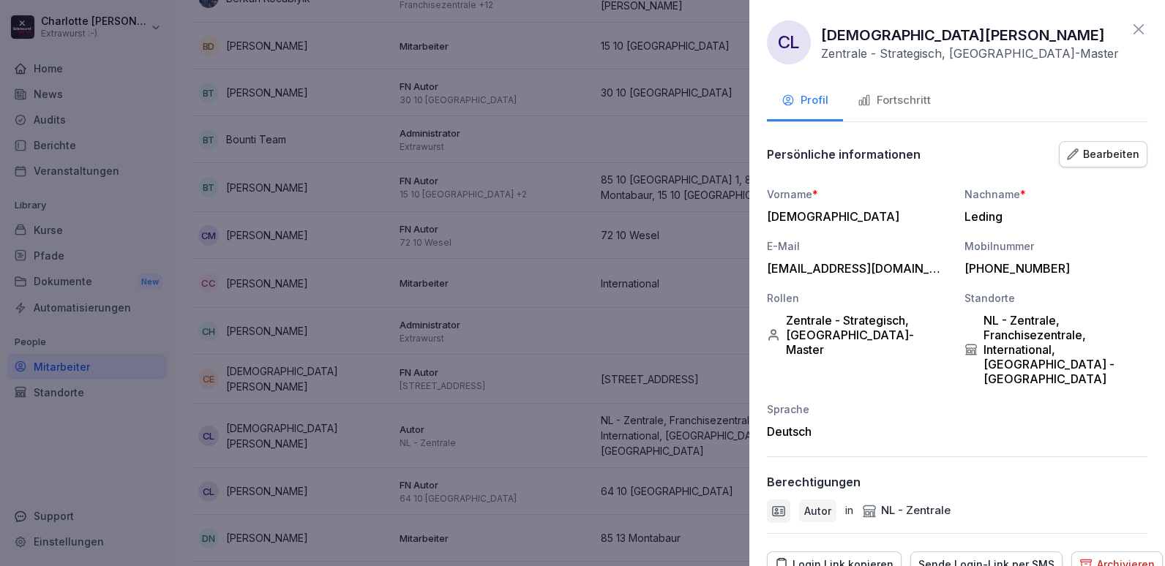
click at [916, 110] on button "Fortschritt" at bounding box center [894, 102] width 102 height 40
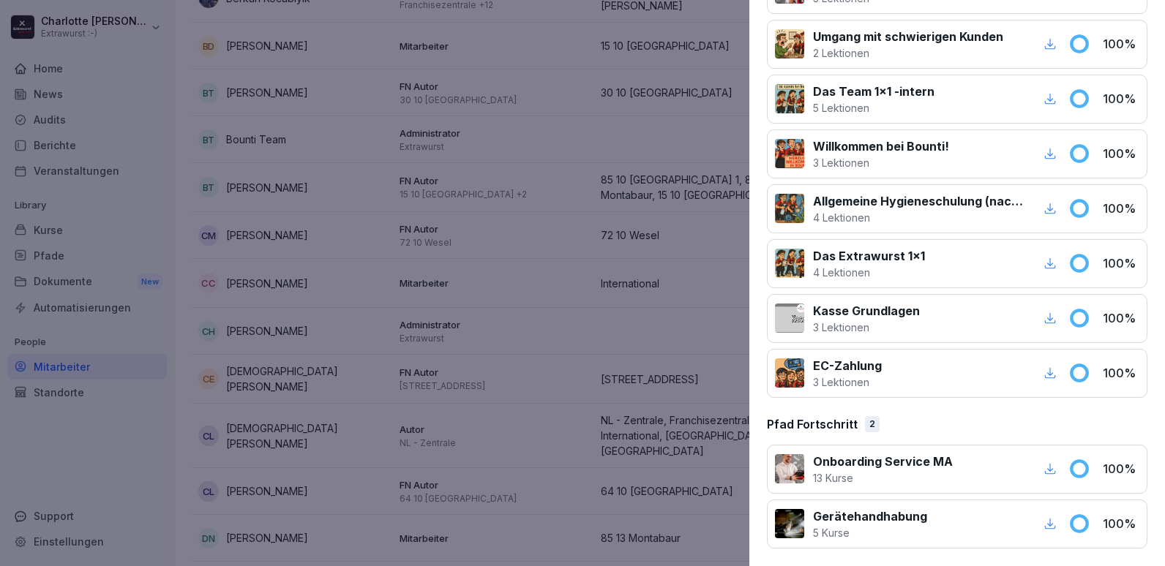
scroll to position [1549, 0]
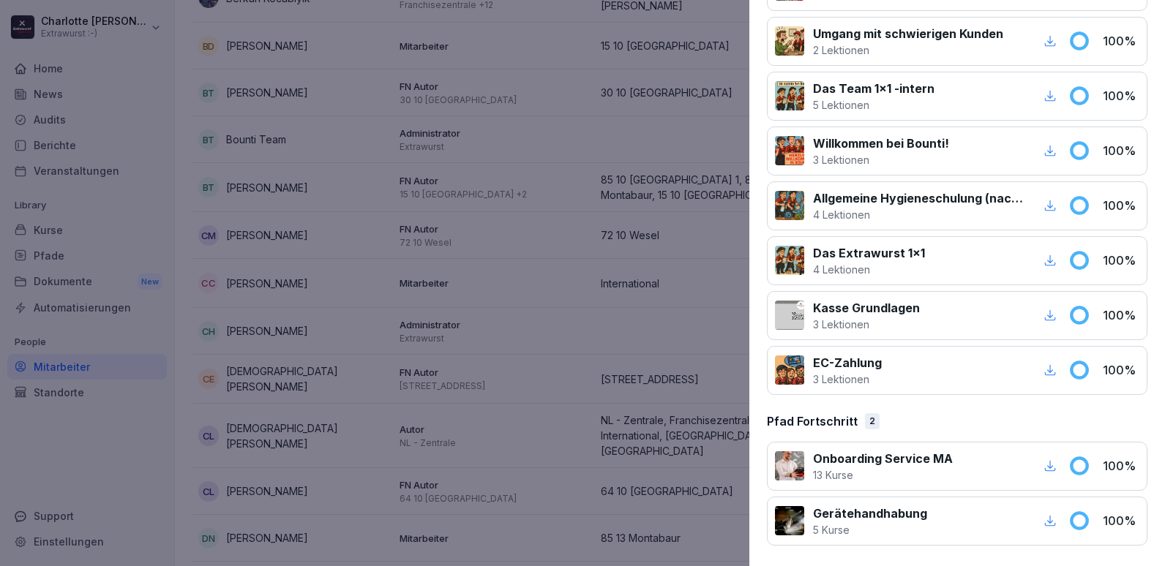
click at [509, 409] on div at bounding box center [582, 283] width 1165 height 566
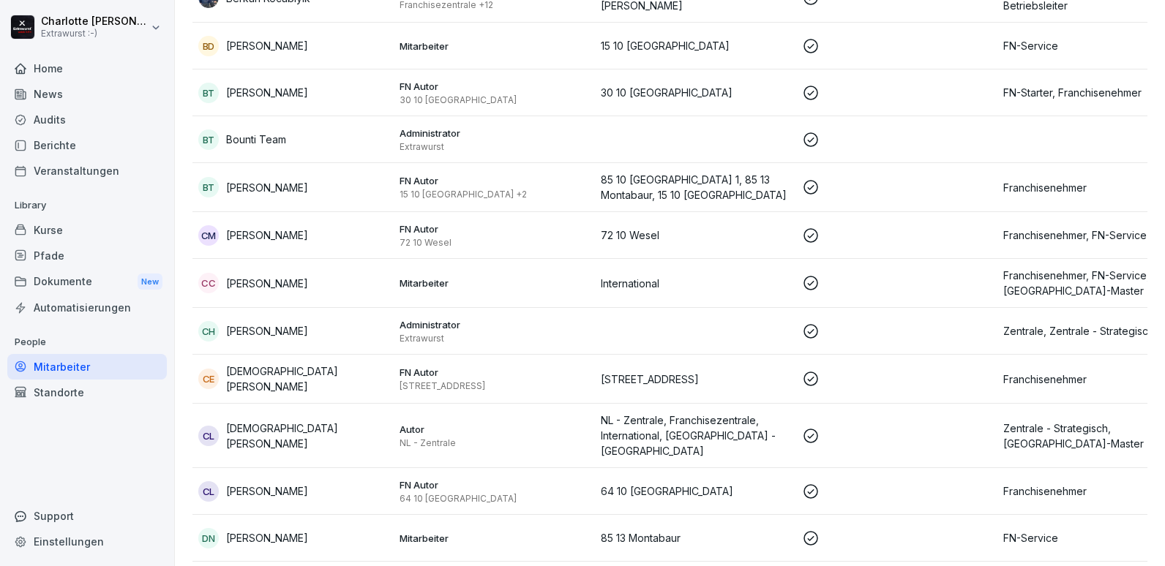
click at [261, 481] on div "CL Christian Ludwig" at bounding box center [293, 491] width 190 height 20
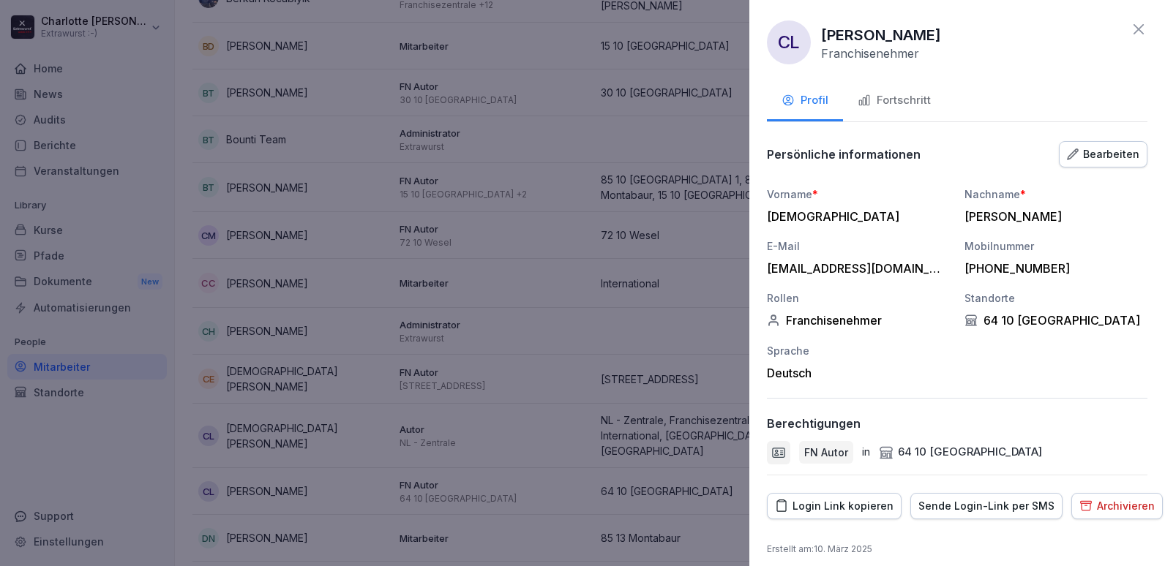
click at [891, 107] on div "Fortschritt" at bounding box center [894, 100] width 73 height 17
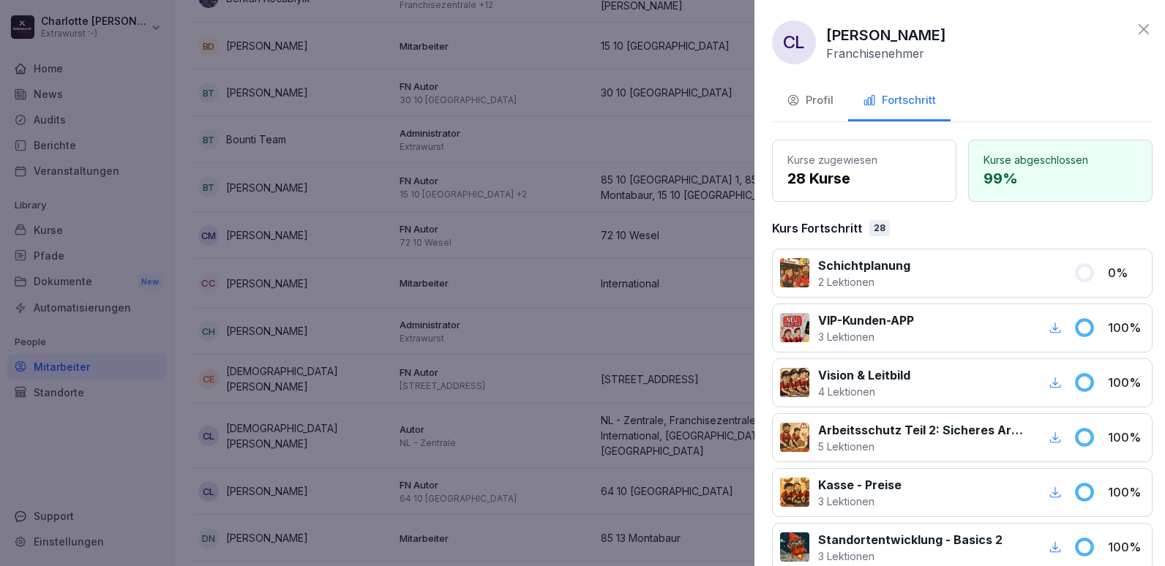
click at [312, 359] on div at bounding box center [582, 283] width 1165 height 566
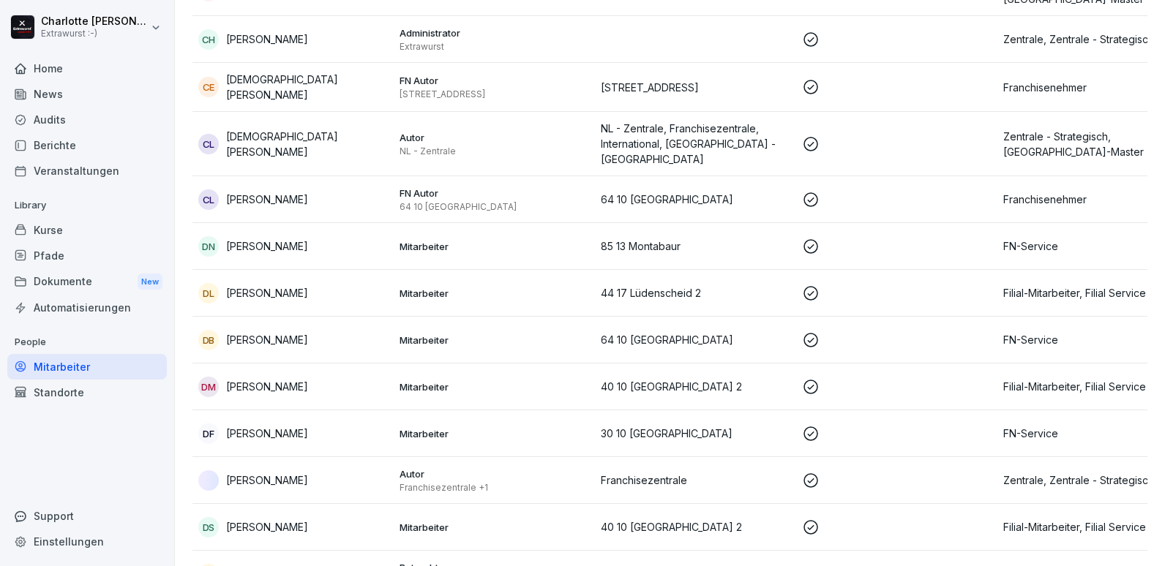
scroll to position [1098, 0]
click at [268, 238] on p "[PERSON_NAME]" at bounding box center [267, 245] width 82 height 15
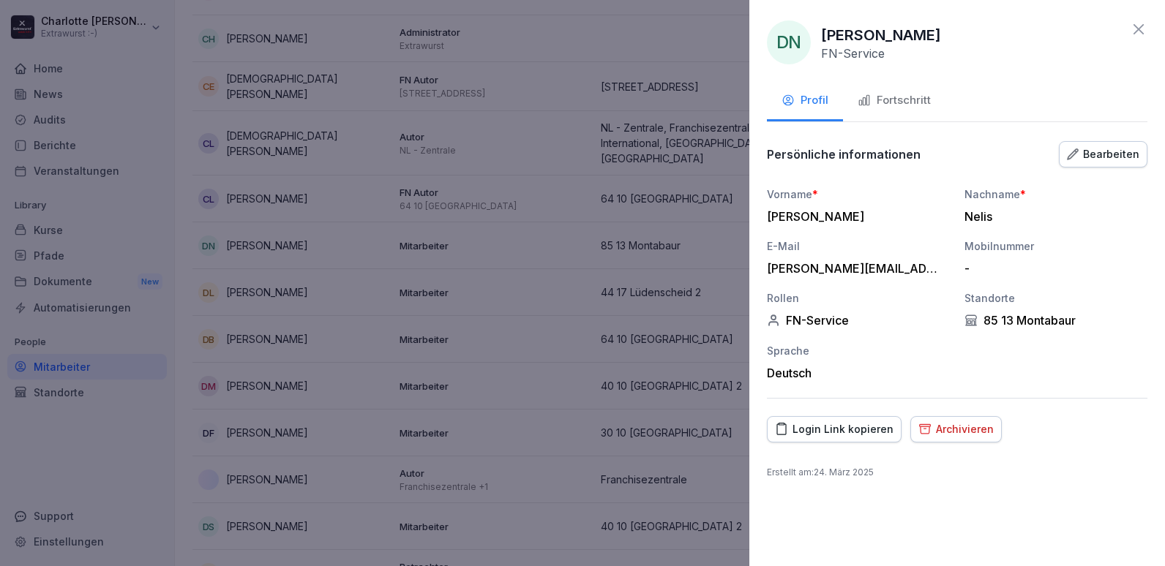
click at [915, 107] on div "Fortschritt" at bounding box center [894, 100] width 73 height 17
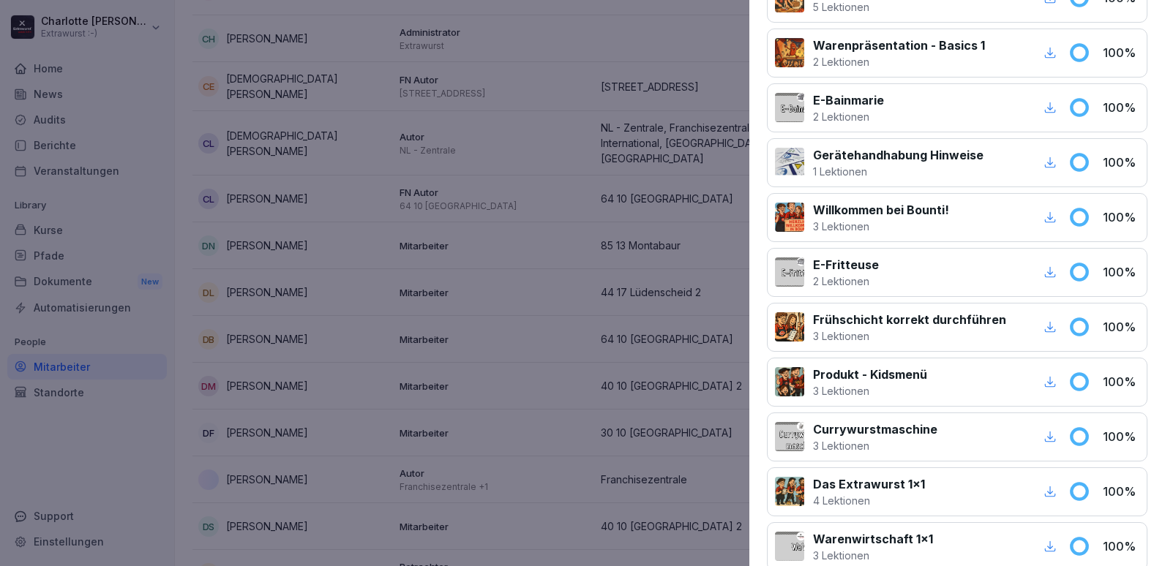
scroll to position [305, 0]
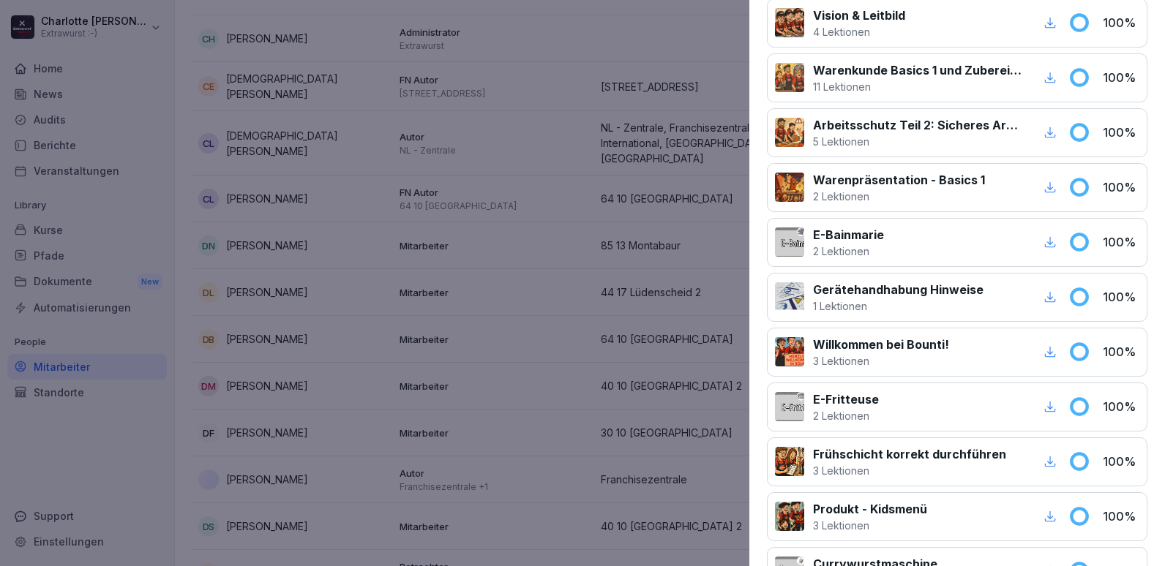
drag, startPoint x: 645, startPoint y: 226, endPoint x: 634, endPoint y: 226, distance: 10.2
click at [643, 226] on div at bounding box center [582, 283] width 1165 height 566
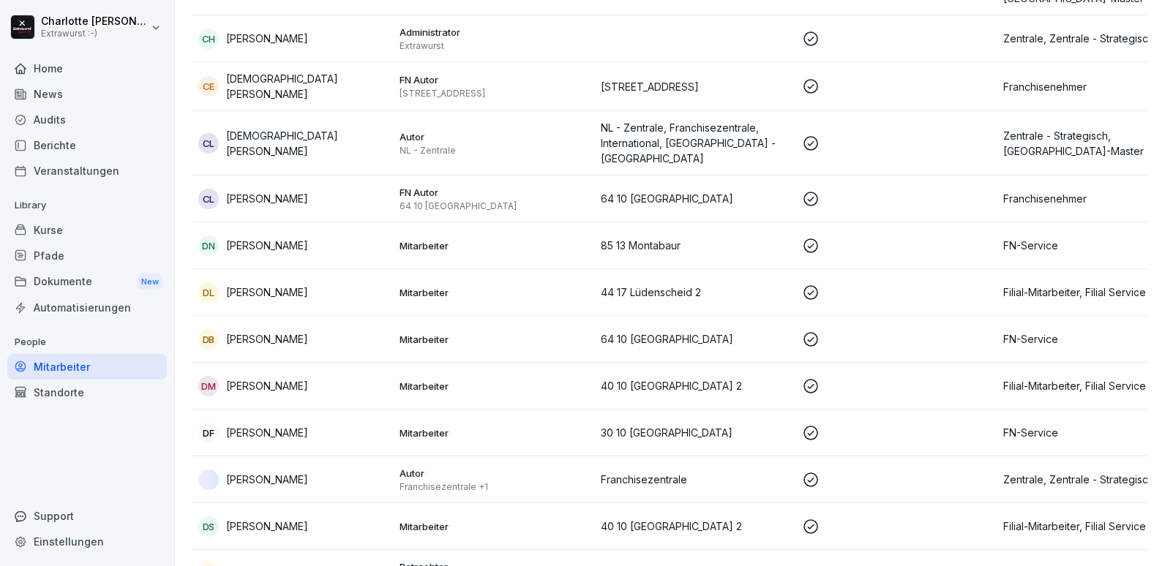
click at [507, 286] on p "Mitarbeiter" at bounding box center [495, 292] width 190 height 13
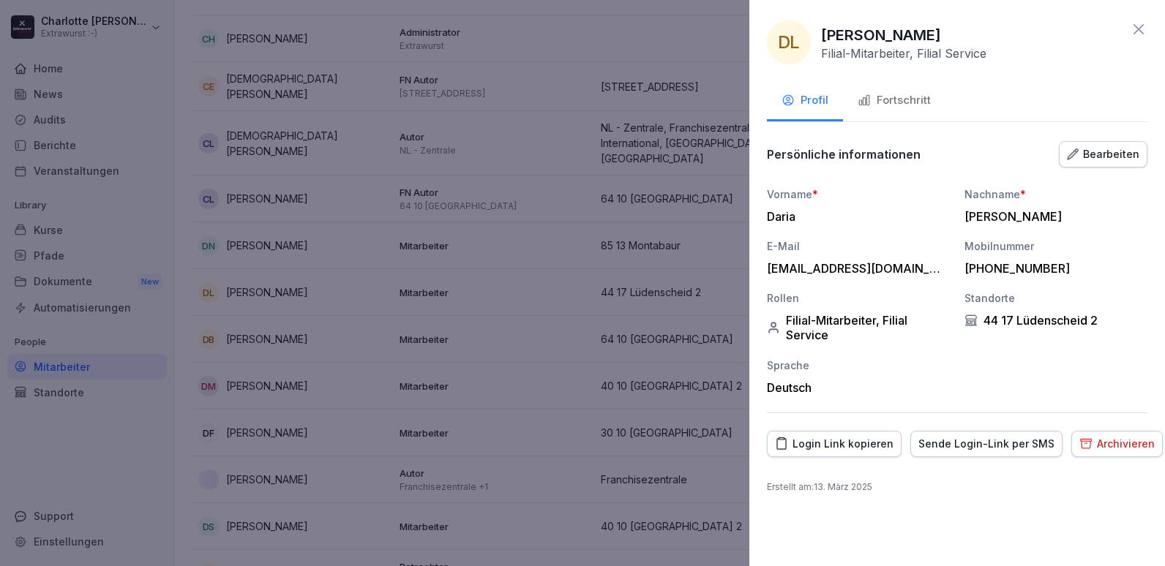
click at [921, 96] on div "Fortschritt" at bounding box center [894, 100] width 73 height 17
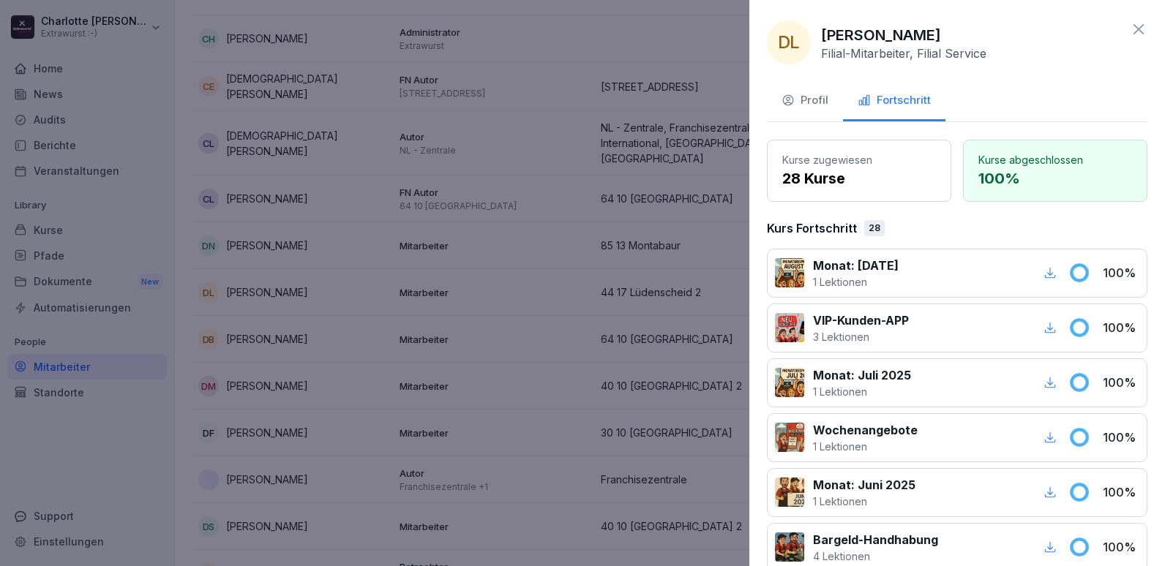
drag, startPoint x: 698, startPoint y: 19, endPoint x: 706, endPoint y: 22, distance: 8.6
click at [700, 20] on div at bounding box center [582, 283] width 1165 height 566
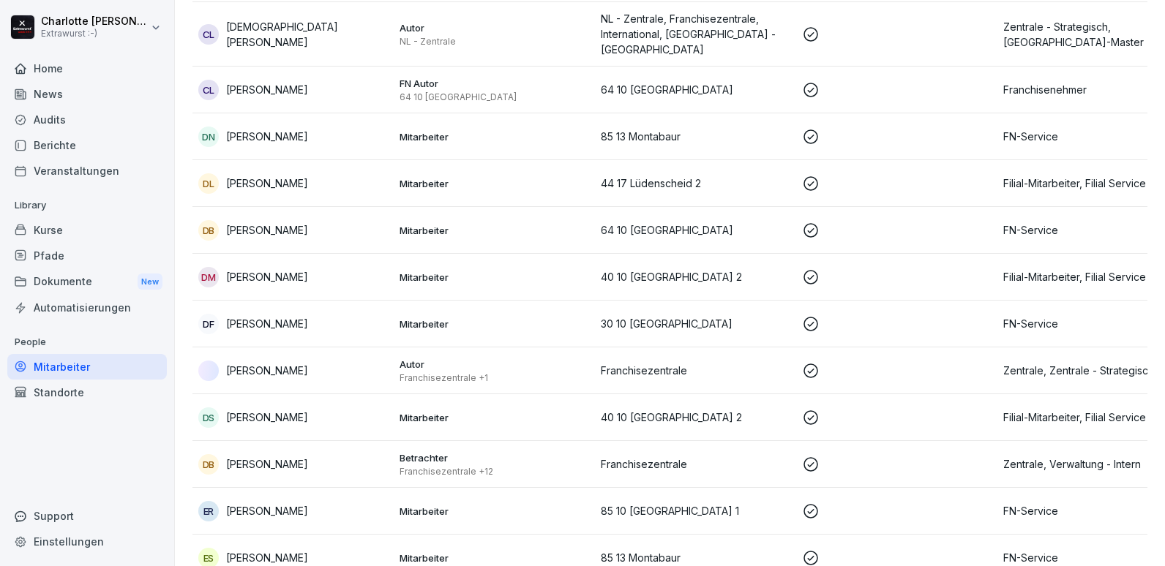
scroll to position [1244, 0]
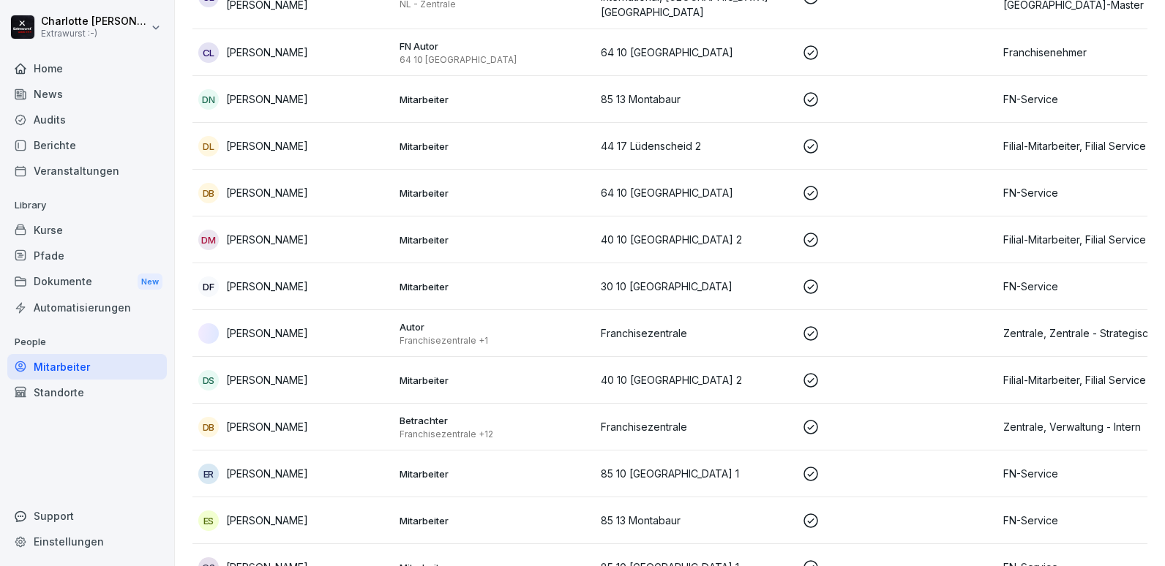
click at [446, 187] on p "Mitarbeiter" at bounding box center [495, 193] width 190 height 13
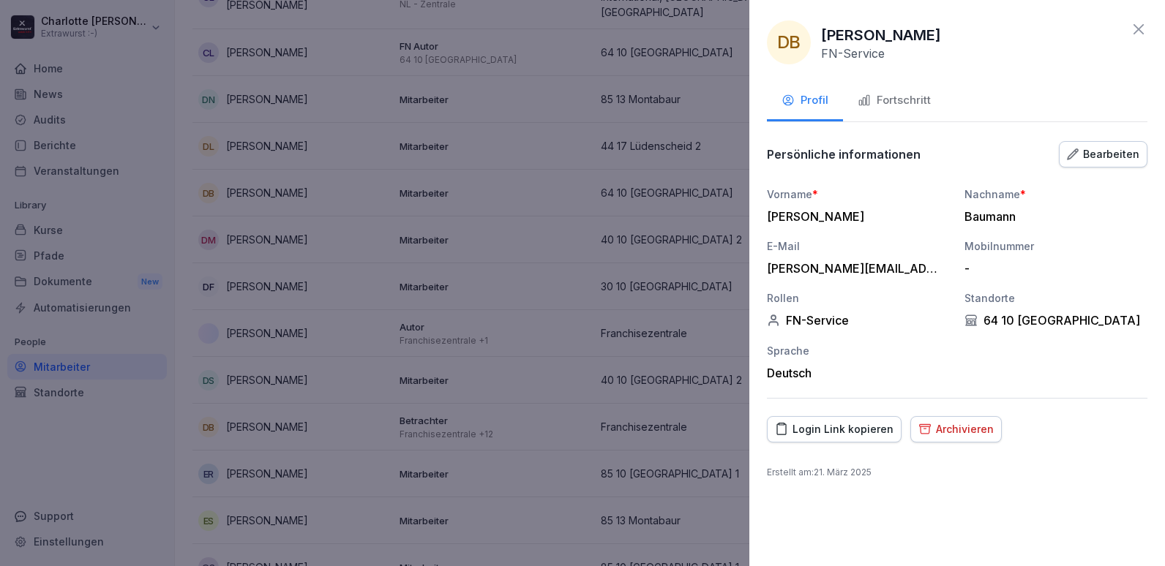
click at [901, 107] on div "Fortschritt" at bounding box center [894, 100] width 73 height 17
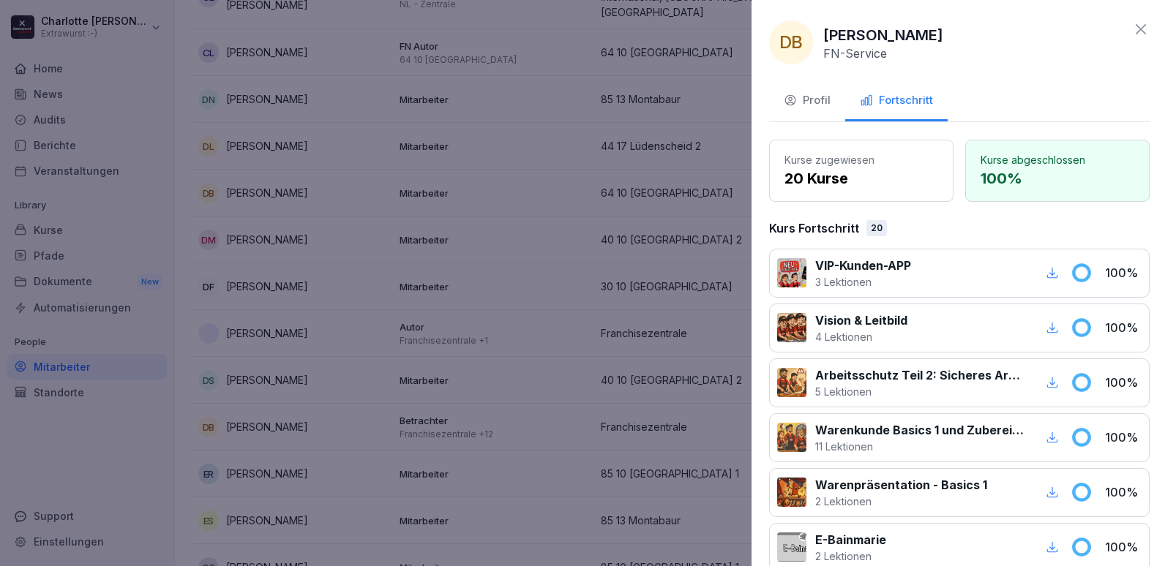
click at [484, 255] on div at bounding box center [582, 283] width 1165 height 566
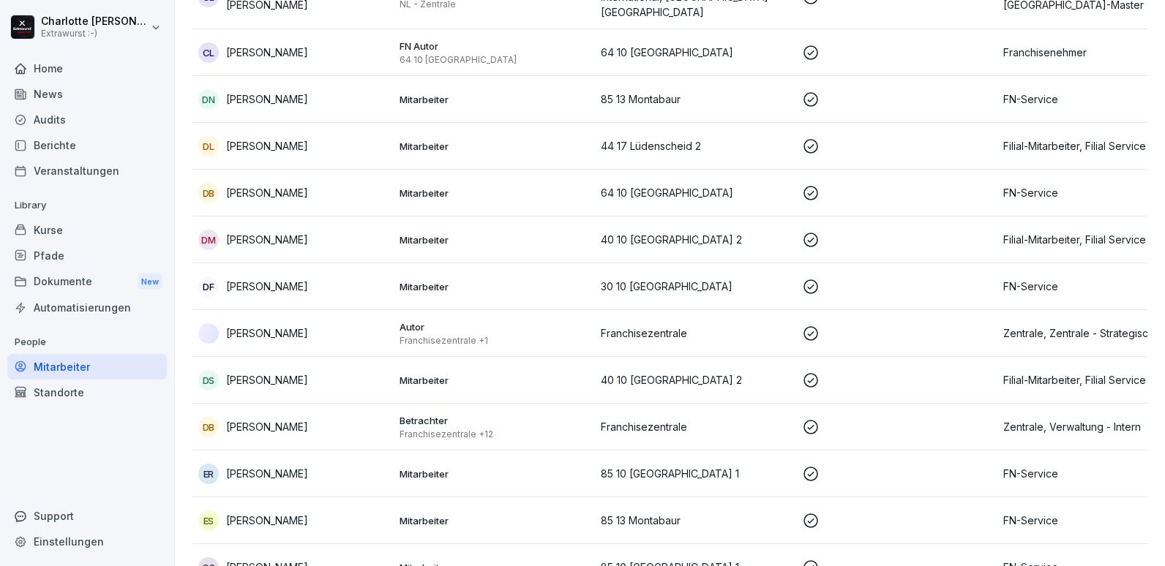
click at [299, 230] on div "DM Diana Meyer" at bounding box center [293, 240] width 190 height 20
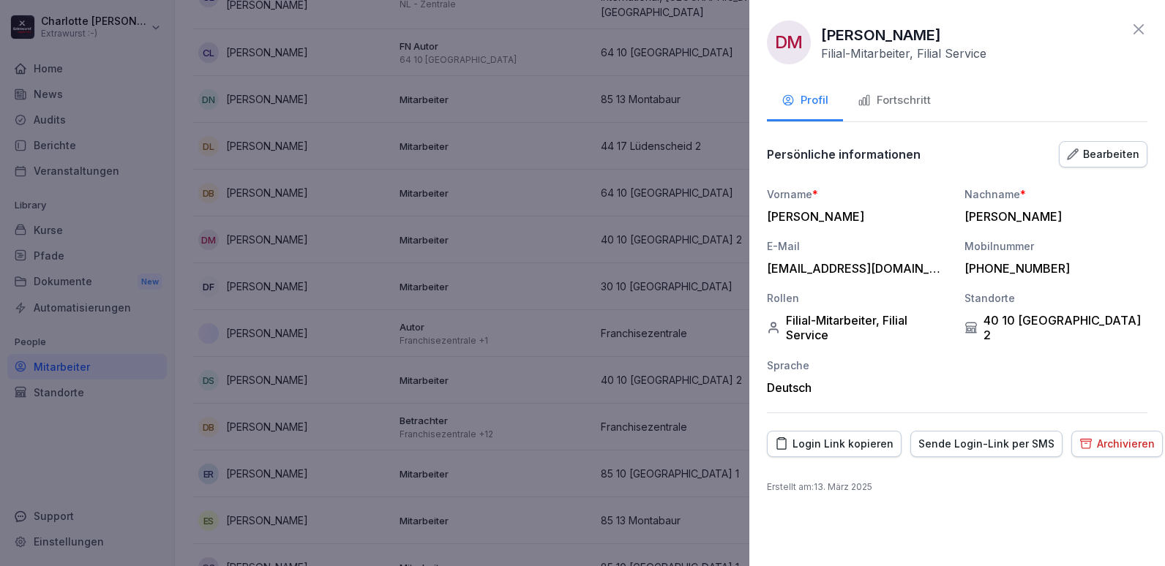
click at [880, 104] on div "Fortschritt" at bounding box center [894, 100] width 73 height 17
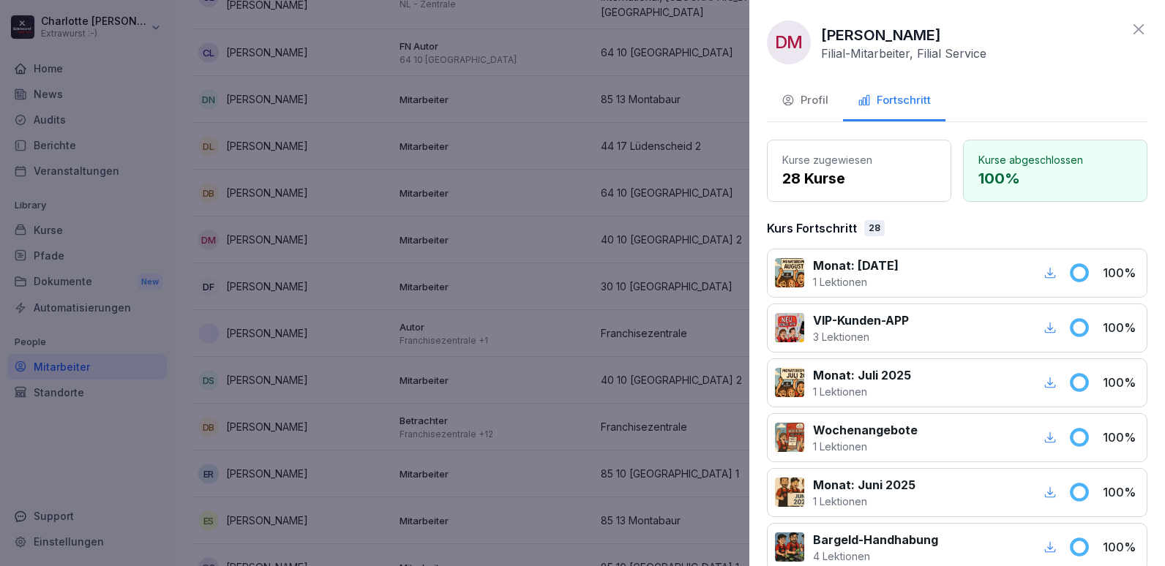
click at [590, 307] on div at bounding box center [582, 283] width 1165 height 566
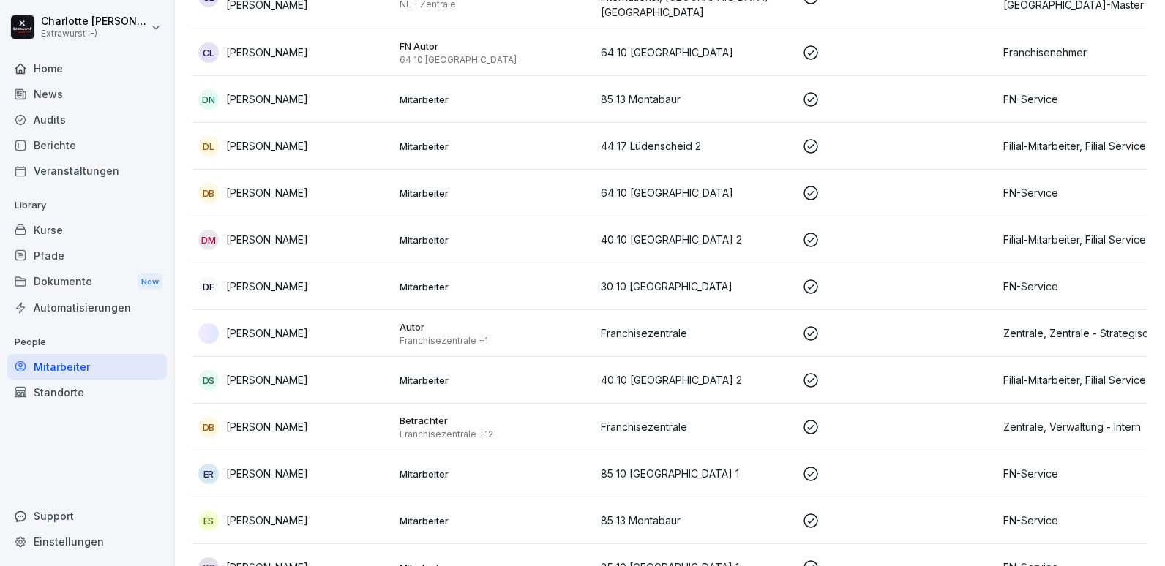
click at [431, 280] on p "Mitarbeiter" at bounding box center [495, 286] width 190 height 13
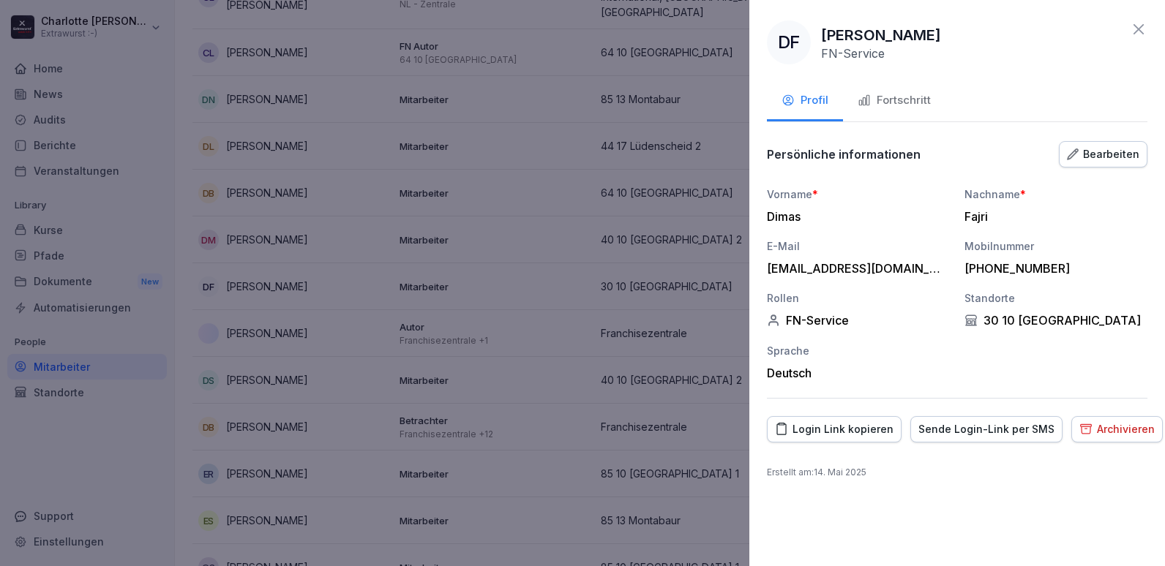
click at [888, 93] on div "Fortschritt" at bounding box center [894, 100] width 73 height 17
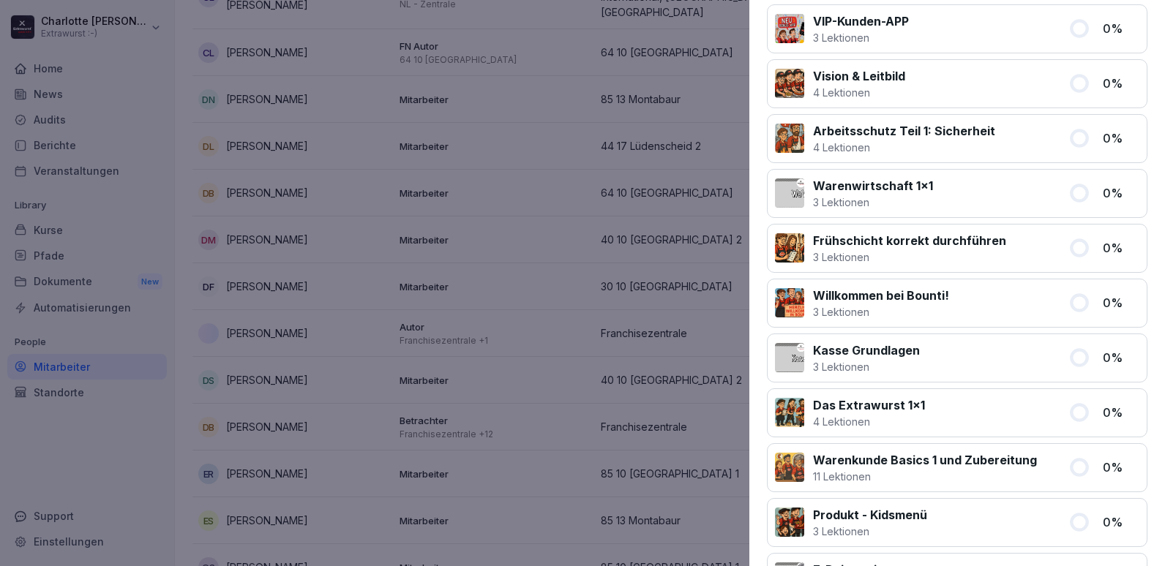
scroll to position [220, 0]
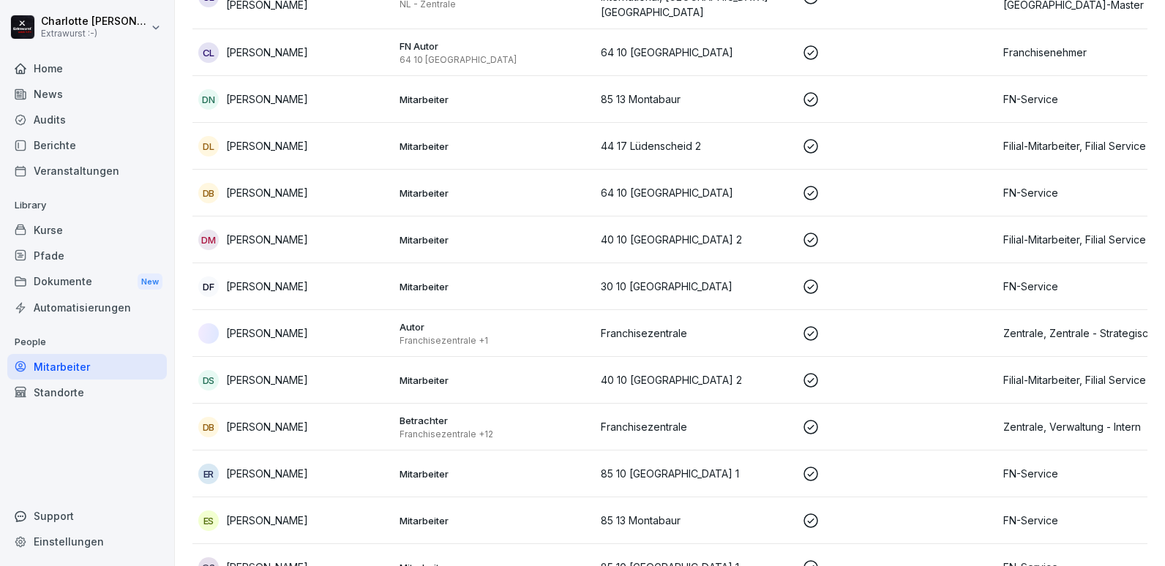
click at [340, 277] on div "DF Dimas Fajri" at bounding box center [293, 287] width 190 height 20
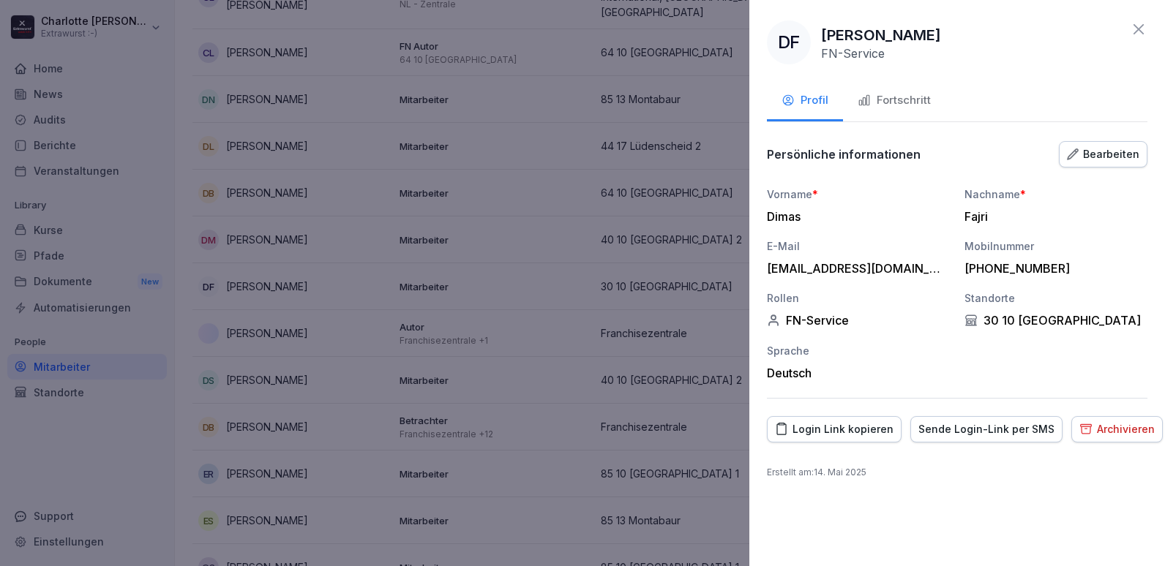
click at [923, 100] on div "Fortschritt" at bounding box center [894, 100] width 73 height 17
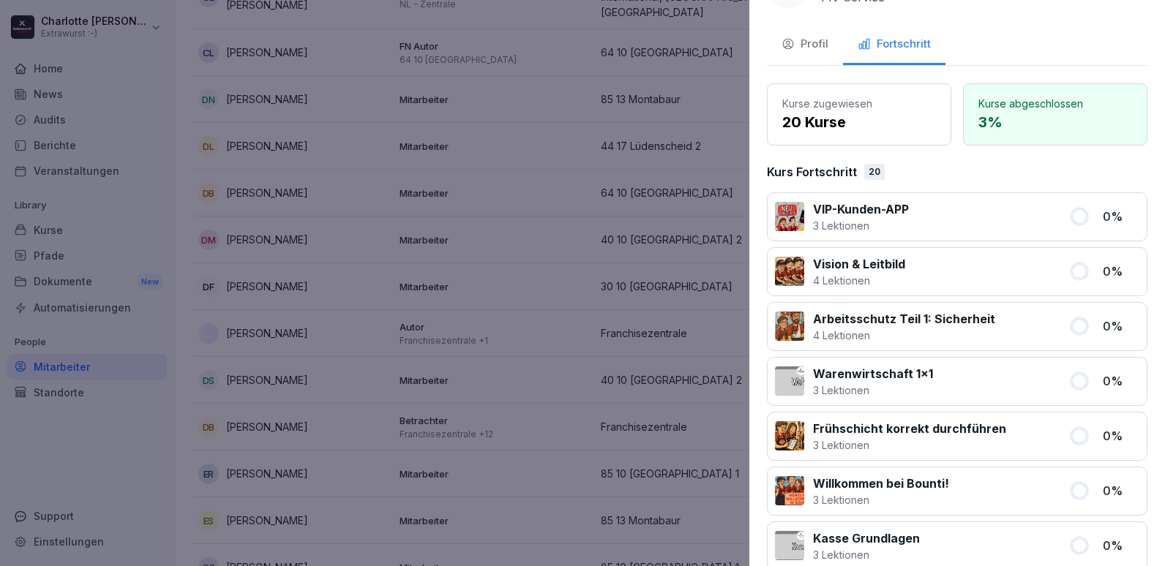
scroll to position [12, 0]
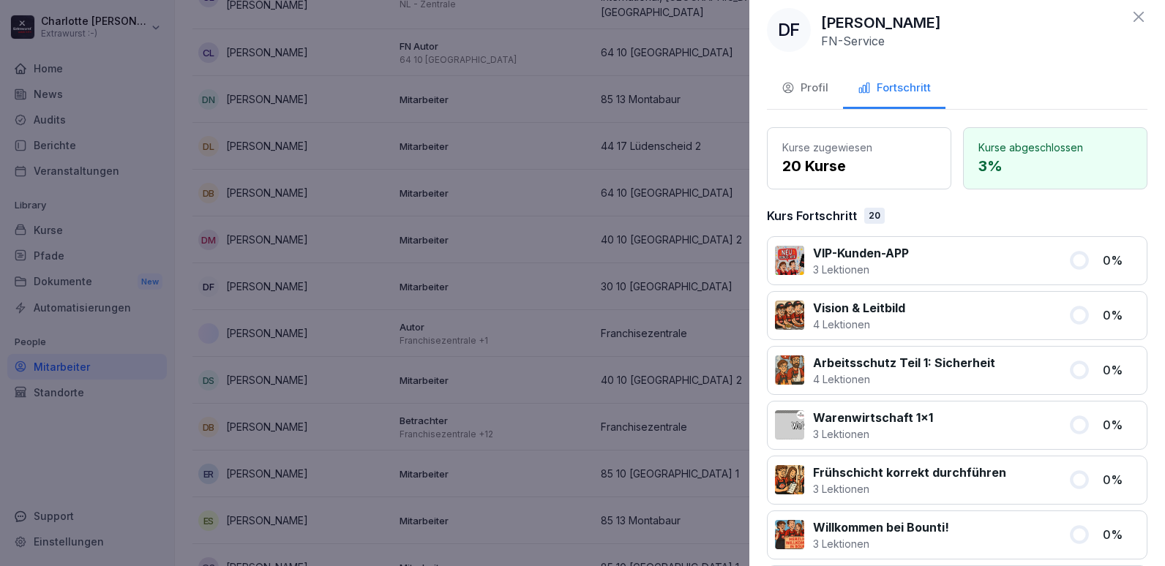
click at [176, 298] on div at bounding box center [582, 283] width 1165 height 566
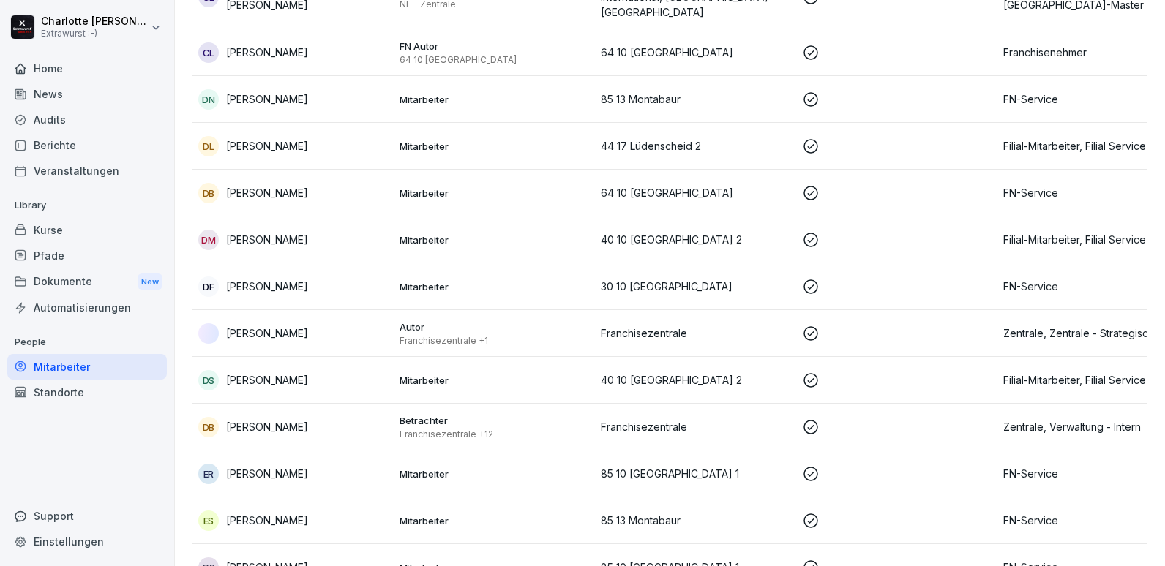
click at [259, 326] on p "[PERSON_NAME]" at bounding box center [267, 333] width 82 height 15
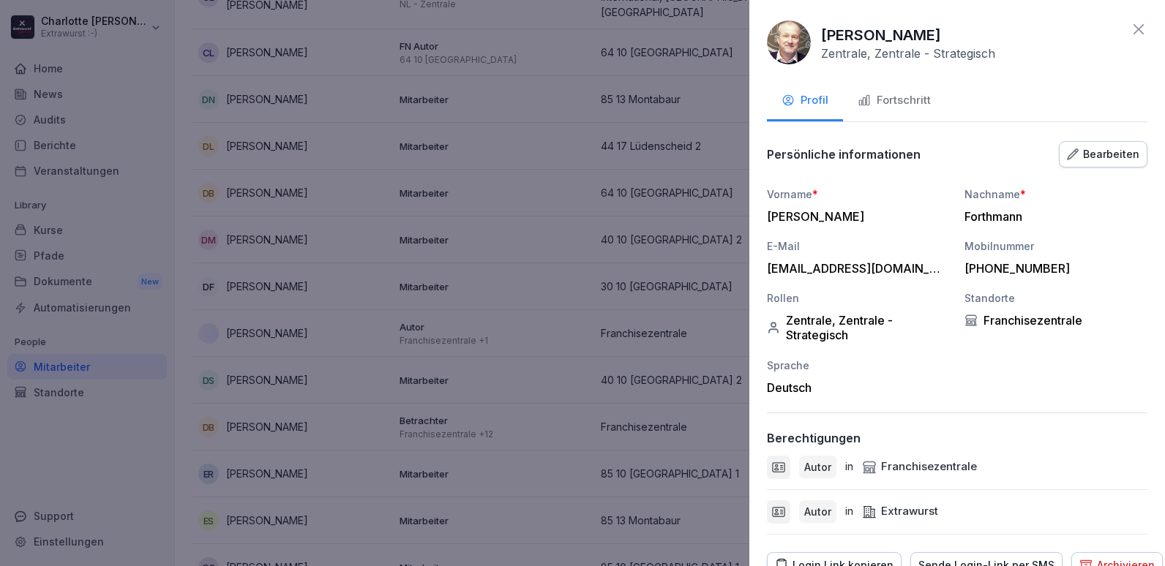
click at [905, 104] on div "Fortschritt" at bounding box center [894, 100] width 73 height 17
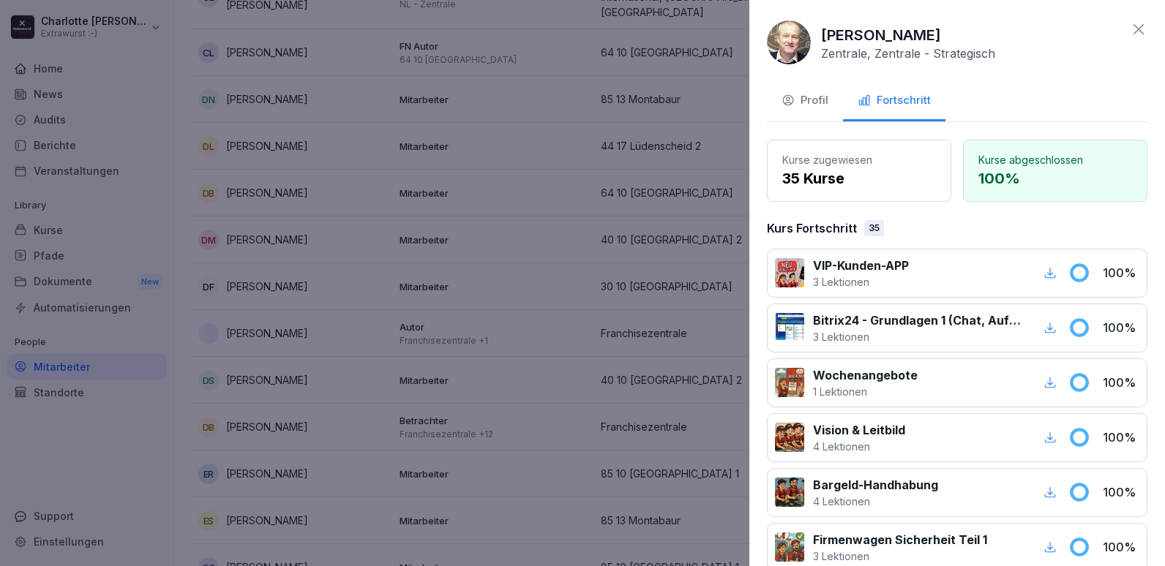
drag, startPoint x: 427, startPoint y: 30, endPoint x: 437, endPoint y: 70, distance: 41.4
click at [427, 33] on div at bounding box center [582, 283] width 1165 height 566
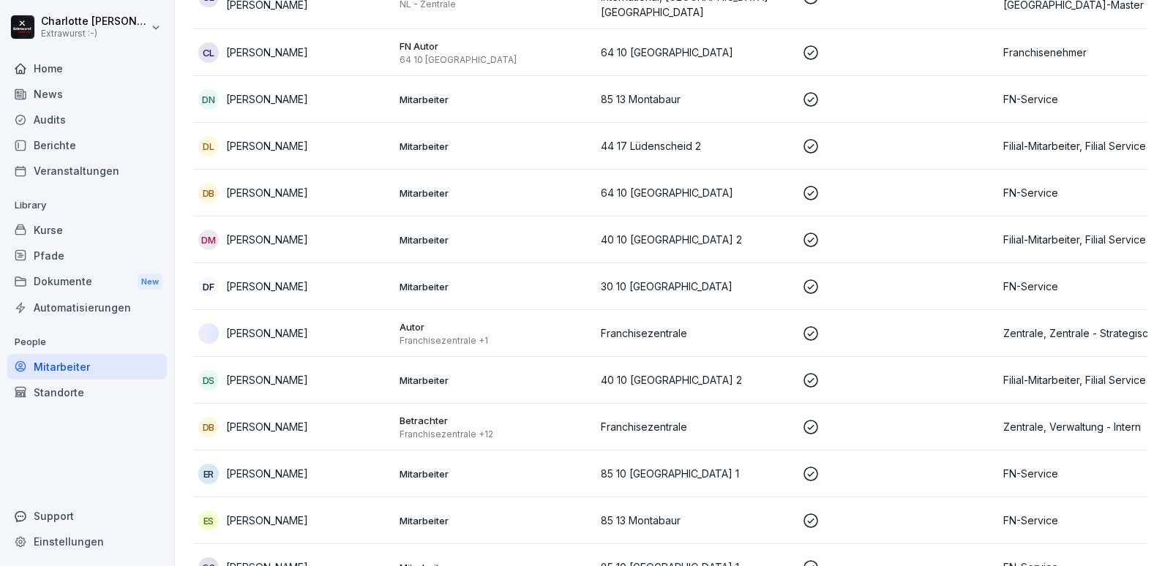
click at [331, 370] on div "DS Dominik Sandberg" at bounding box center [293, 380] width 190 height 20
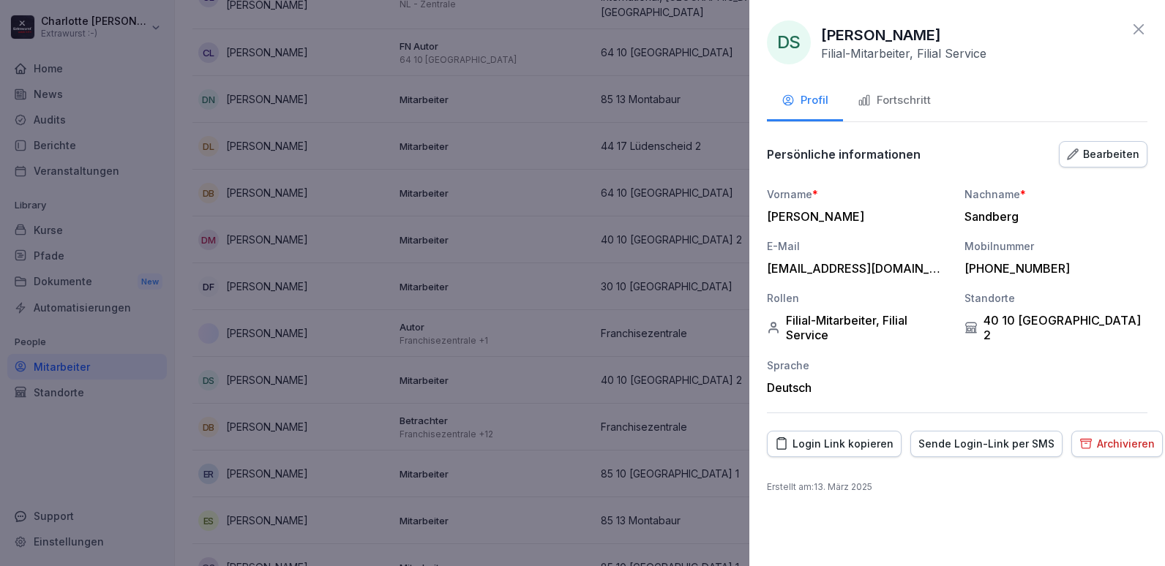
click at [899, 112] on button "Fortschritt" at bounding box center [894, 102] width 102 height 40
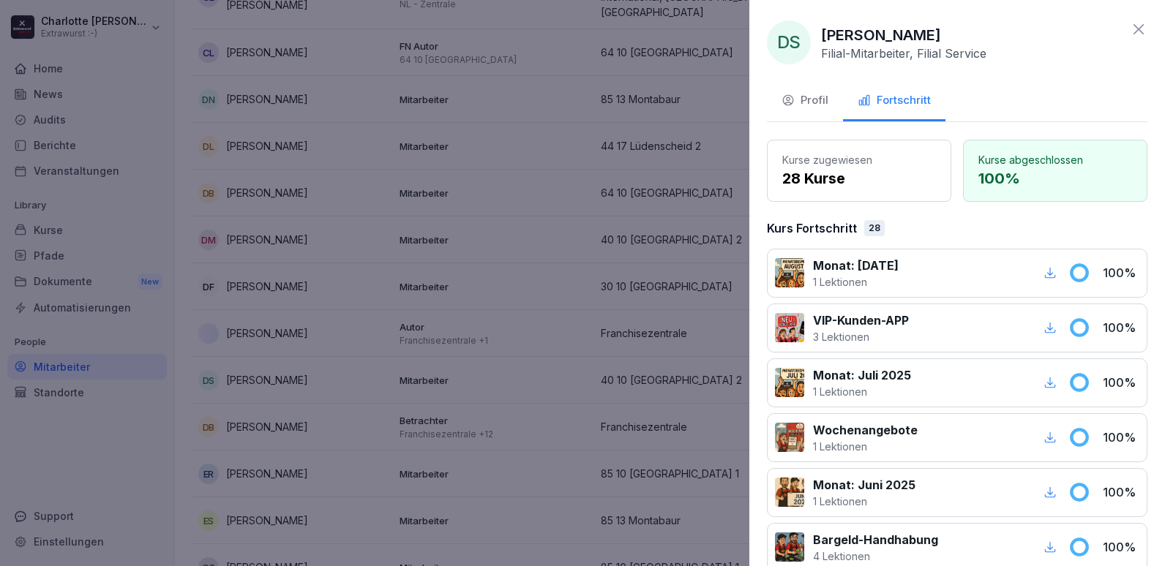
drag, startPoint x: 364, startPoint y: 356, endPoint x: 400, endPoint y: 356, distance: 35.1
click at [364, 356] on div at bounding box center [582, 283] width 1165 height 566
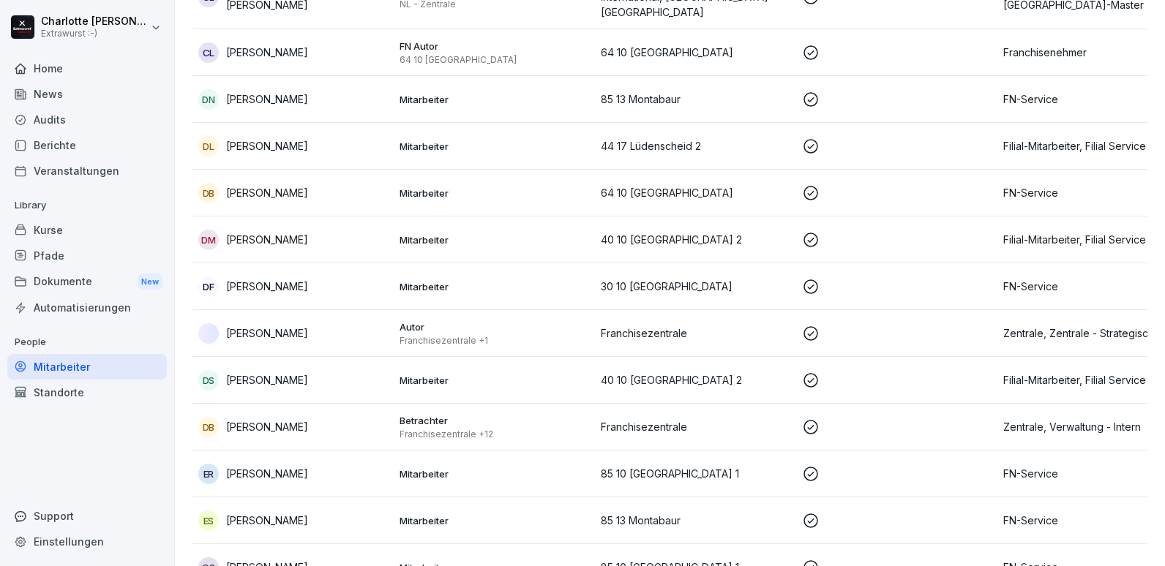
click at [253, 419] on p "[PERSON_NAME]" at bounding box center [267, 426] width 82 height 15
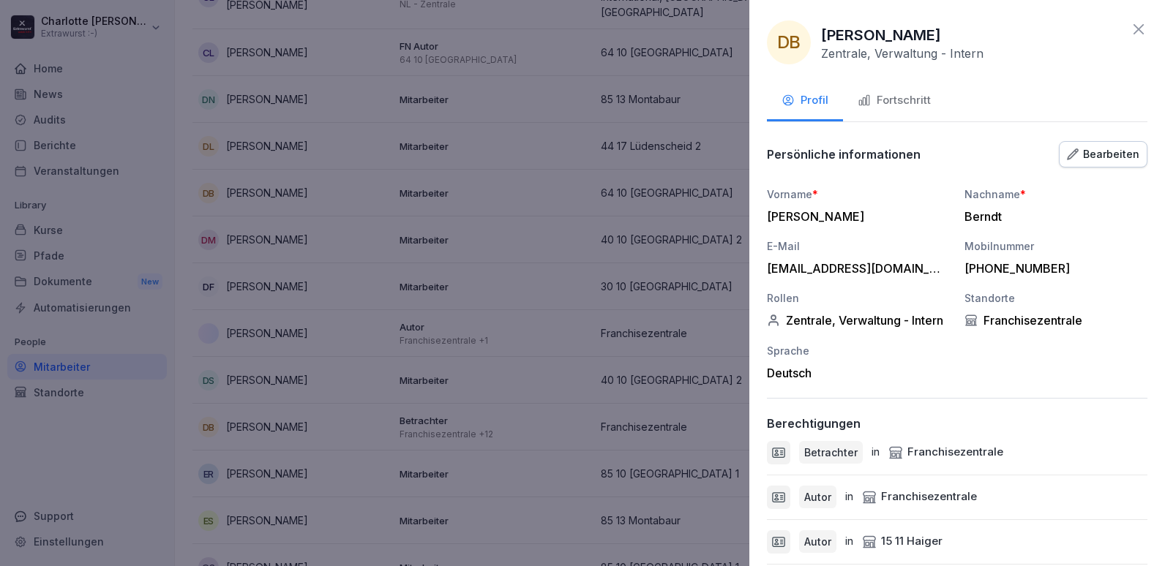
click at [914, 102] on div "Fortschritt" at bounding box center [894, 100] width 73 height 17
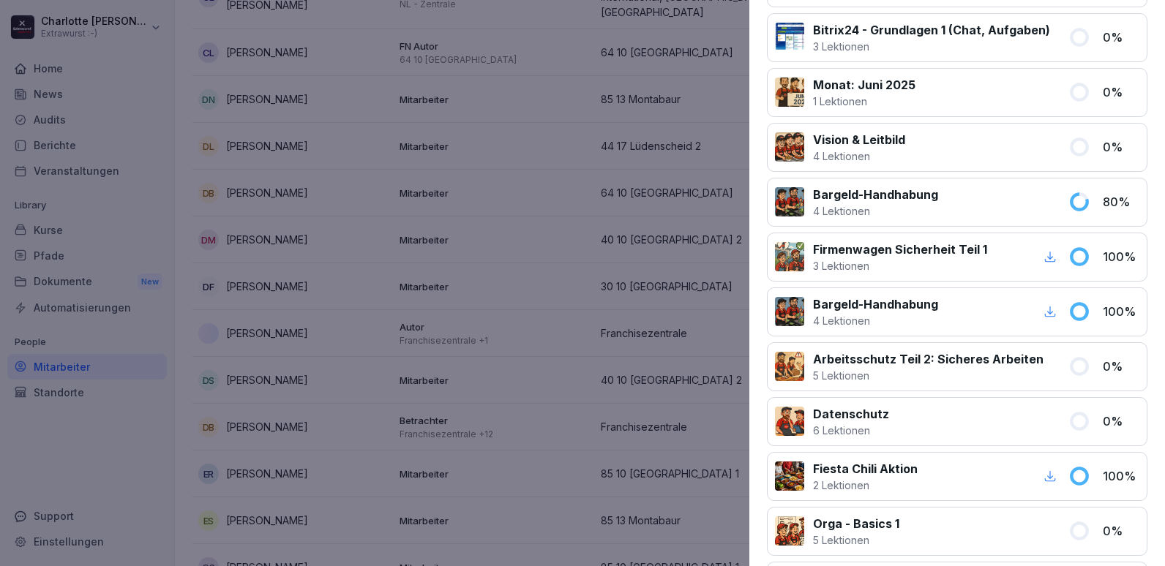
scroll to position [293, 0]
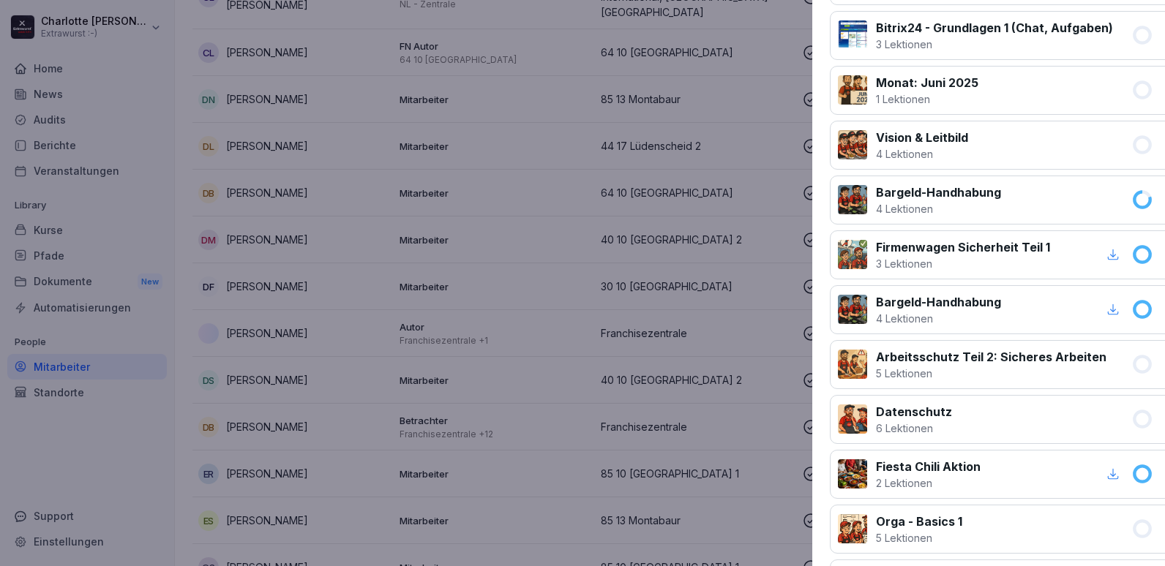
drag, startPoint x: 228, startPoint y: 455, endPoint x: 216, endPoint y: 457, distance: 11.8
click at [228, 457] on div at bounding box center [582, 283] width 1165 height 566
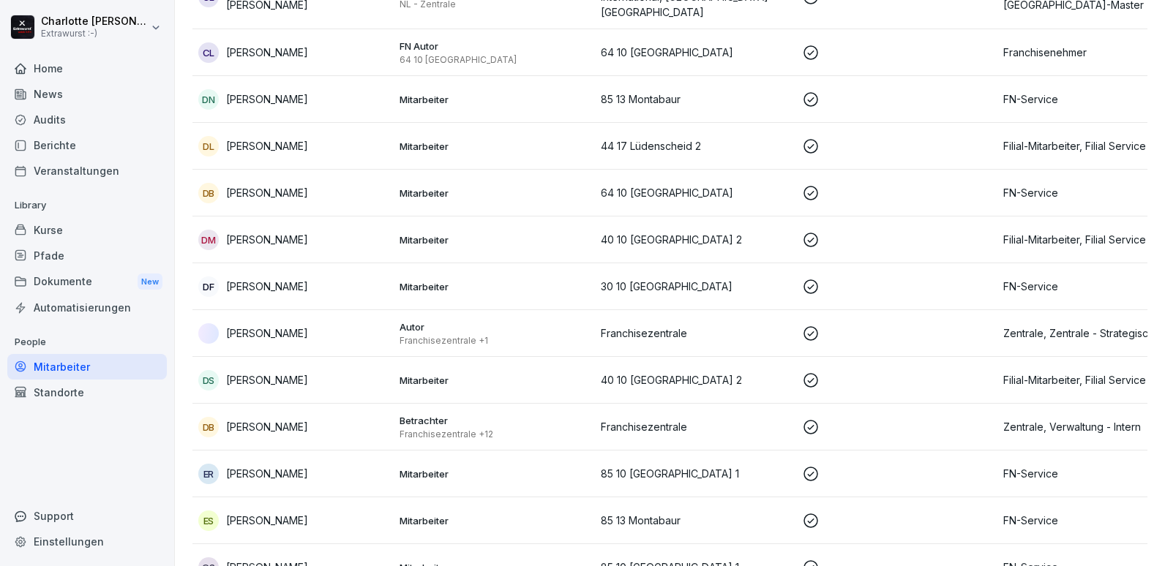
click at [34, 230] on div "Kurse" at bounding box center [87, 230] width 160 height 26
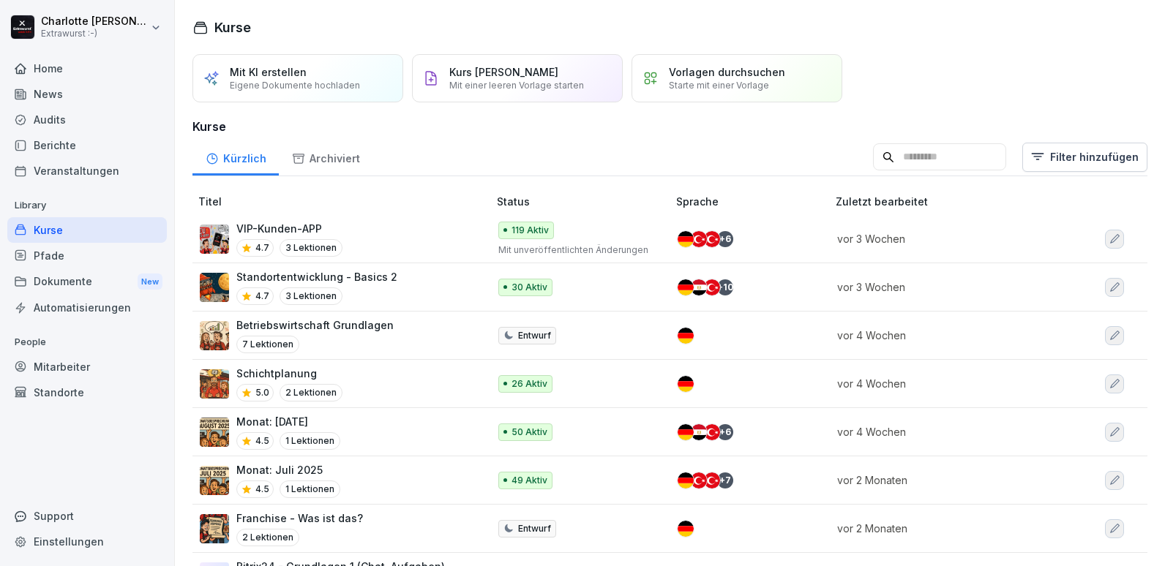
click at [884, 159] on input at bounding box center [939, 157] width 133 height 28
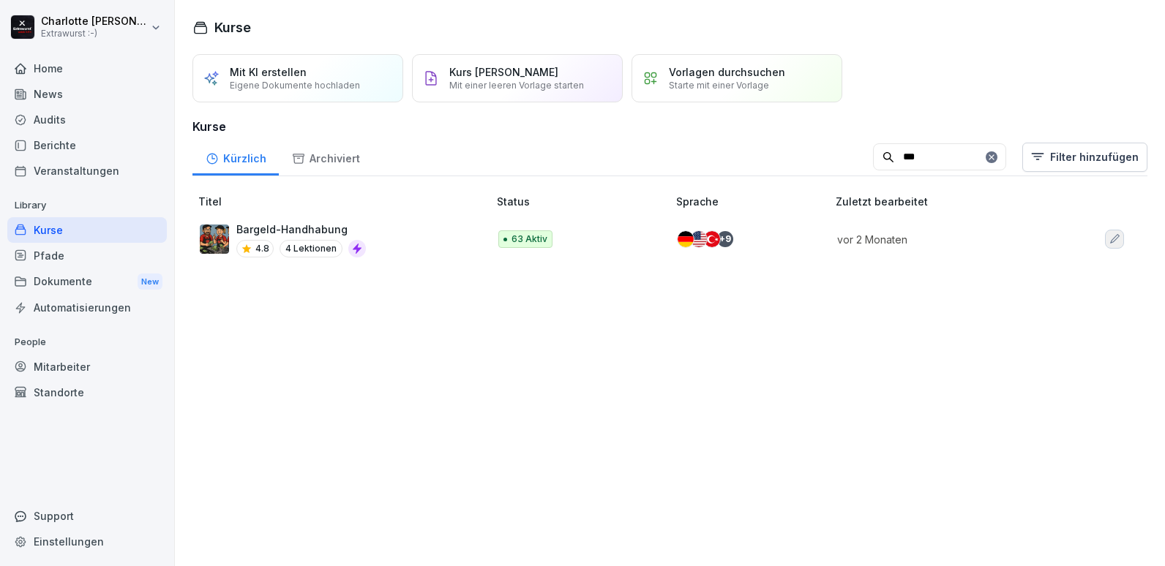
type input "***"
click at [372, 245] on div "Bargeld-Handhabung 4.8 4 Lektionen" at bounding box center [337, 240] width 274 height 36
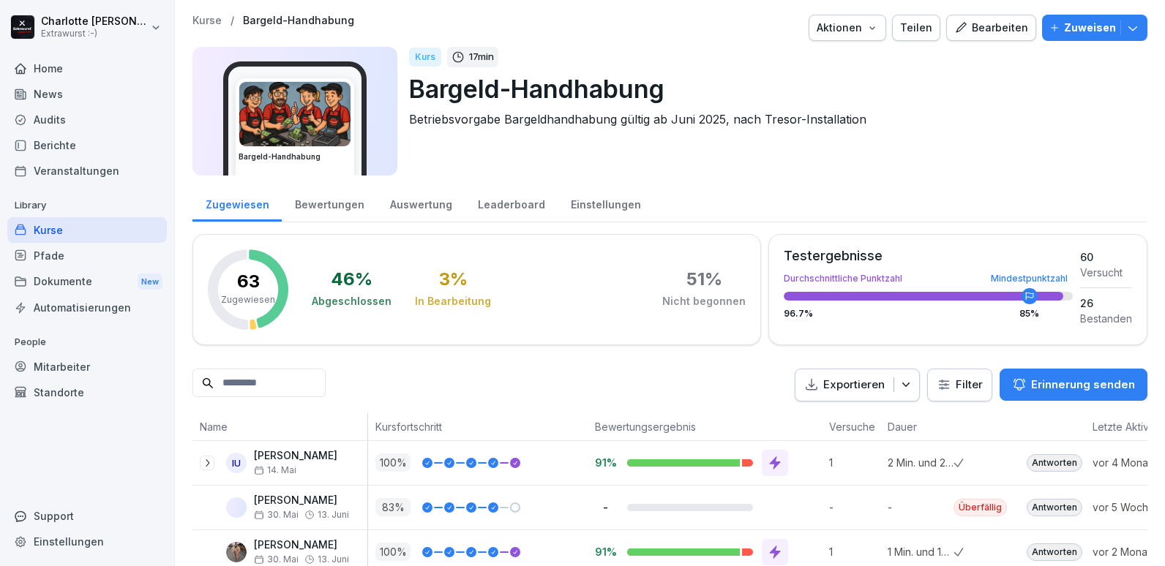
click at [990, 29] on div "Bearbeiten" at bounding box center [991, 28] width 74 height 16
click at [417, 205] on div "Auswertung" at bounding box center [421, 202] width 88 height 37
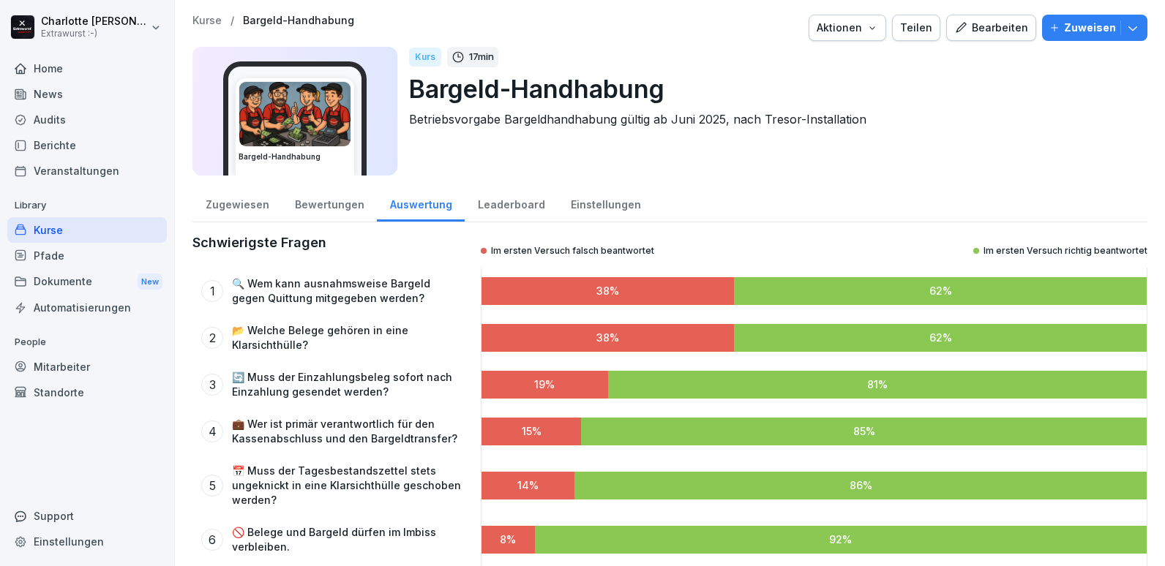
click at [574, 199] on div "Einstellungen" at bounding box center [606, 202] width 96 height 37
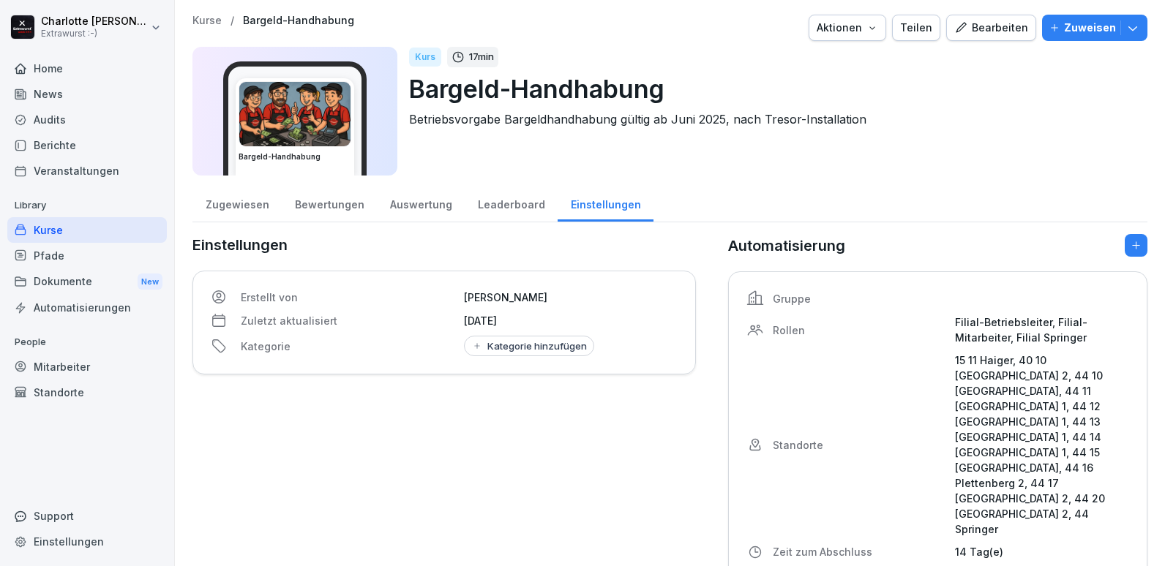
click at [85, 366] on div "Mitarbeiter" at bounding box center [87, 367] width 160 height 26
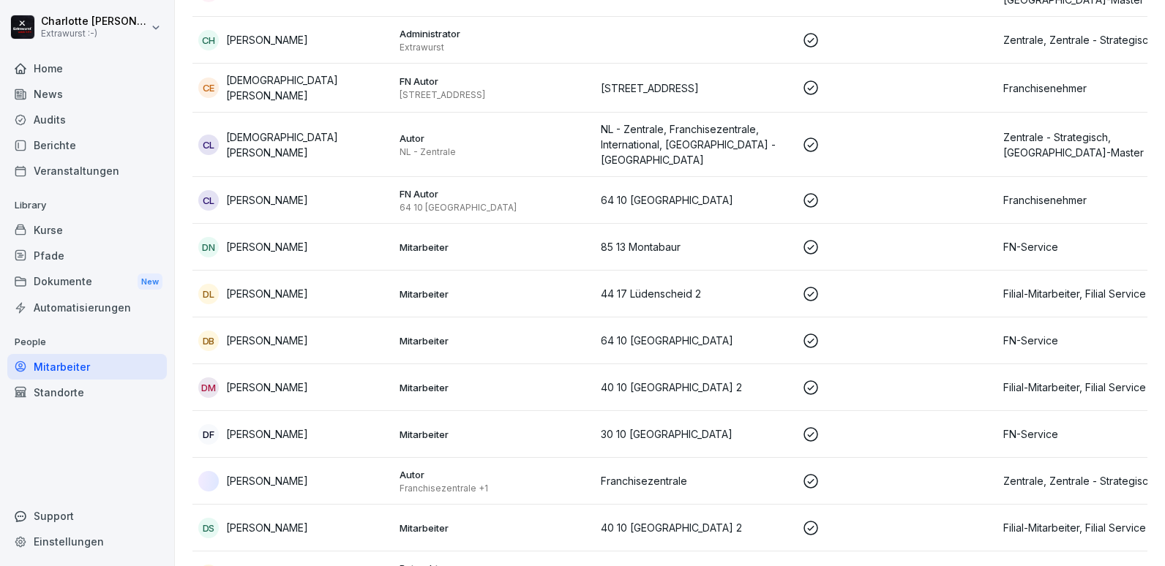
scroll to position [1098, 0]
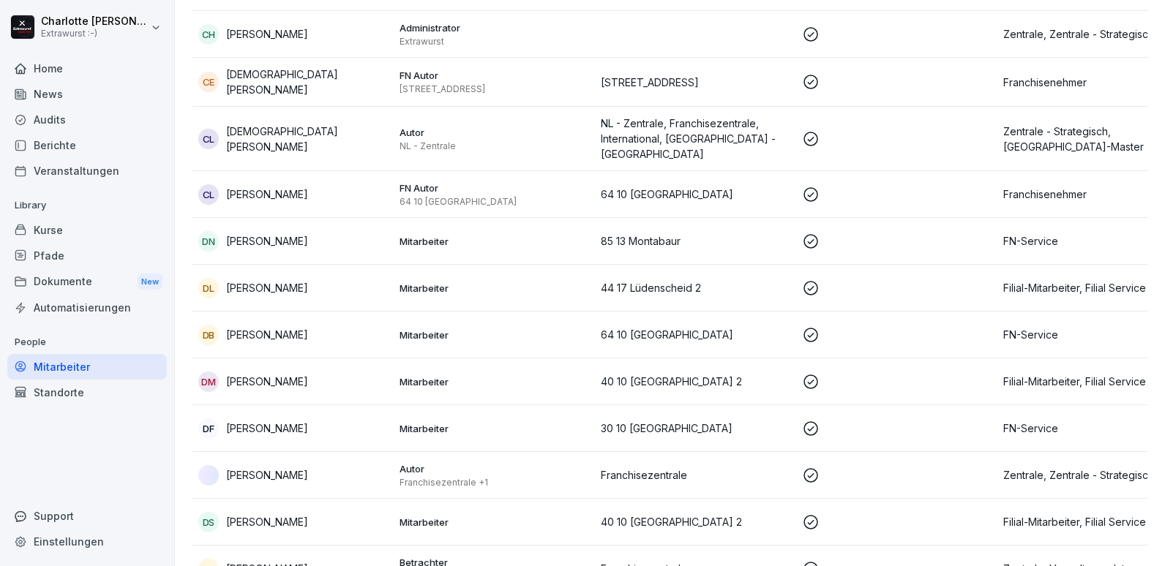
click at [269, 559] on div "DB [PERSON_NAME]" at bounding box center [293, 569] width 190 height 20
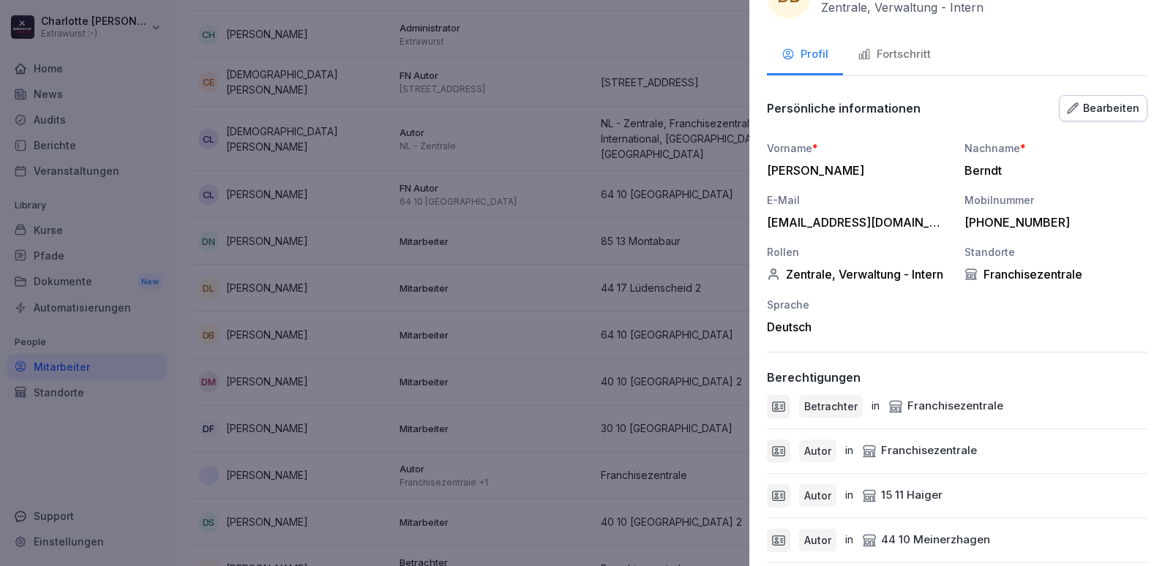
scroll to position [0, 0]
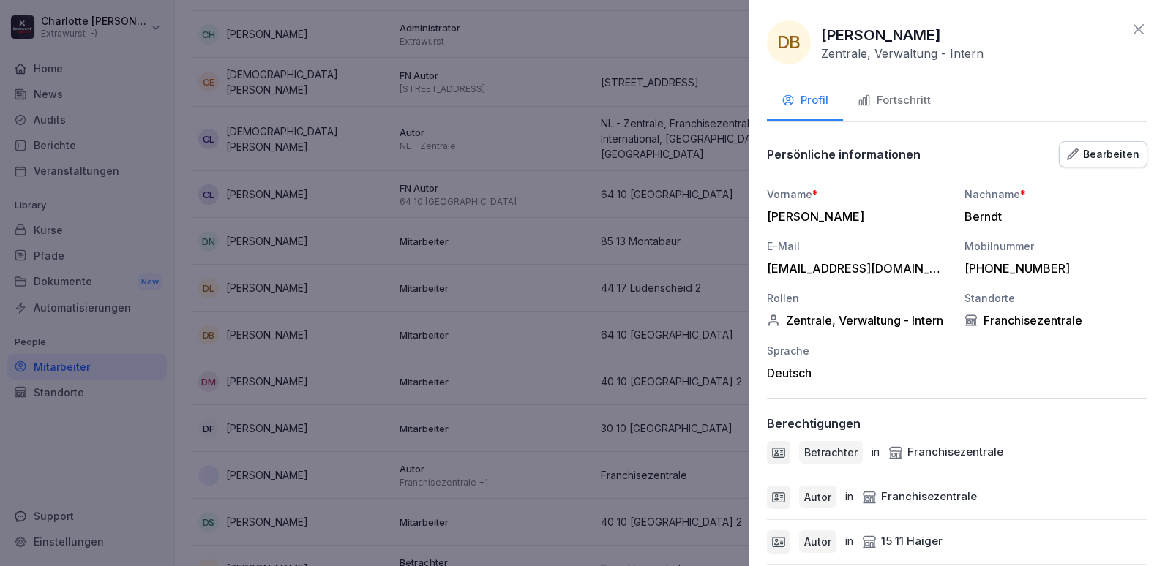
click at [541, 336] on div at bounding box center [582, 283] width 1165 height 566
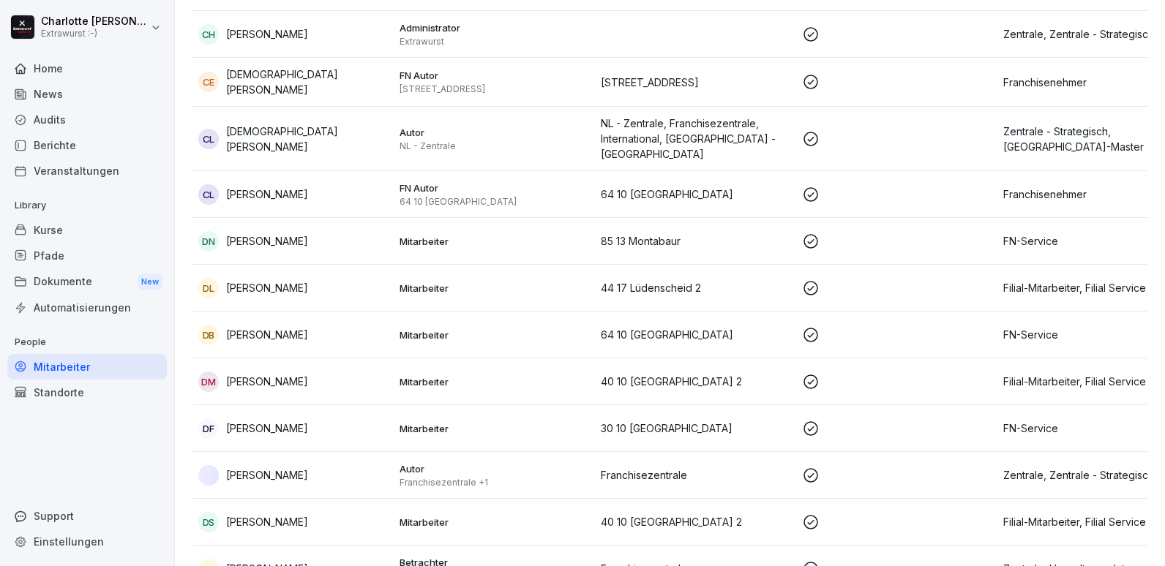
click at [57, 238] on div "Kurse" at bounding box center [87, 230] width 160 height 26
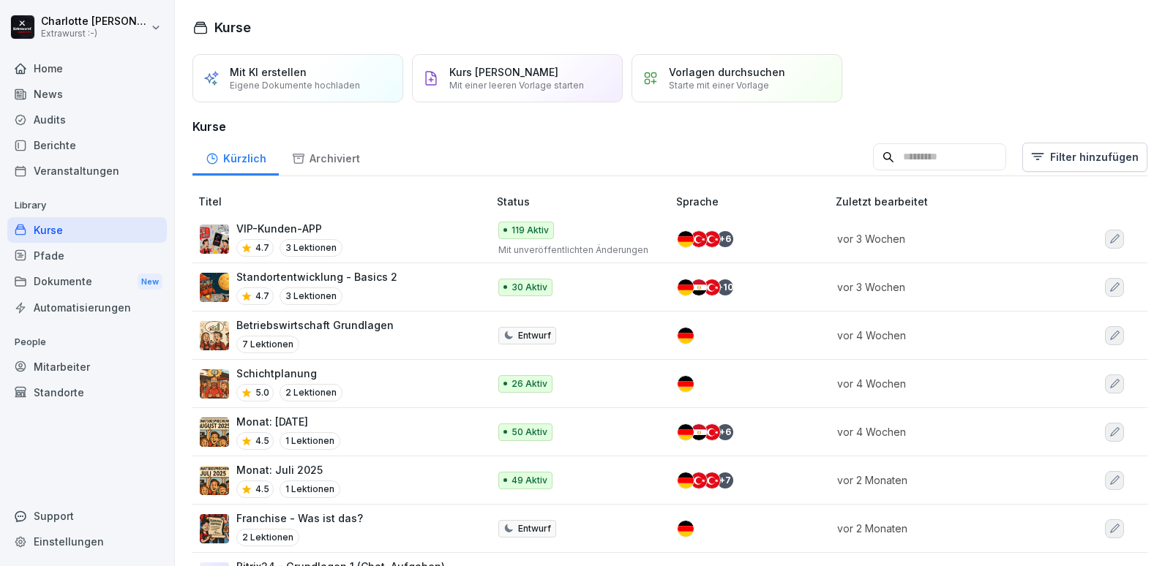
click at [59, 365] on div "Mitarbeiter" at bounding box center [87, 367] width 160 height 26
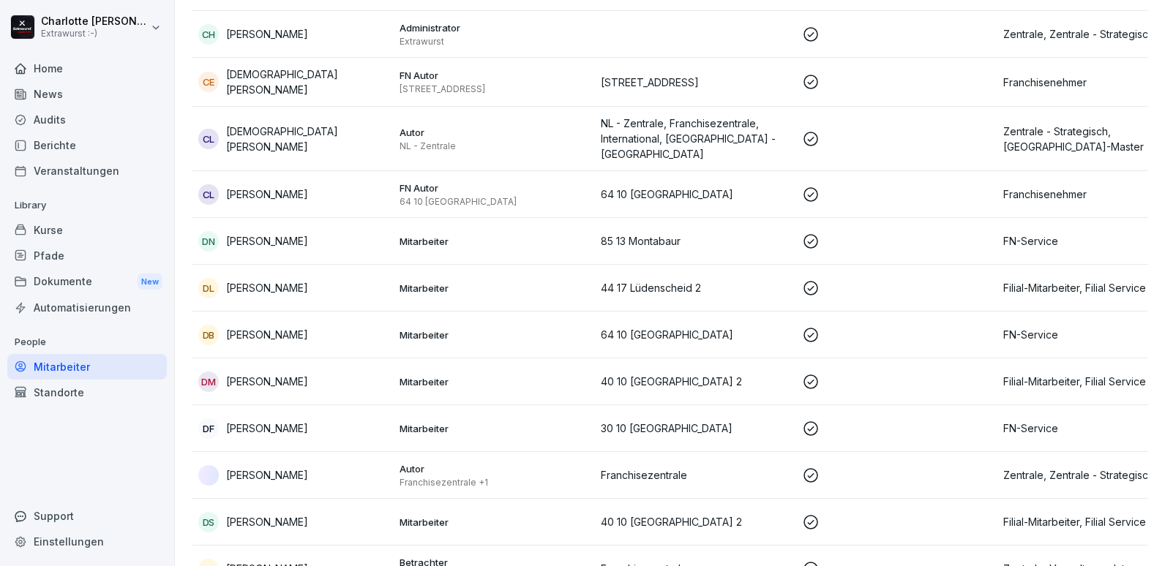
scroll to position [1317, 0]
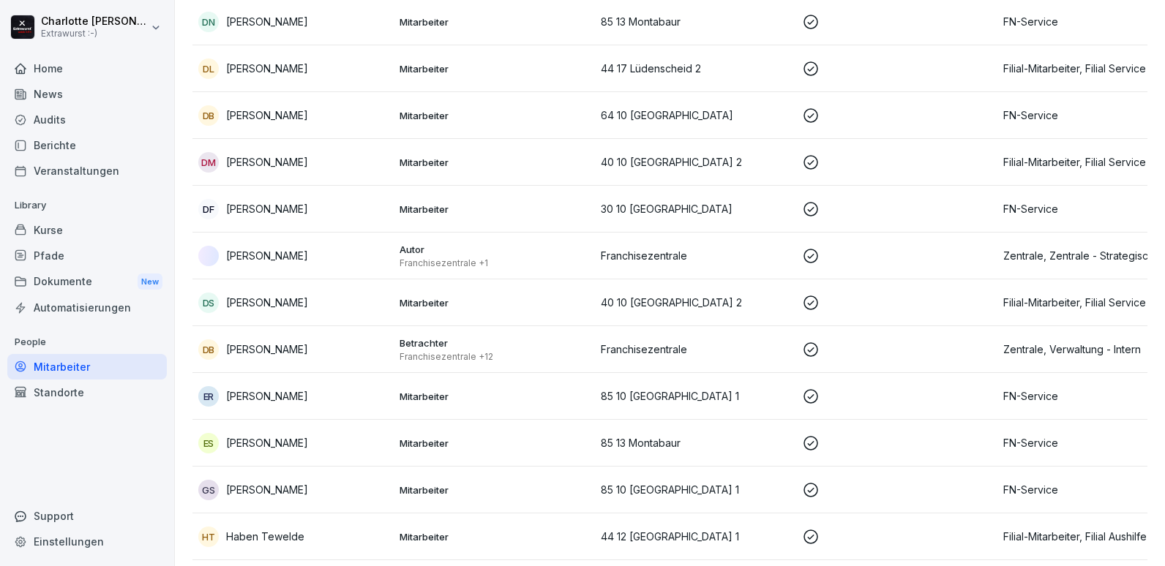
click at [308, 342] on p "[PERSON_NAME]" at bounding box center [267, 349] width 82 height 15
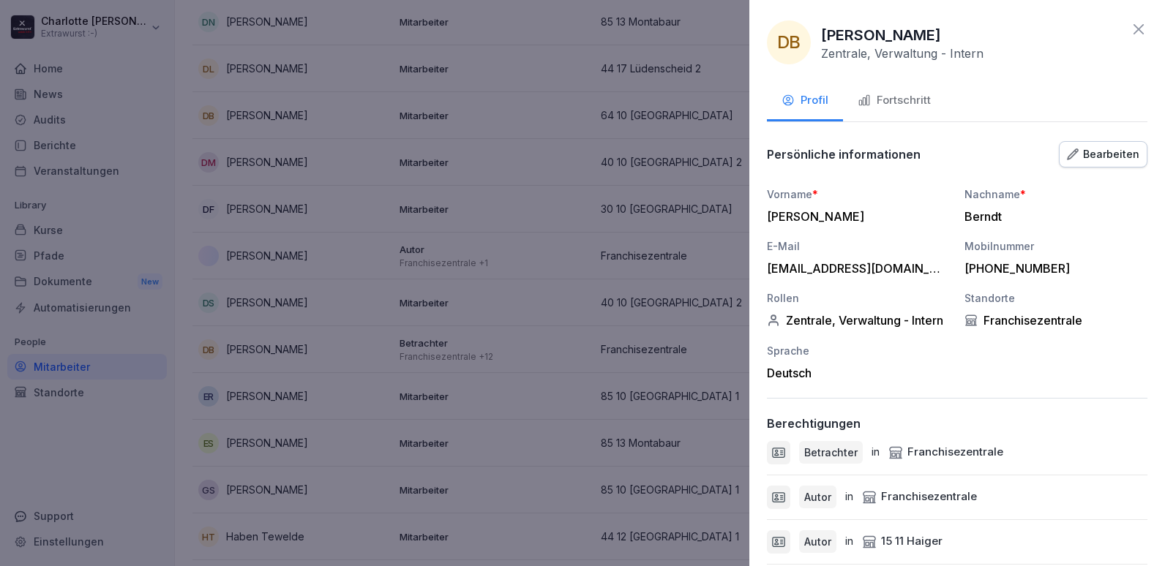
click at [885, 99] on div "Fortschritt" at bounding box center [894, 100] width 73 height 17
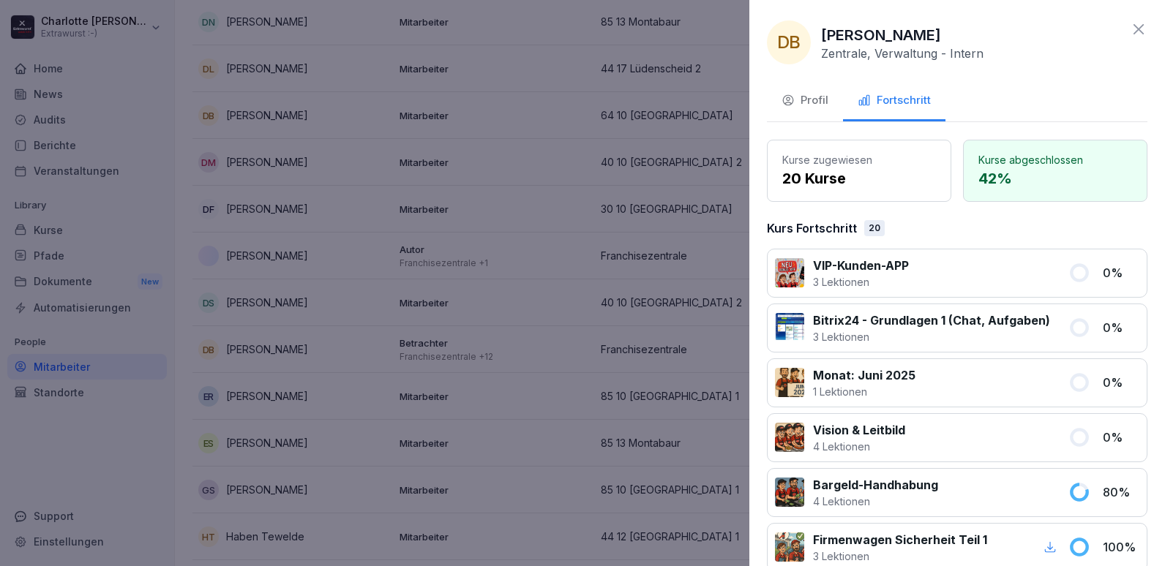
scroll to position [293, 0]
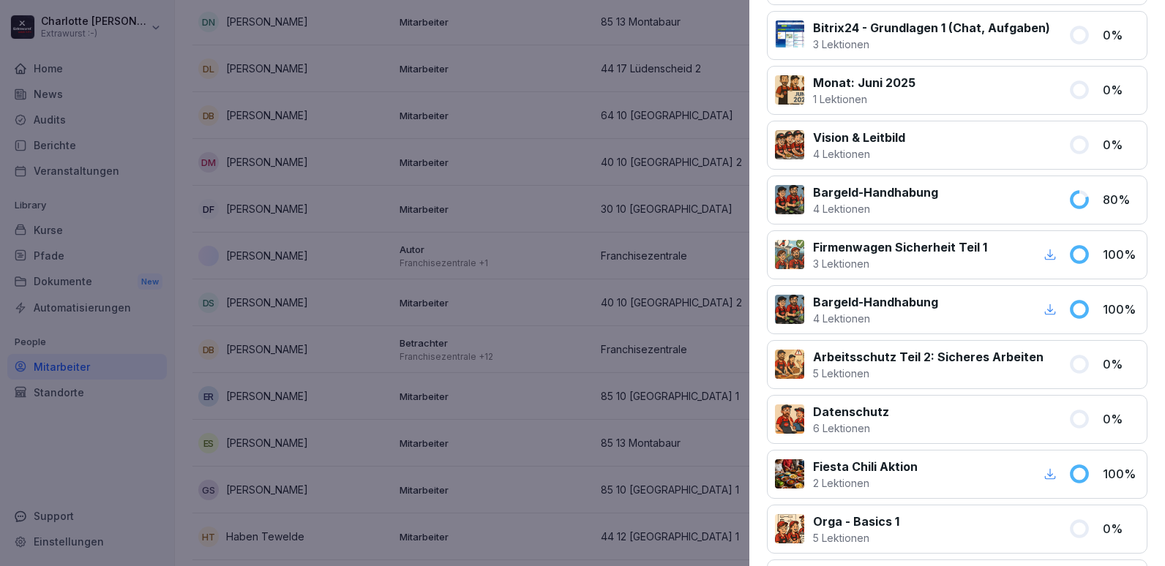
click at [888, 196] on p "Bargeld-Handhabung" at bounding box center [875, 193] width 125 height 18
click at [558, 270] on div at bounding box center [582, 283] width 1165 height 566
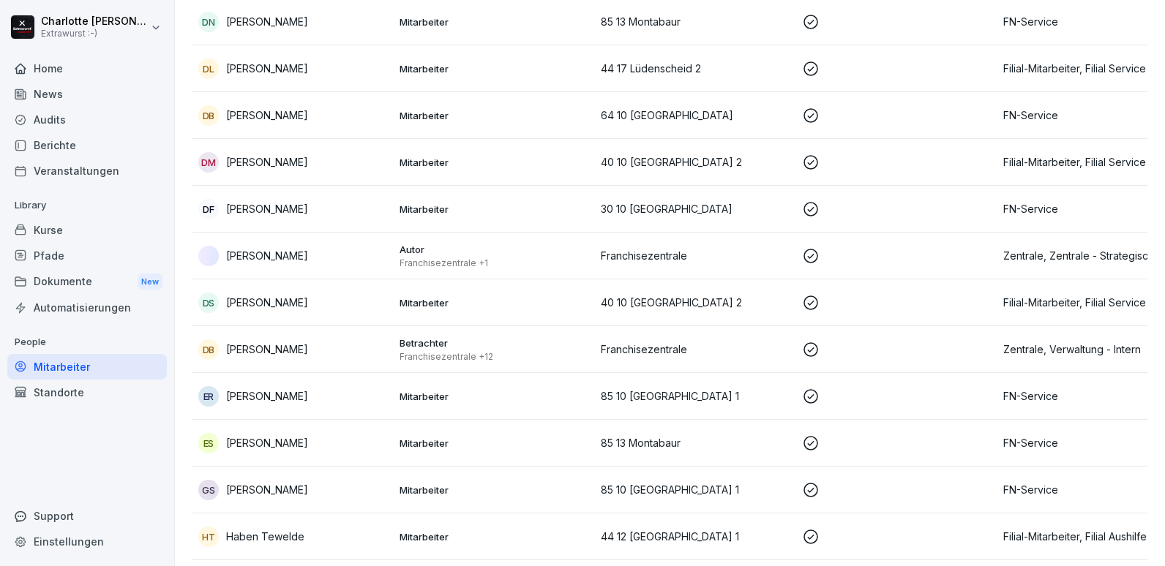
click at [102, 226] on div "Kurse" at bounding box center [87, 230] width 160 height 26
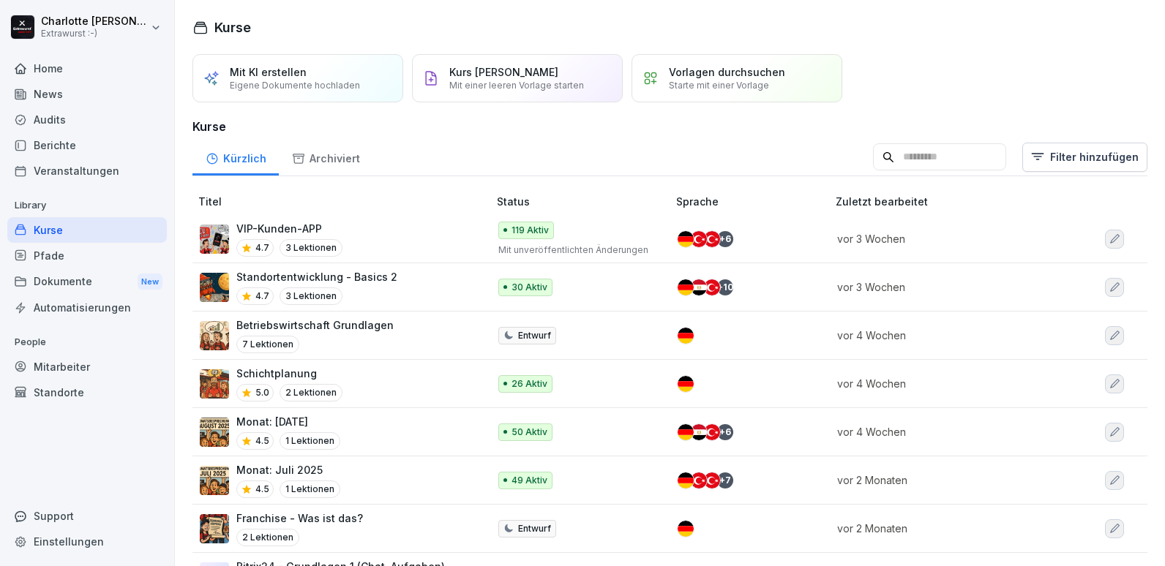
click at [880, 155] on input at bounding box center [939, 157] width 133 height 28
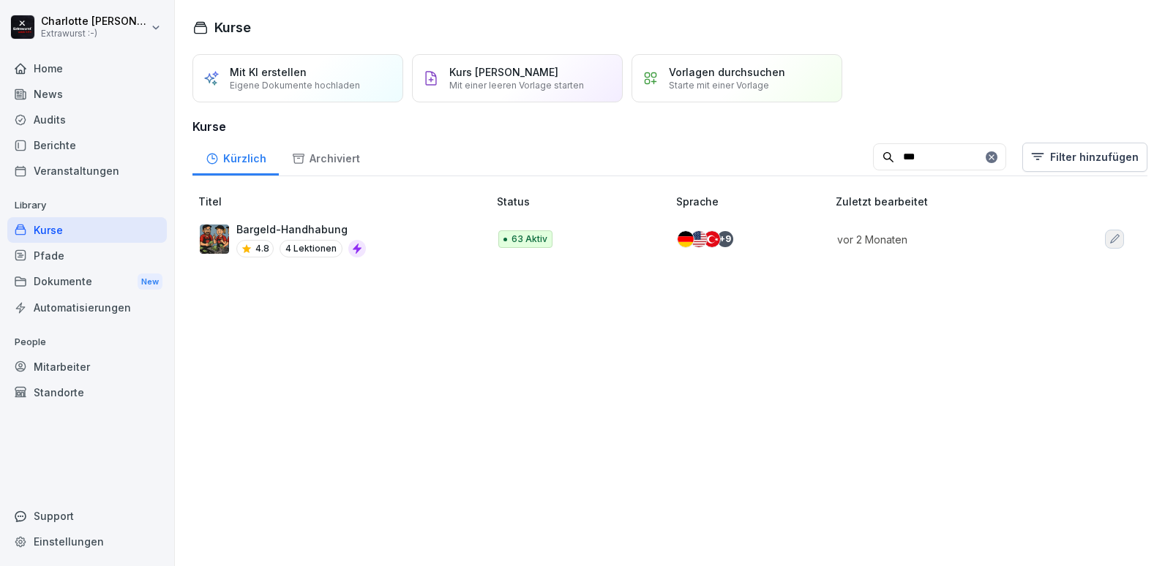
type input "***"
click at [470, 227] on div "Bargeld-Handhabung 4.8 4 Lektionen" at bounding box center [337, 240] width 274 height 36
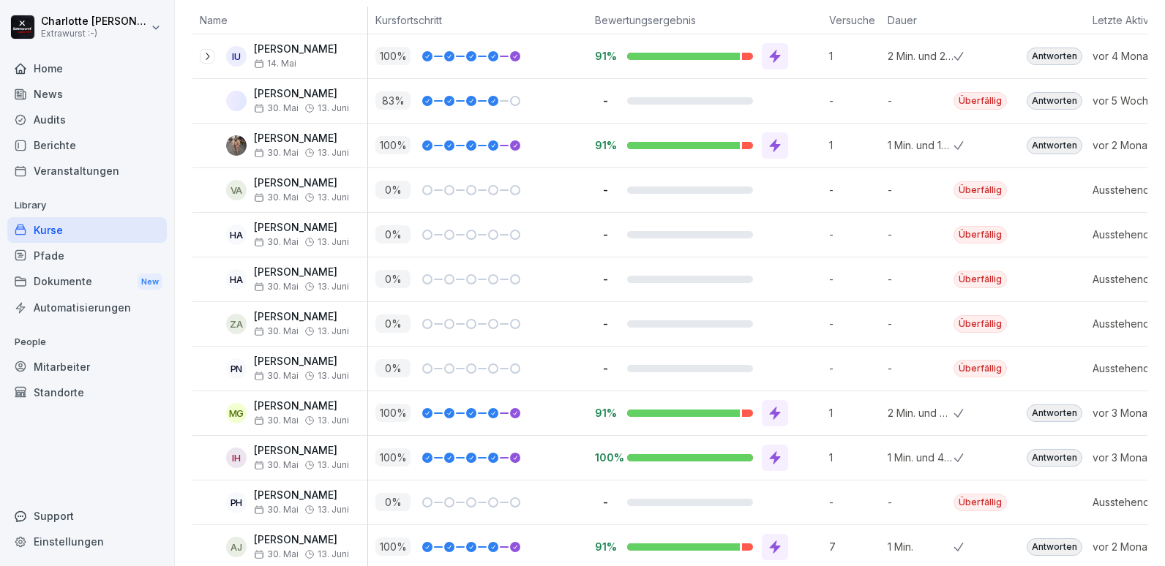
scroll to position [220, 0]
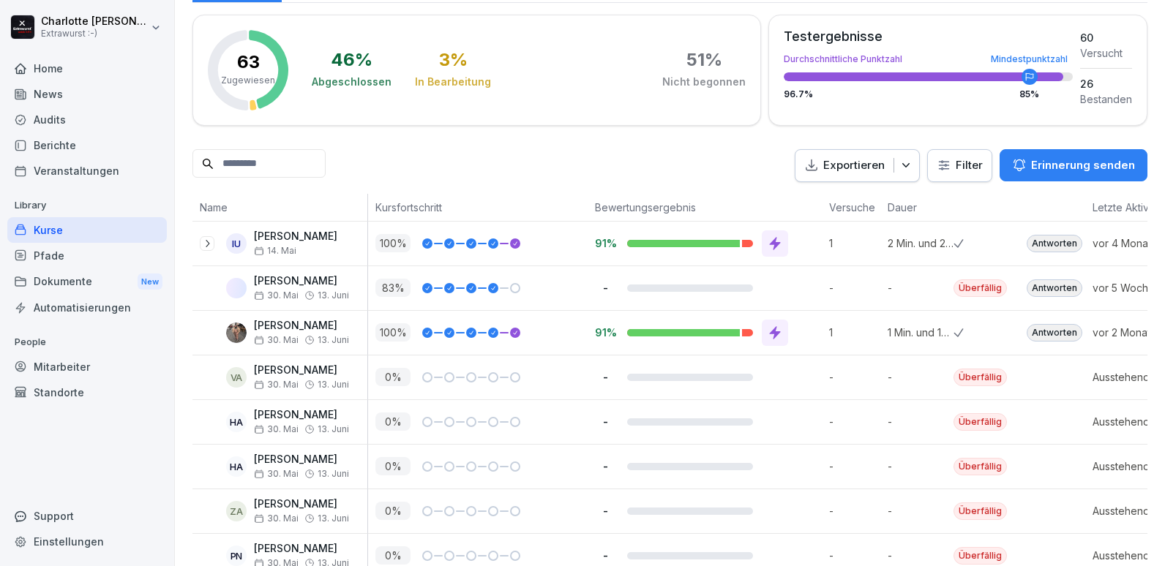
click at [239, 155] on input at bounding box center [258, 163] width 133 height 29
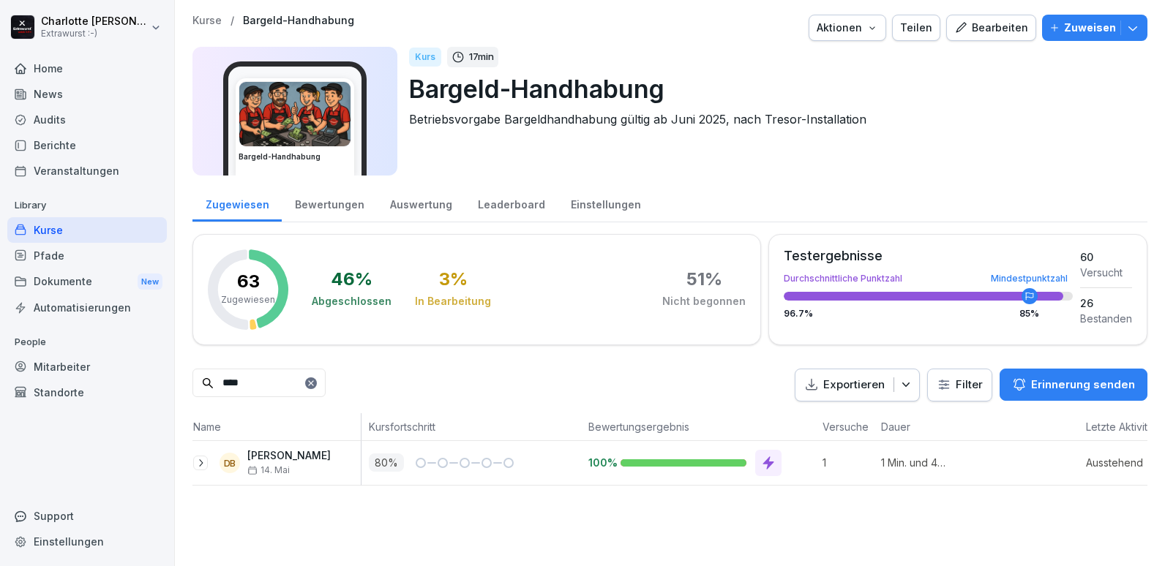
scroll to position [0, 0]
type input "****"
click at [782, 466] on div at bounding box center [775, 463] width 26 height 26
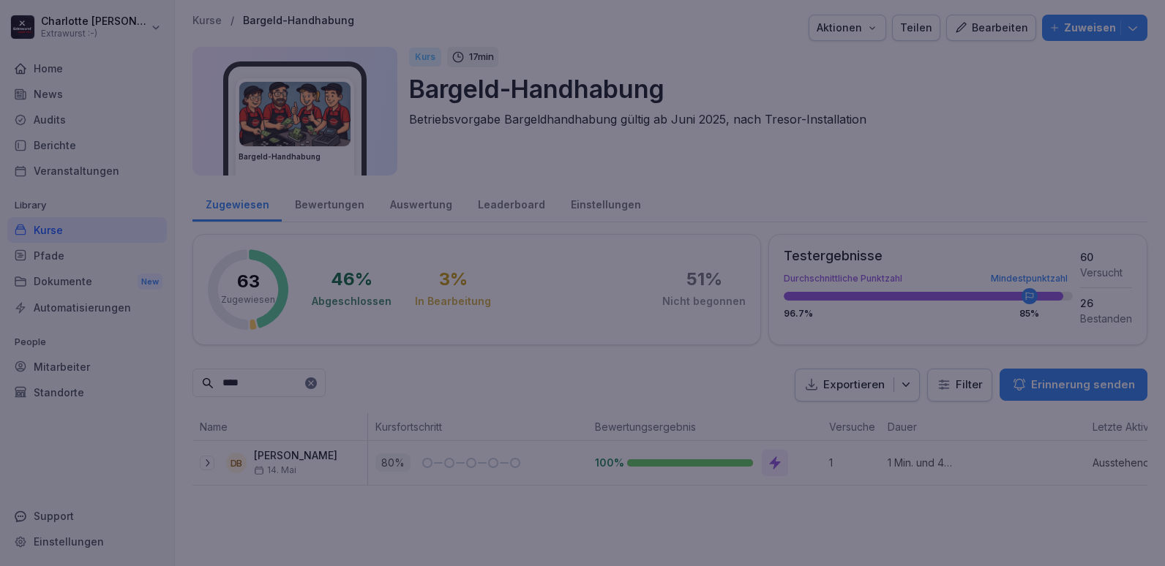
click at [295, 201] on div at bounding box center [582, 283] width 1165 height 566
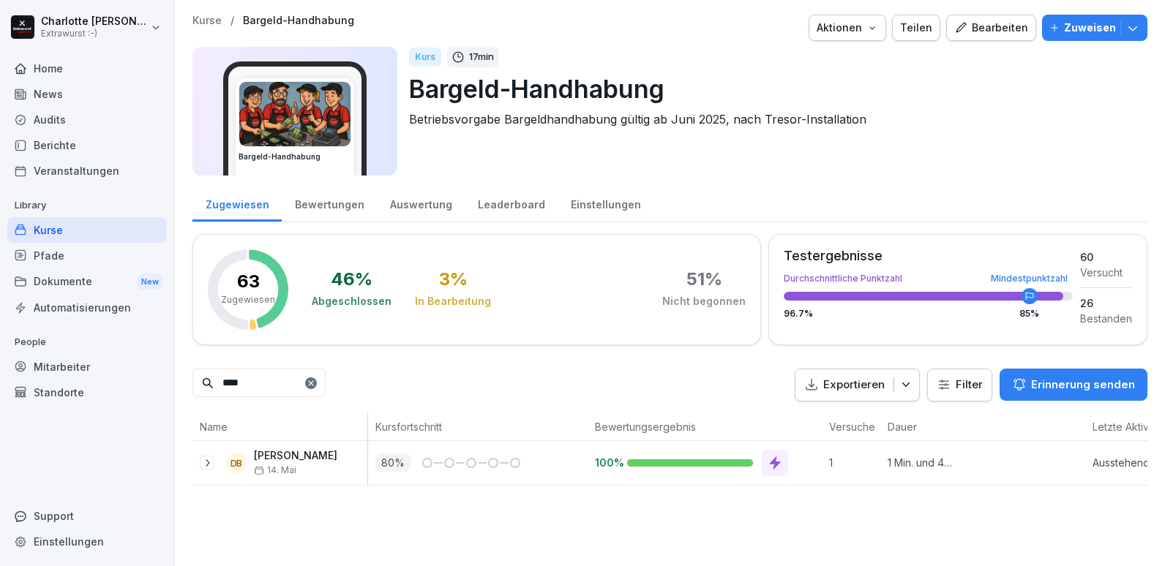
click at [315, 380] on icon at bounding box center [311, 383] width 9 height 9
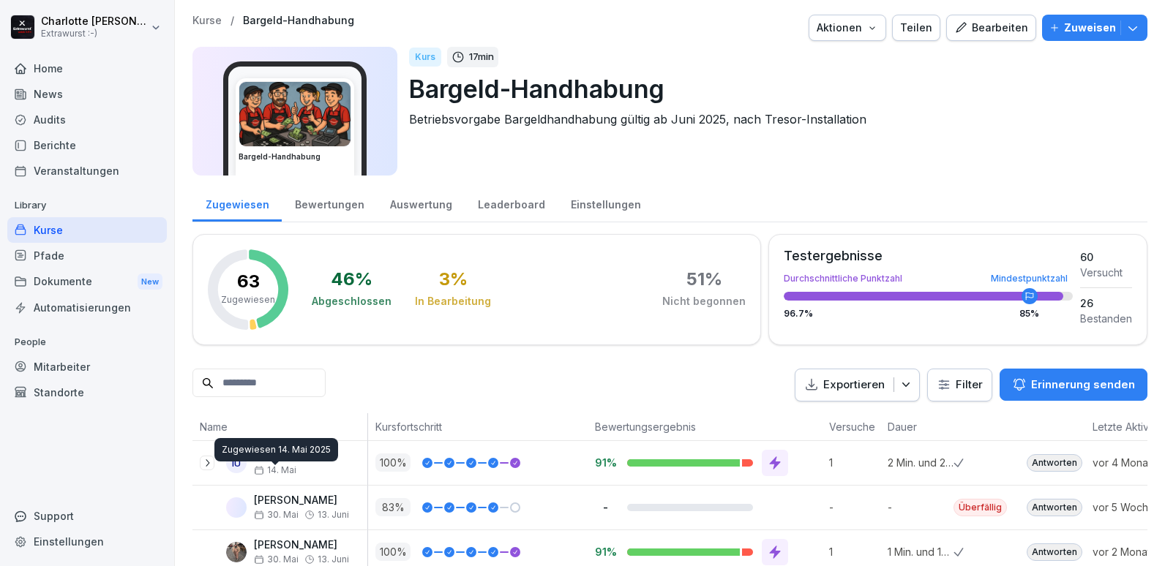
click at [277, 466] on span "14. Mai" at bounding box center [275, 470] width 42 height 10
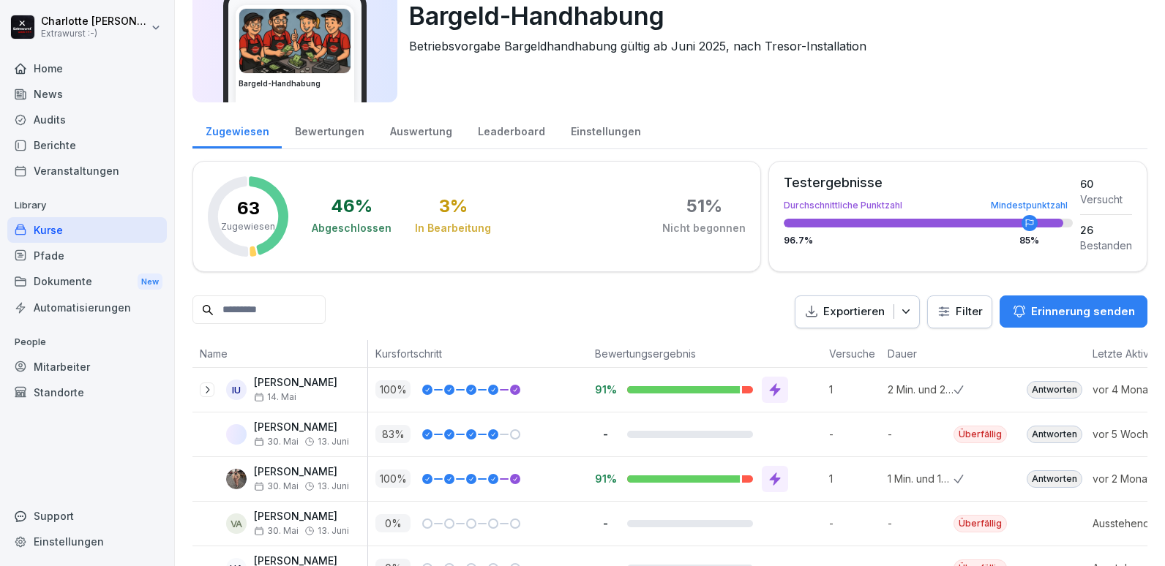
click at [85, 364] on div "Mitarbeiter" at bounding box center [87, 367] width 160 height 26
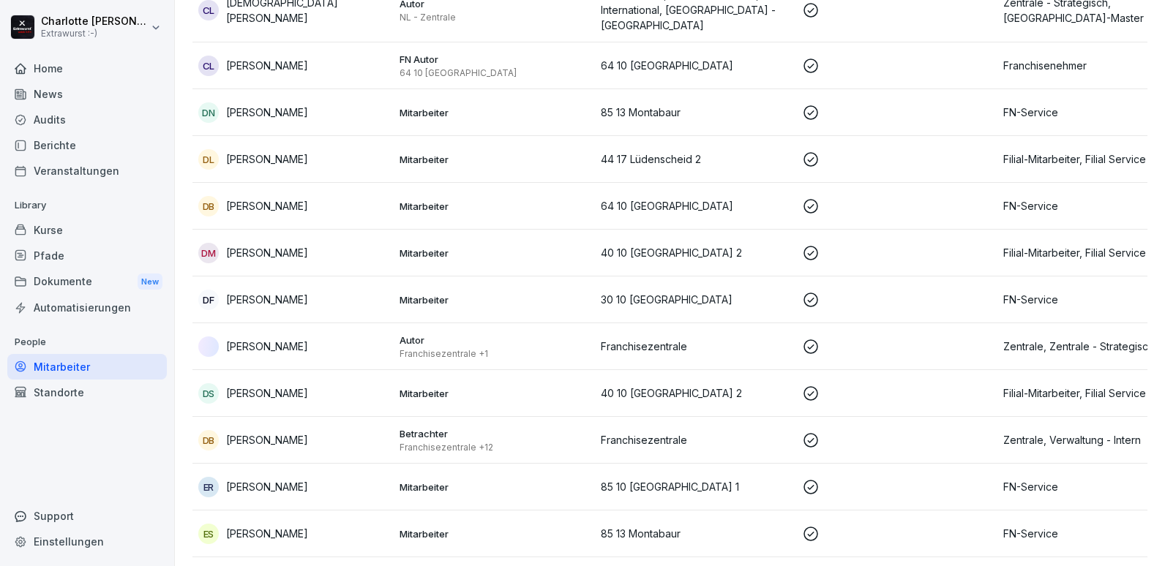
scroll to position [1259, 0]
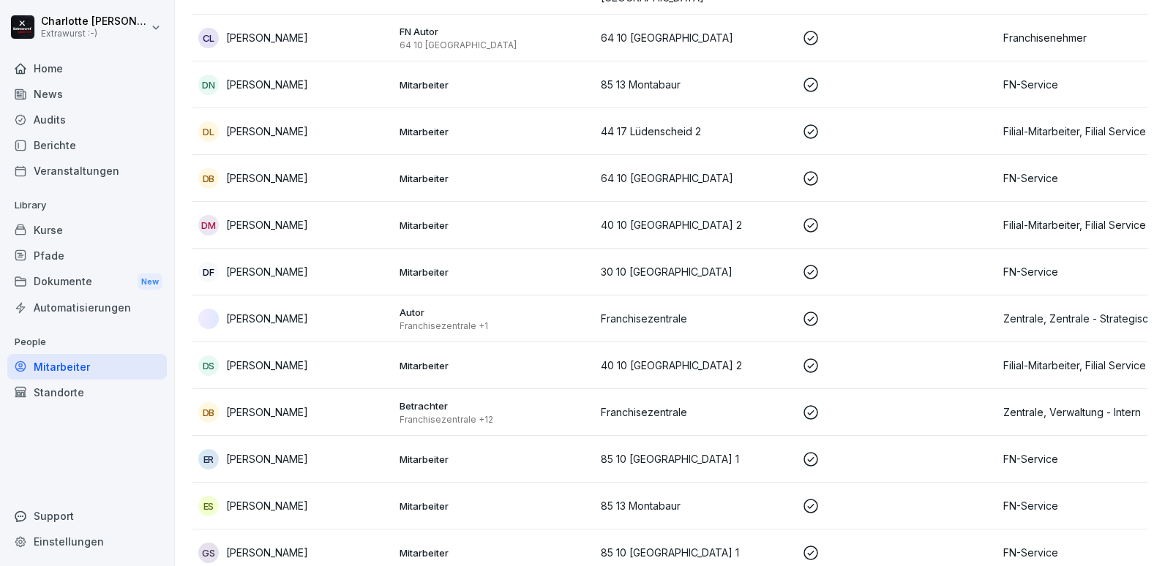
click at [419, 414] on p "Franchisezentrale +12" at bounding box center [495, 420] width 190 height 12
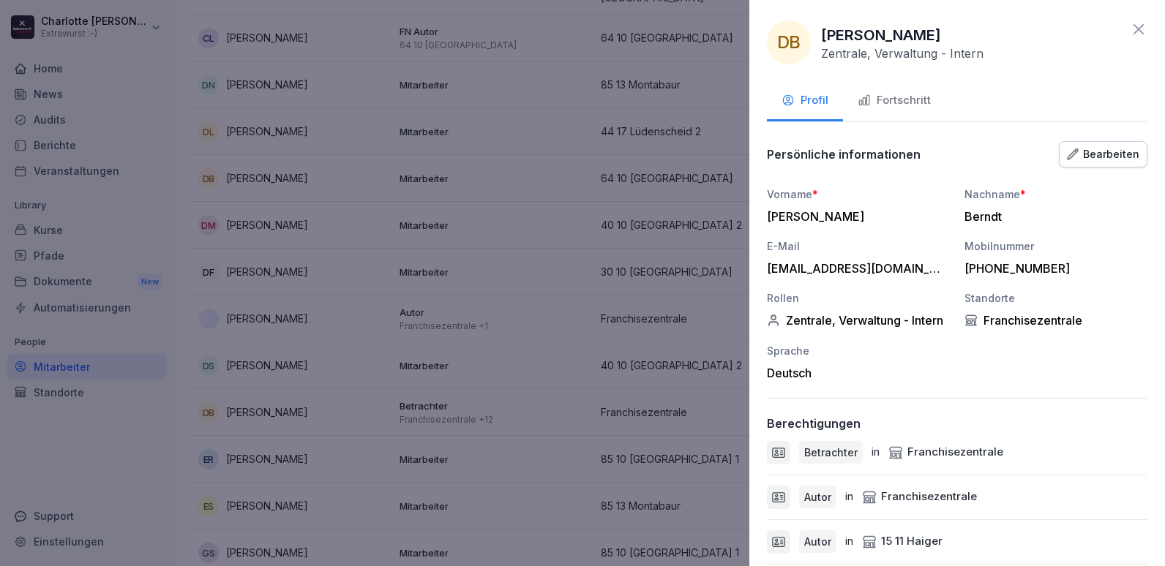
click at [899, 103] on div "Fortschritt" at bounding box center [894, 100] width 73 height 17
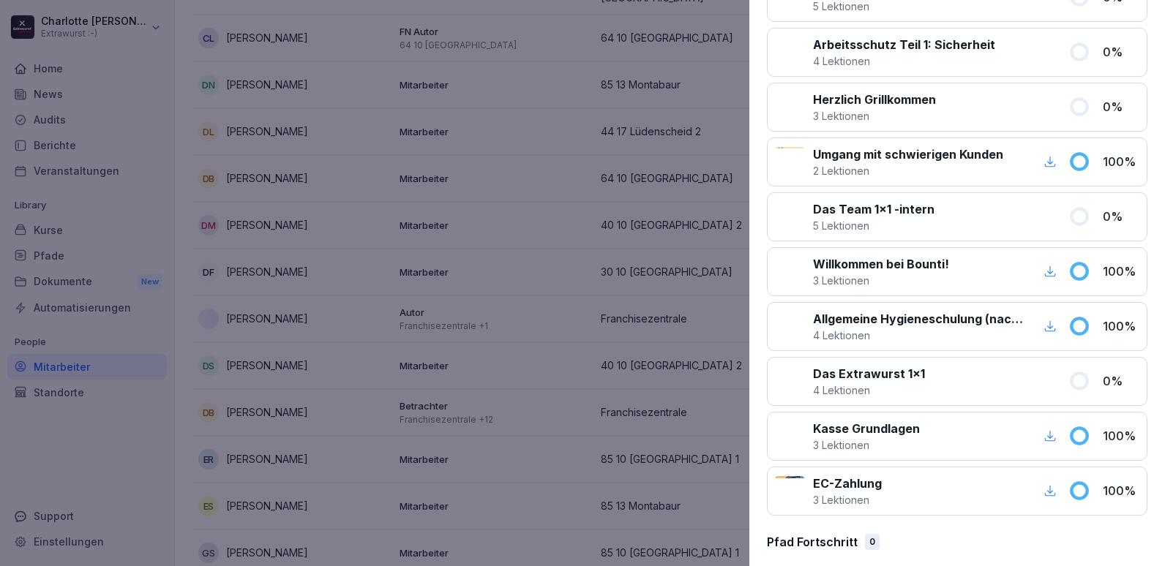
scroll to position [841, 0]
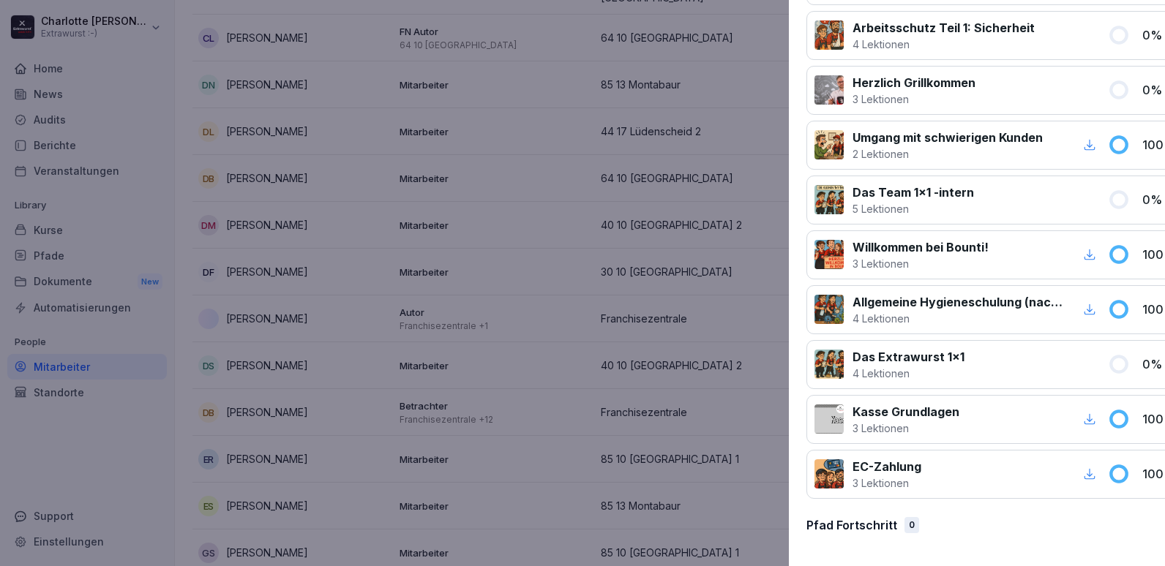
click at [547, 262] on div at bounding box center [582, 283] width 1165 height 566
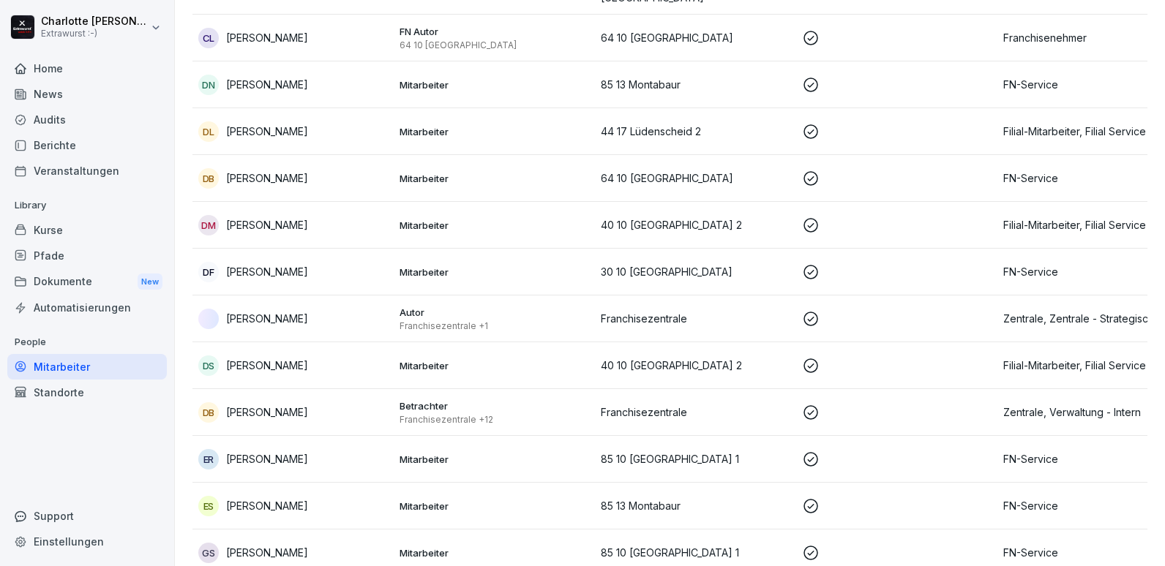
click at [264, 451] on p "[PERSON_NAME]" at bounding box center [267, 458] width 82 height 15
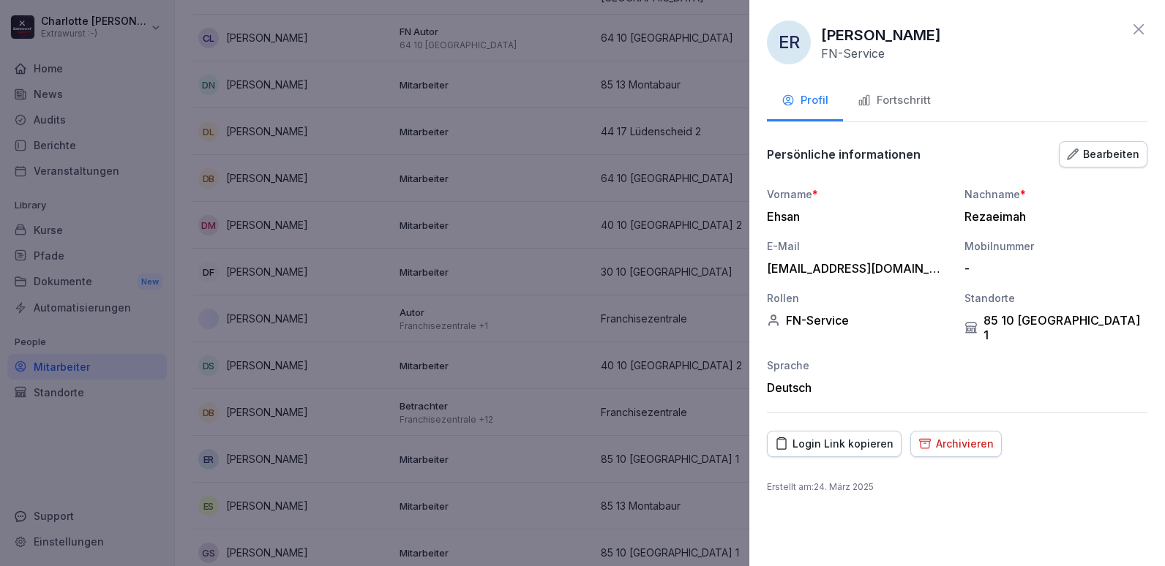
click at [894, 110] on button "Fortschritt" at bounding box center [894, 102] width 102 height 40
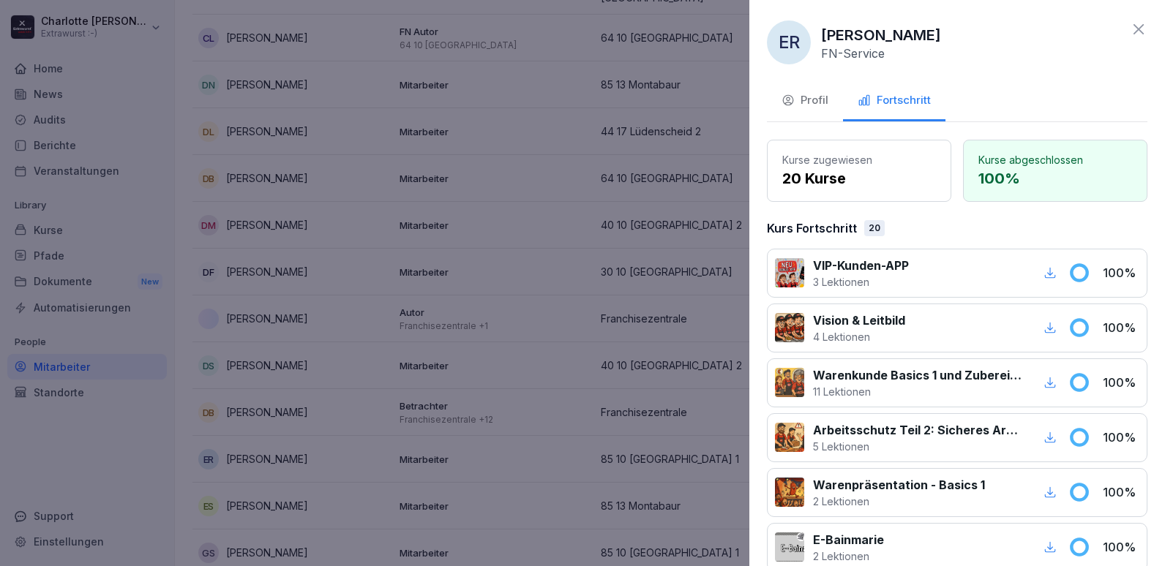
drag, startPoint x: 748, startPoint y: 165, endPoint x: 765, endPoint y: 151, distance: 22.3
click at [747, 165] on div at bounding box center [582, 283] width 1165 height 566
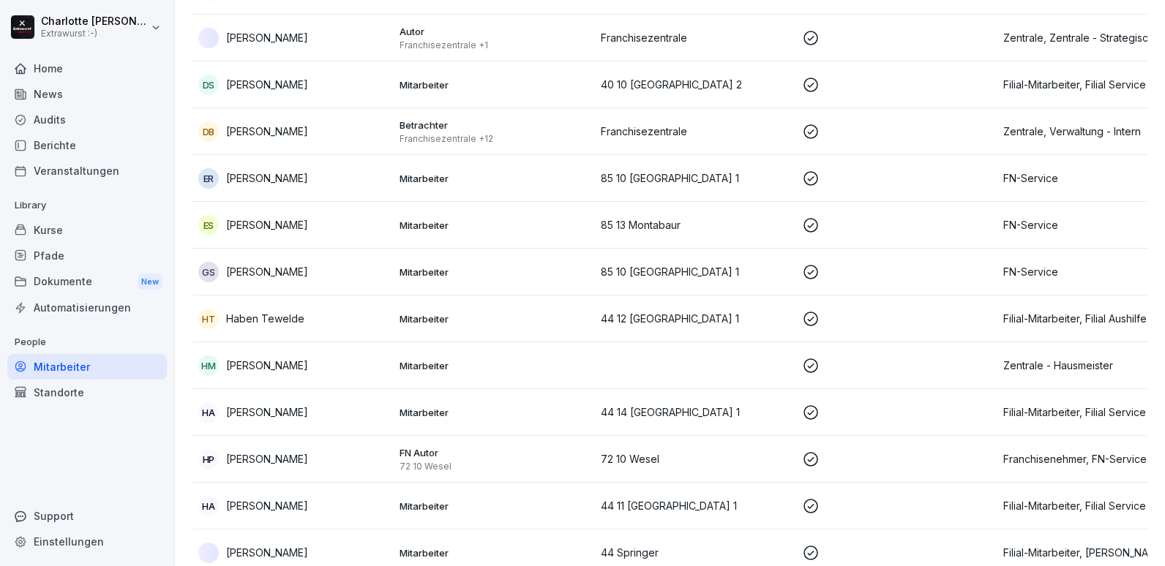
scroll to position [1551, 0]
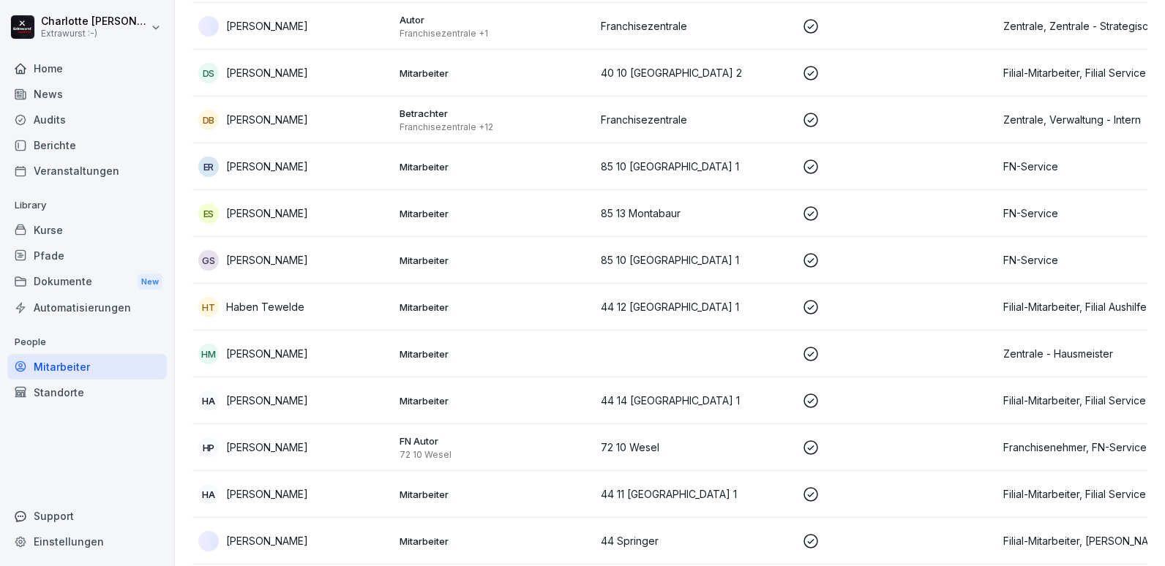
click at [275, 203] on div "ES Elzana Sukic" at bounding box center [293, 213] width 190 height 20
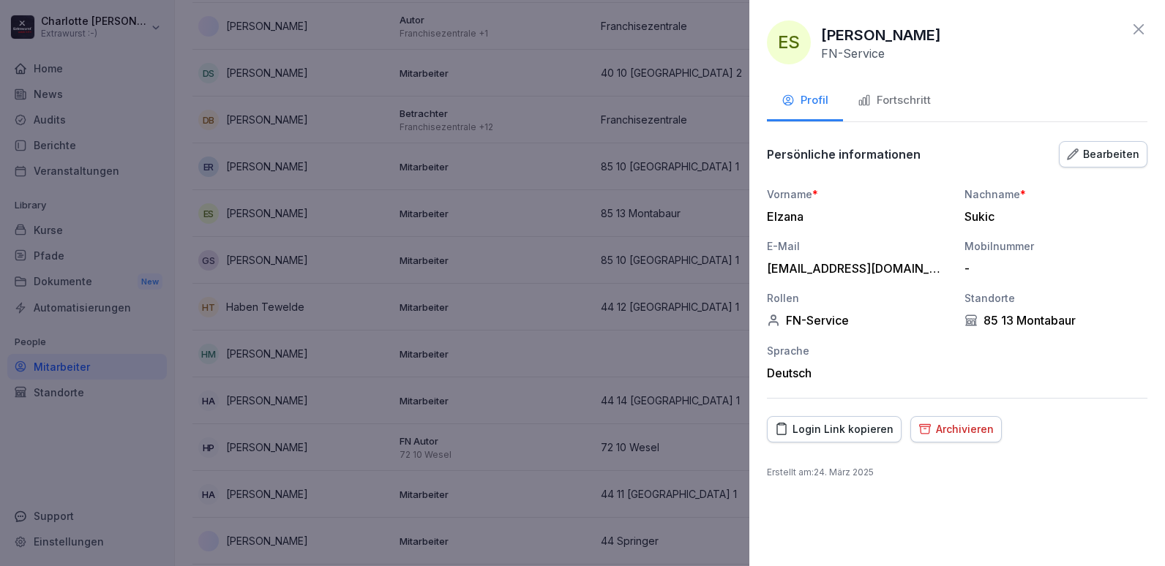
click at [893, 101] on div "Fortschritt" at bounding box center [894, 100] width 73 height 17
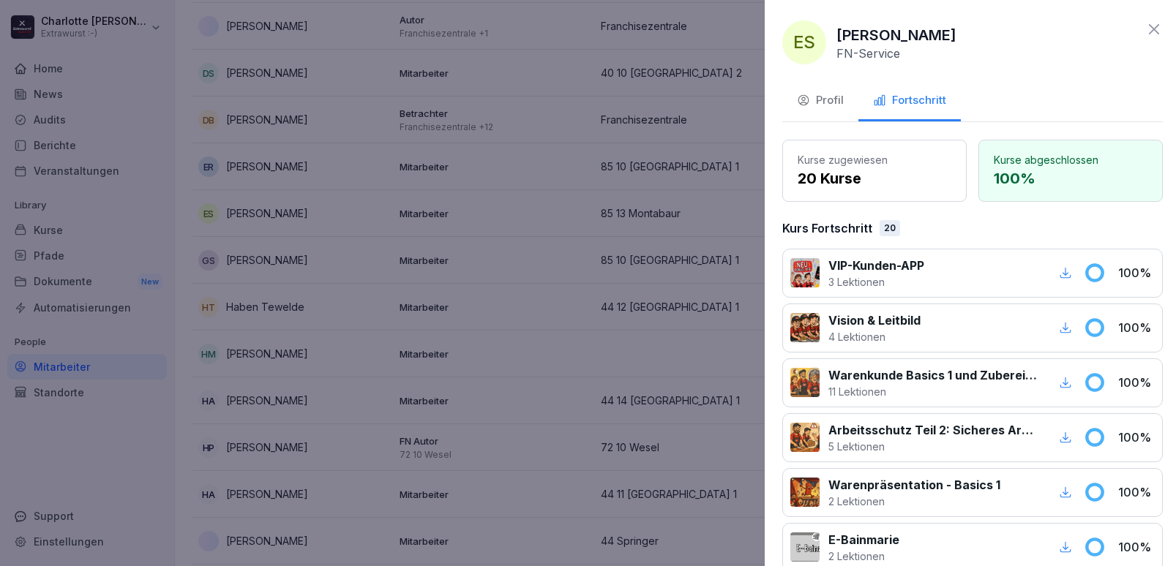
click at [550, 72] on div at bounding box center [582, 283] width 1165 height 566
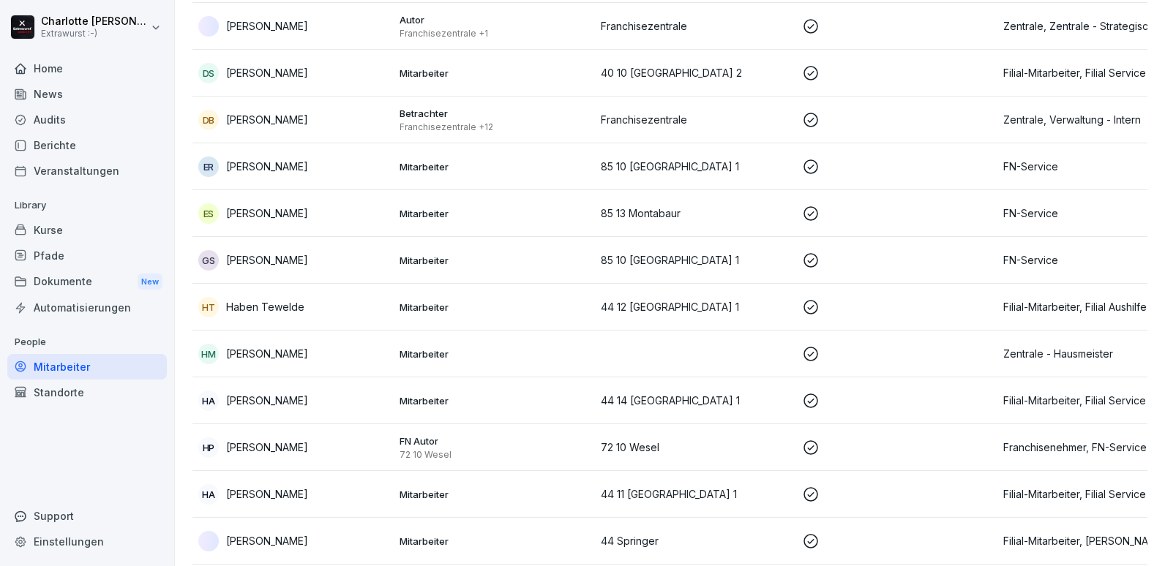
click at [268, 252] on p "[PERSON_NAME]" at bounding box center [267, 259] width 82 height 15
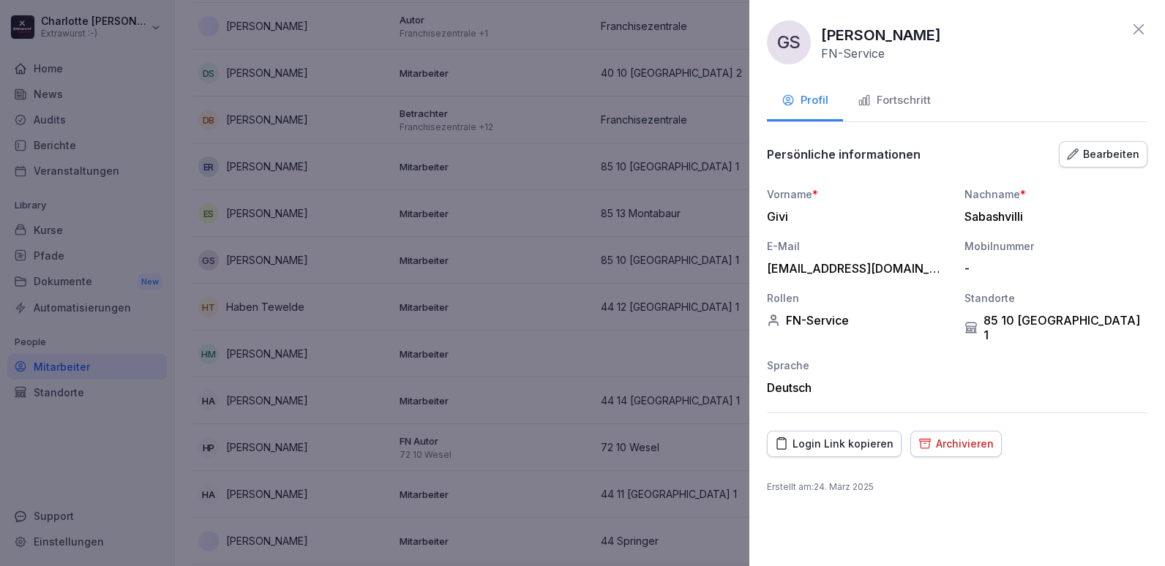
click at [884, 97] on div "Fortschritt" at bounding box center [894, 100] width 73 height 17
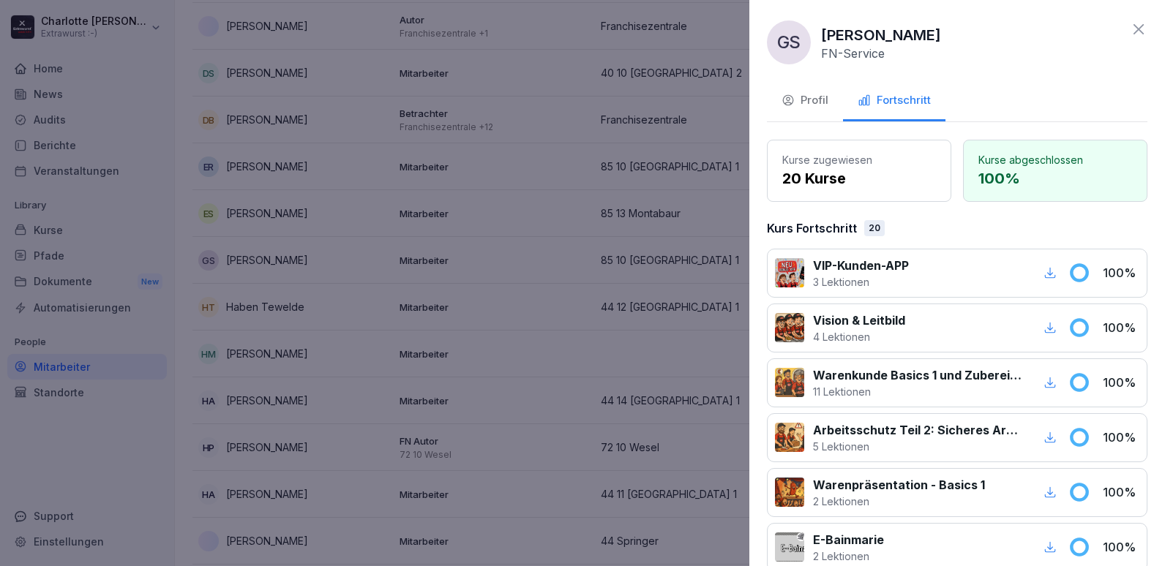
click at [416, 287] on div at bounding box center [582, 283] width 1165 height 566
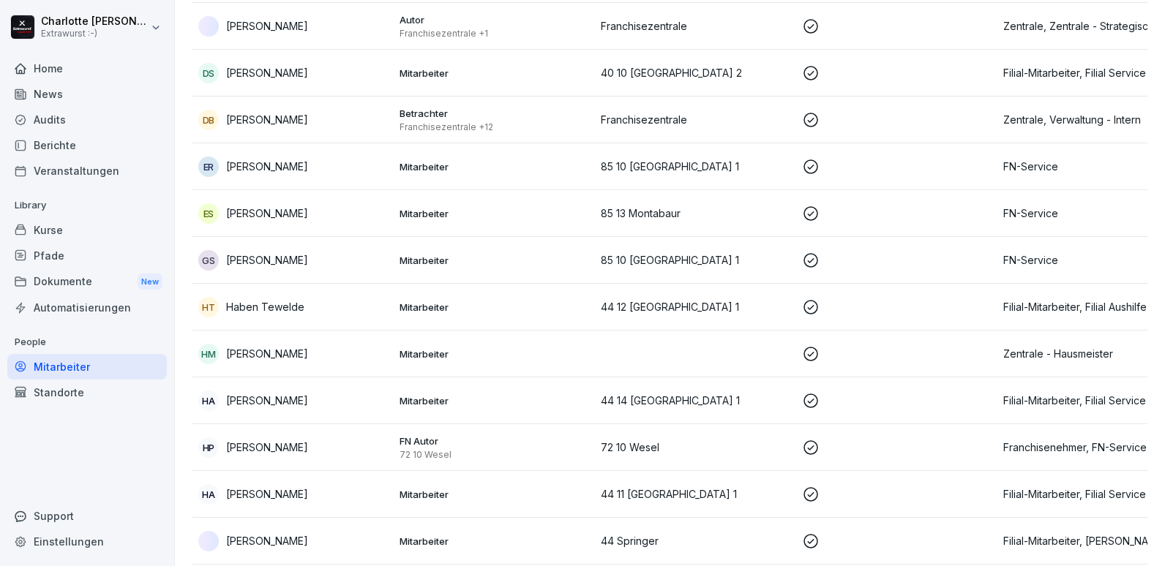
click at [207, 297] on div "HT" at bounding box center [208, 307] width 20 height 20
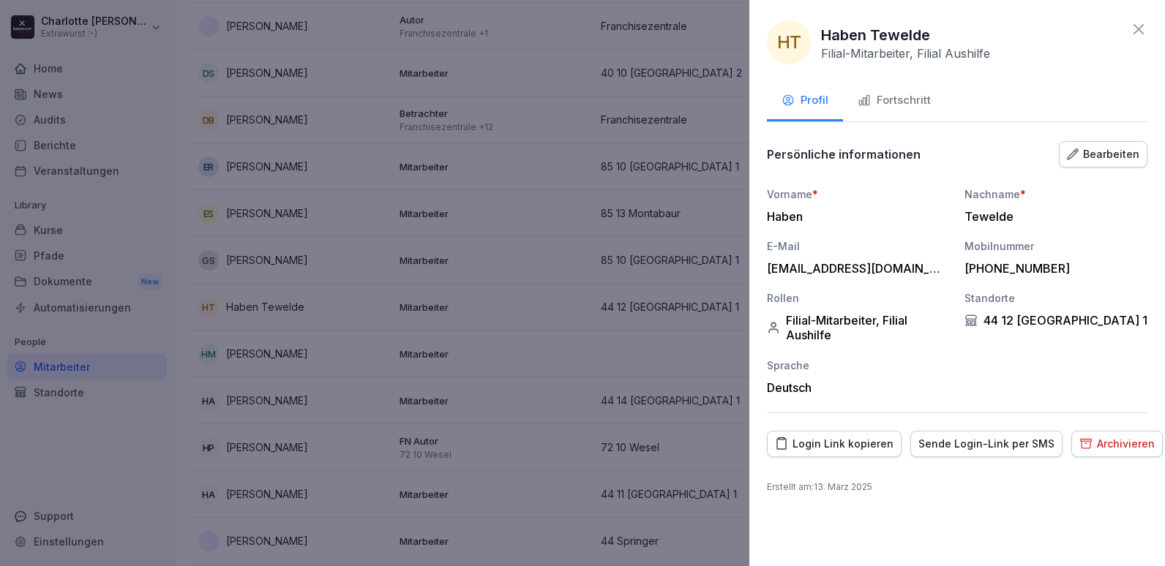
click at [896, 93] on div "Fortschritt" at bounding box center [894, 100] width 73 height 17
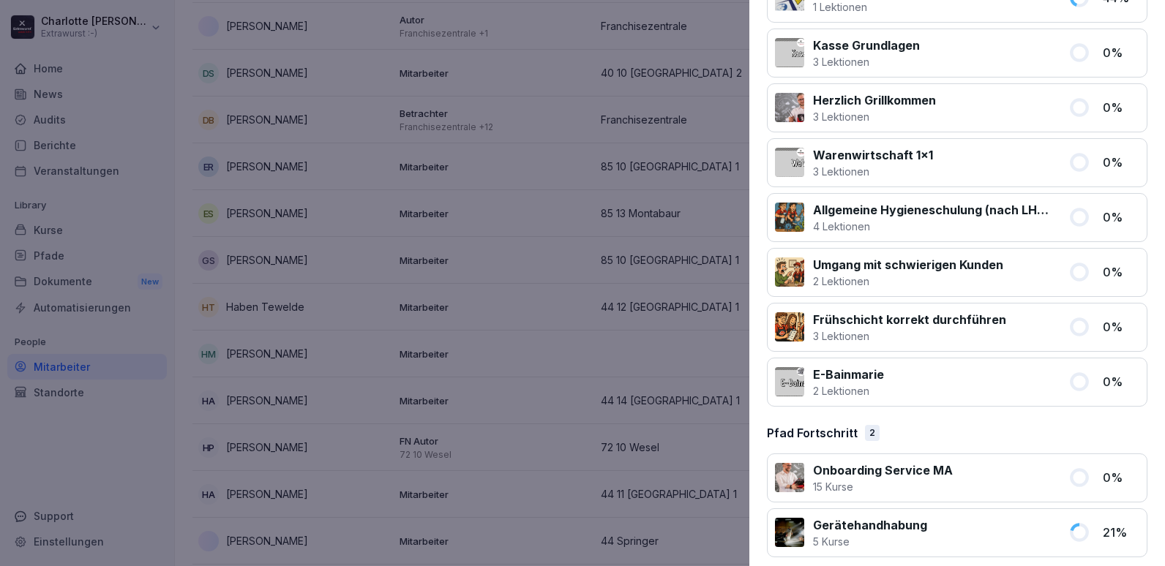
scroll to position [1384, 0]
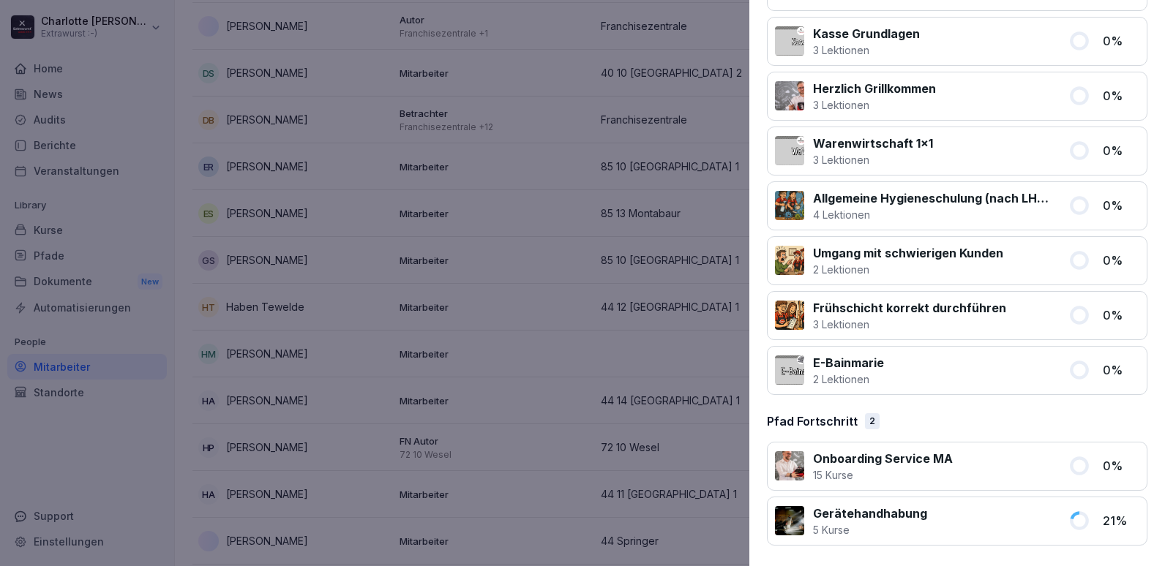
click at [821, 280] on div "Umgang mit schwierigen Kunden 2 Lektionen 0 %" at bounding box center [957, 260] width 380 height 49
drag, startPoint x: 871, startPoint y: 185, endPoint x: 866, endPoint y: 195, distance: 10.5
click at [582, 261] on div at bounding box center [582, 283] width 1165 height 566
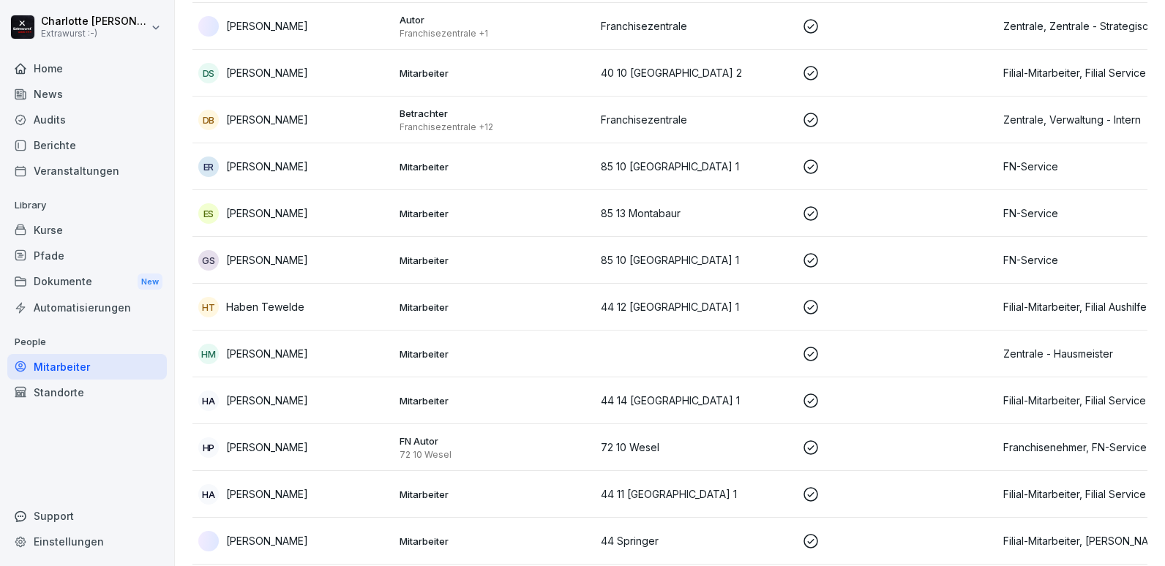
click at [448, 348] on p "Mitarbeiter" at bounding box center [495, 354] width 190 height 13
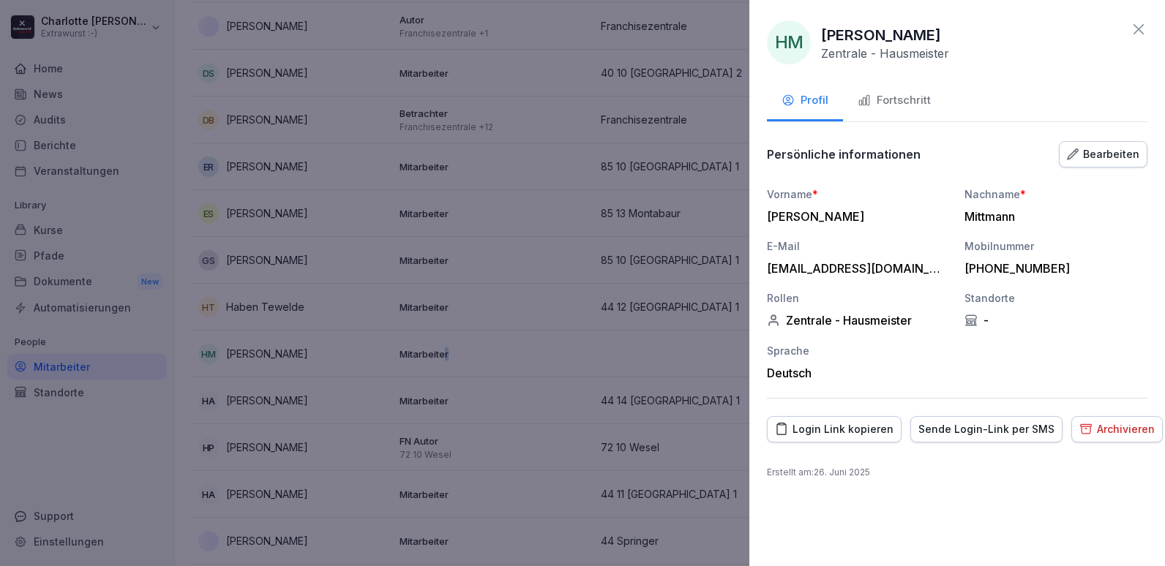
click at [890, 109] on button "Fortschritt" at bounding box center [894, 102] width 102 height 40
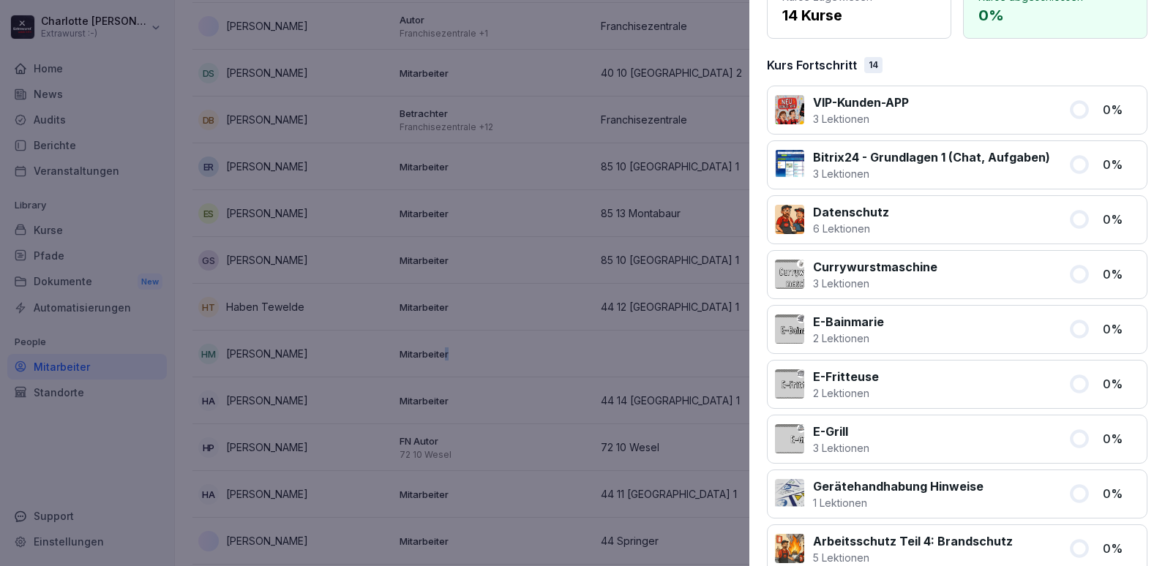
scroll to position [31, 0]
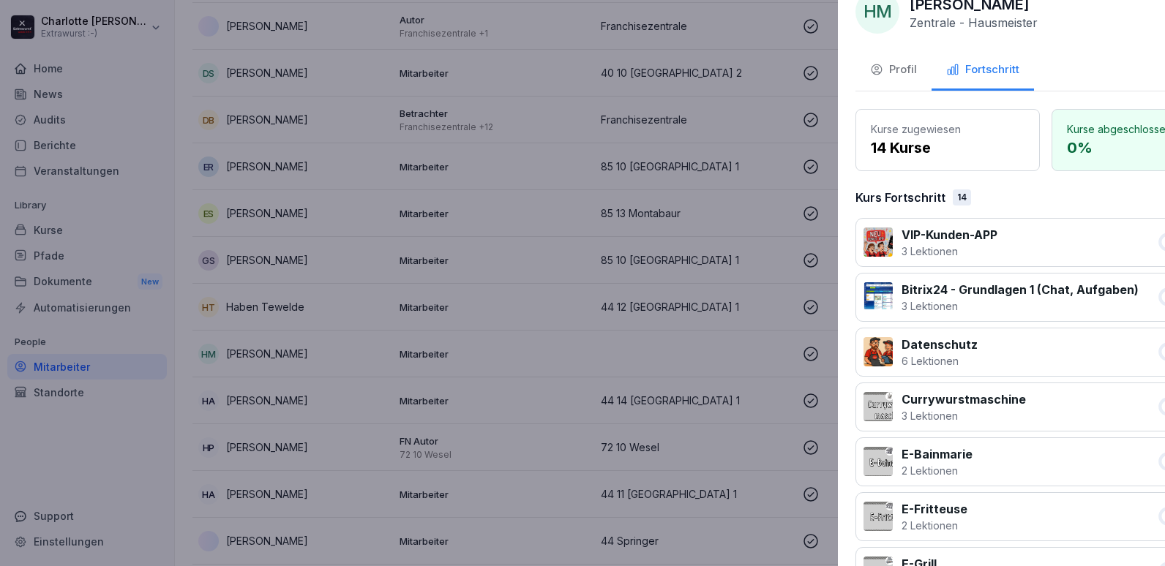
click at [568, 285] on div at bounding box center [582, 283] width 1165 height 566
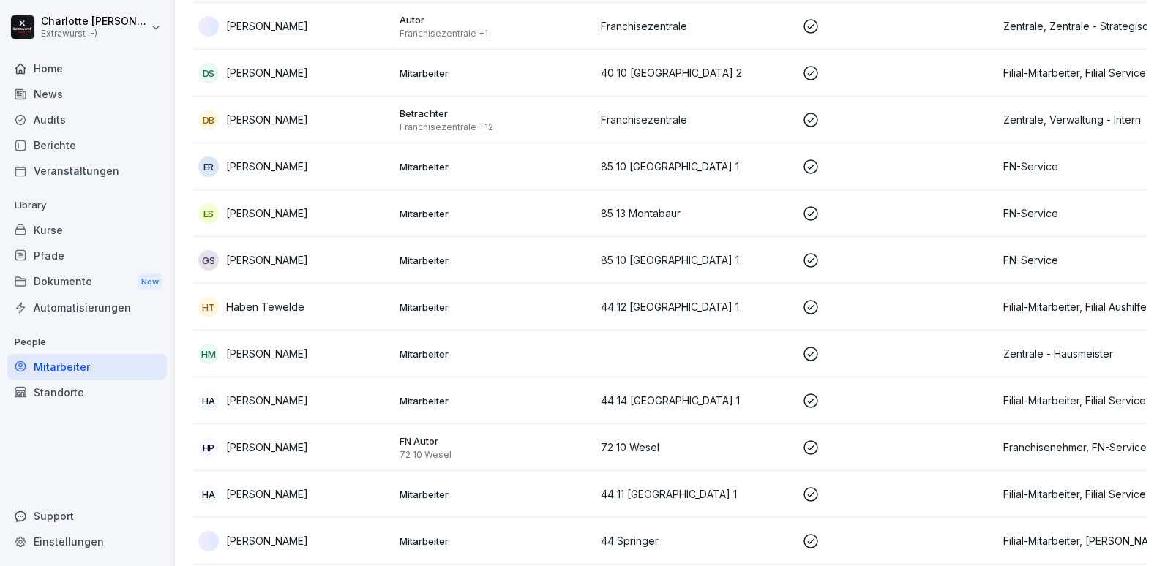
click at [342, 391] on div "HA Hasan Agtas" at bounding box center [293, 401] width 190 height 20
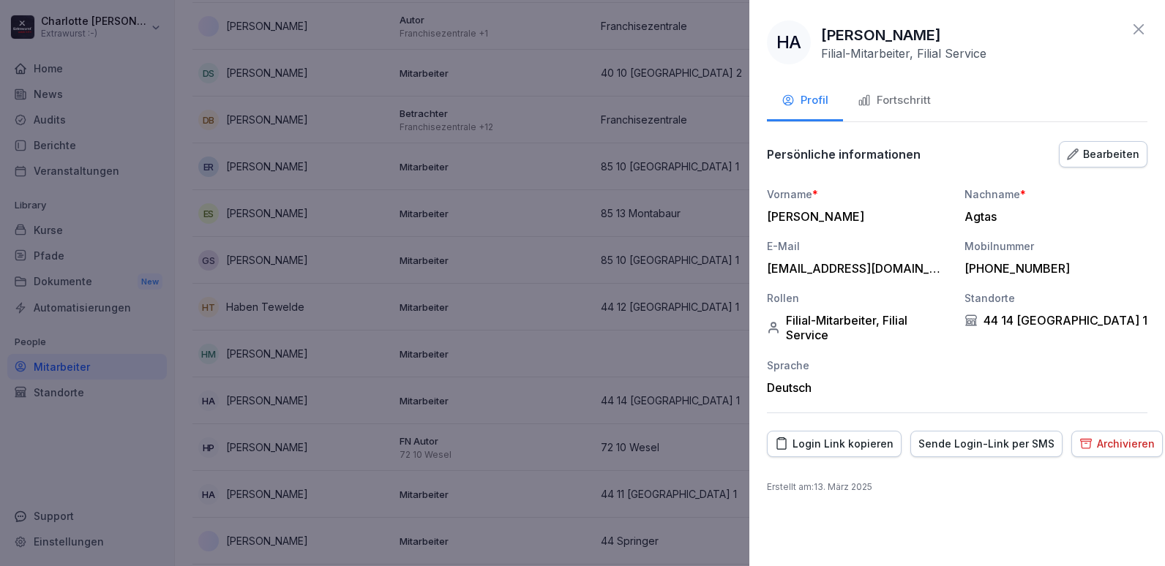
click at [893, 108] on div "Fortschritt" at bounding box center [894, 100] width 73 height 17
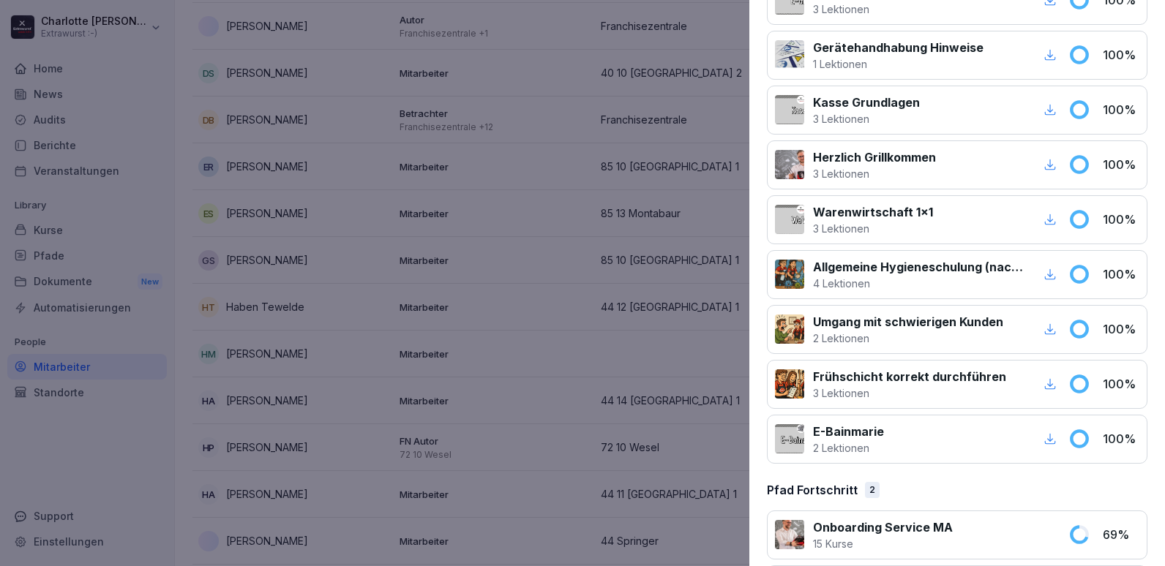
scroll to position [1384, 0]
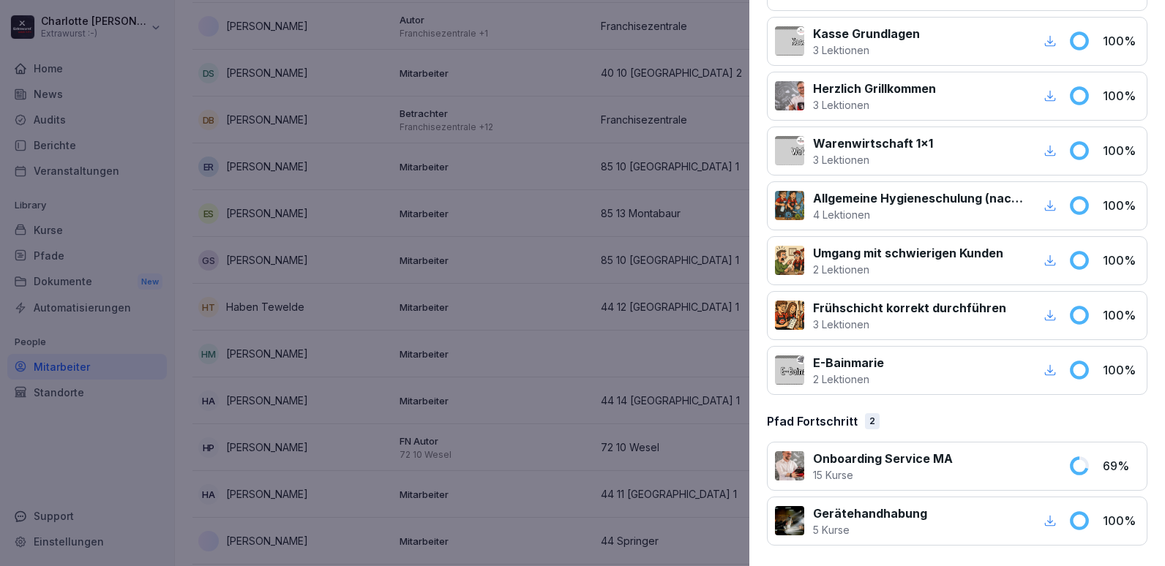
click at [617, 252] on div at bounding box center [582, 283] width 1165 height 566
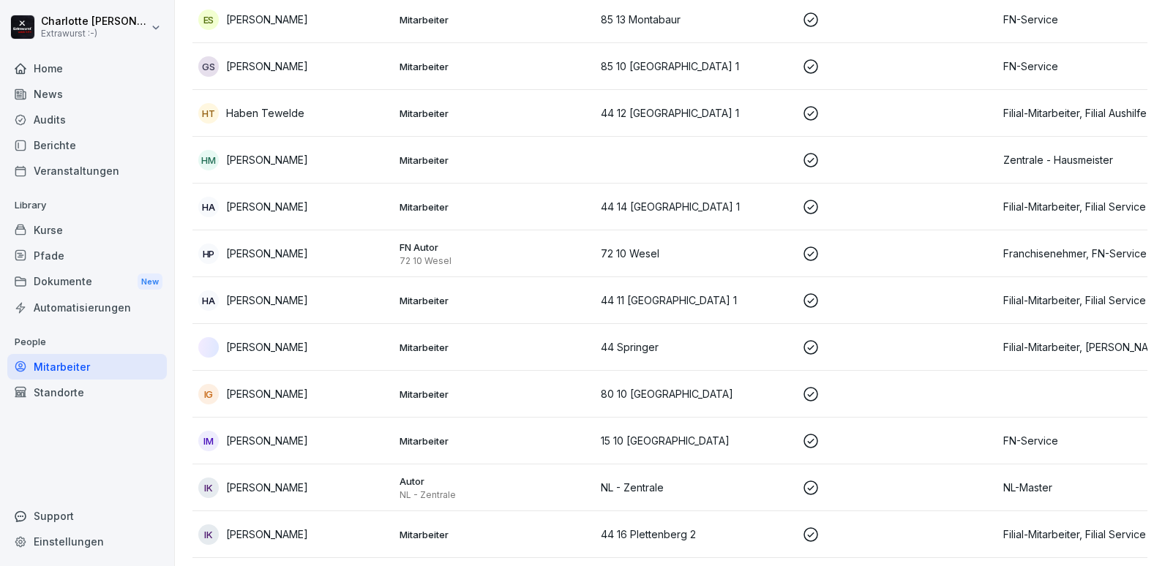
scroll to position [1771, 0]
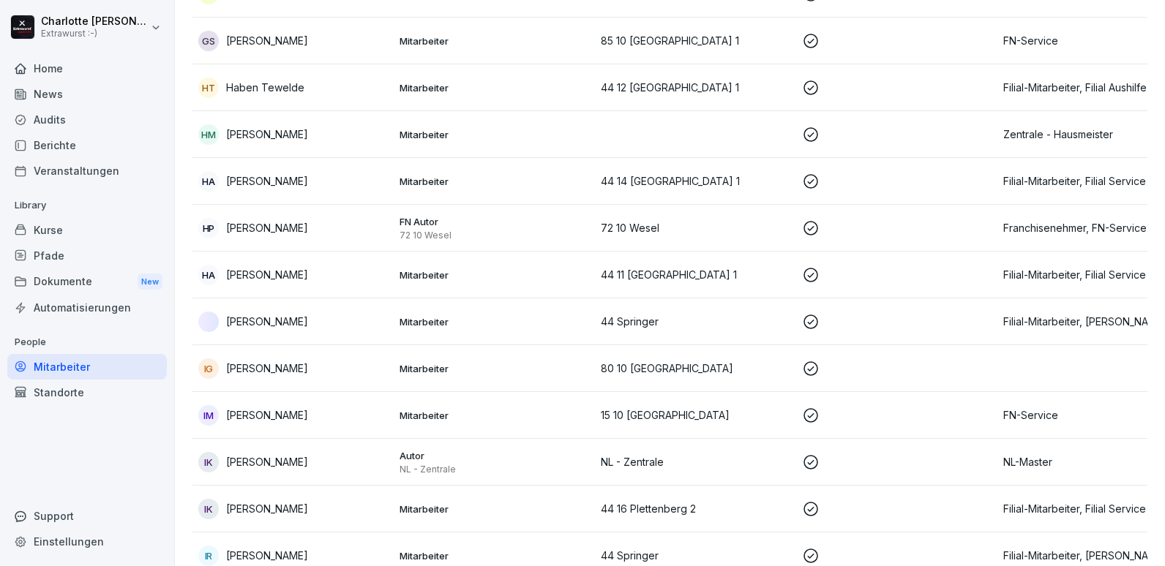
click at [304, 218] on div "HP Heike Peeters" at bounding box center [293, 228] width 190 height 20
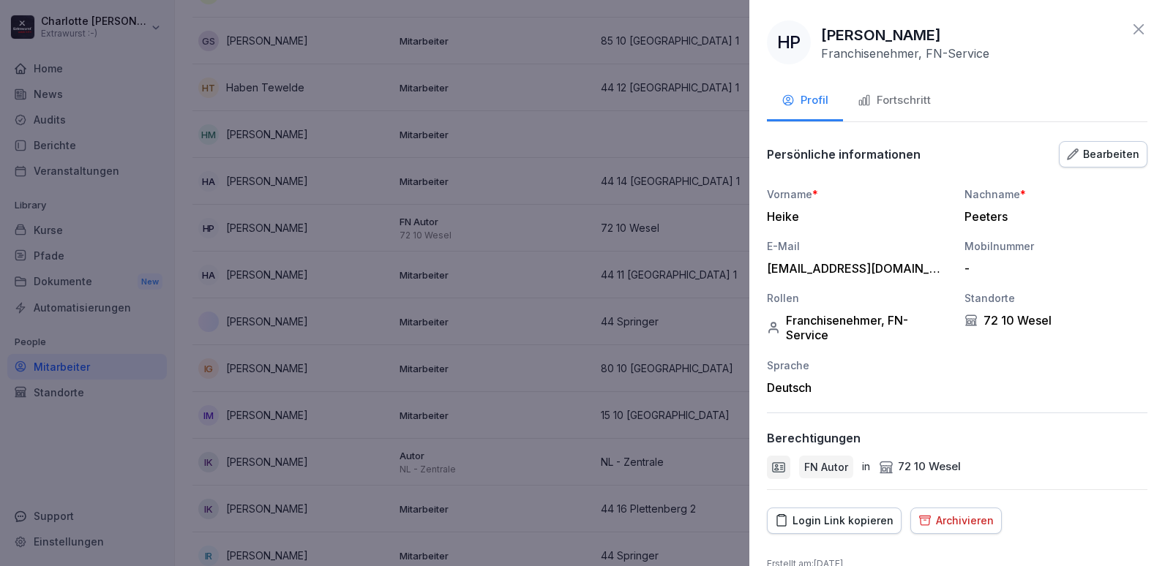
click at [890, 102] on div "Fortschritt" at bounding box center [894, 100] width 73 height 17
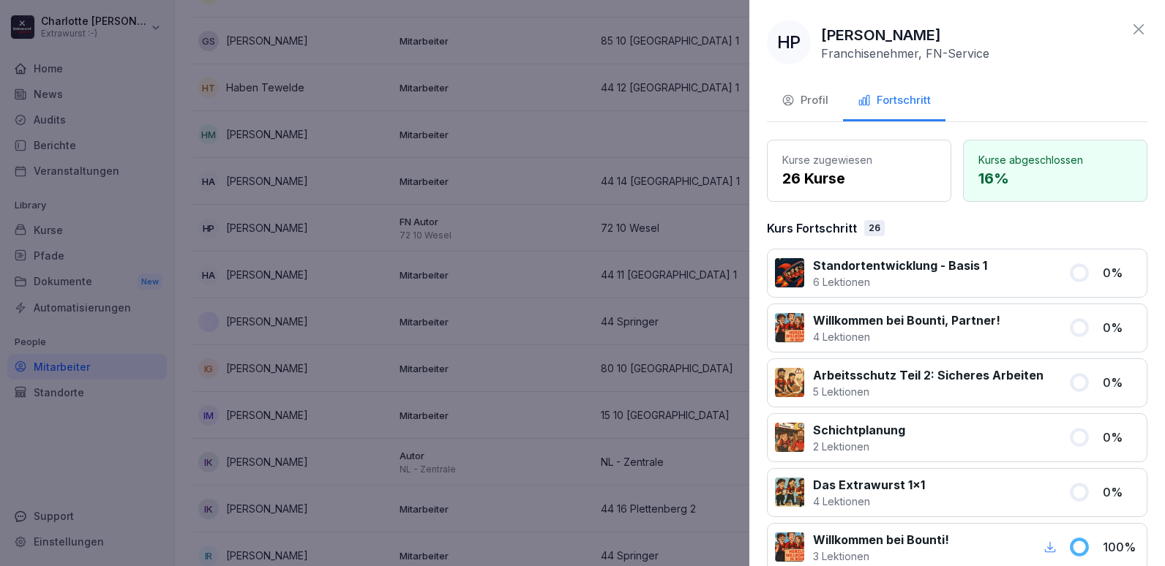
click at [408, 250] on div at bounding box center [582, 283] width 1165 height 566
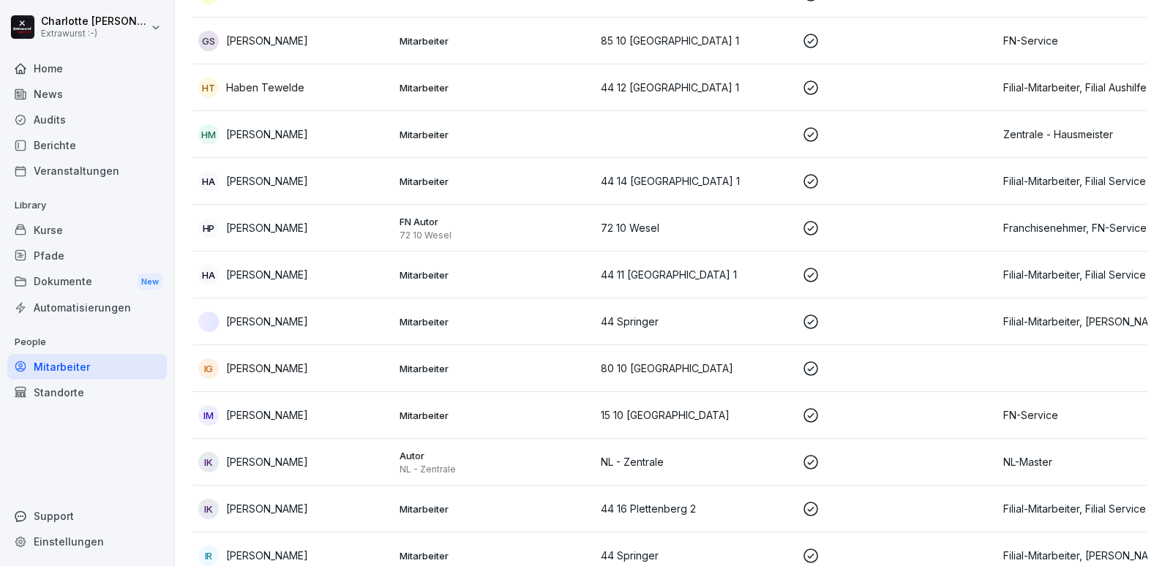
click at [307, 218] on div "HP Heike Peeters" at bounding box center [293, 228] width 190 height 20
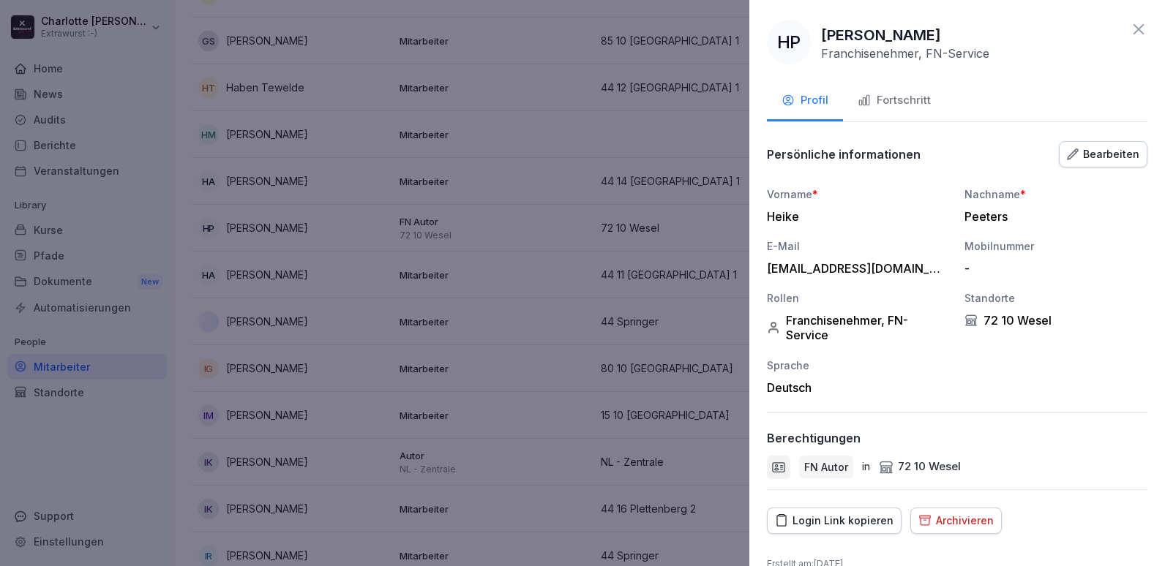
click at [393, 330] on div at bounding box center [582, 283] width 1165 height 566
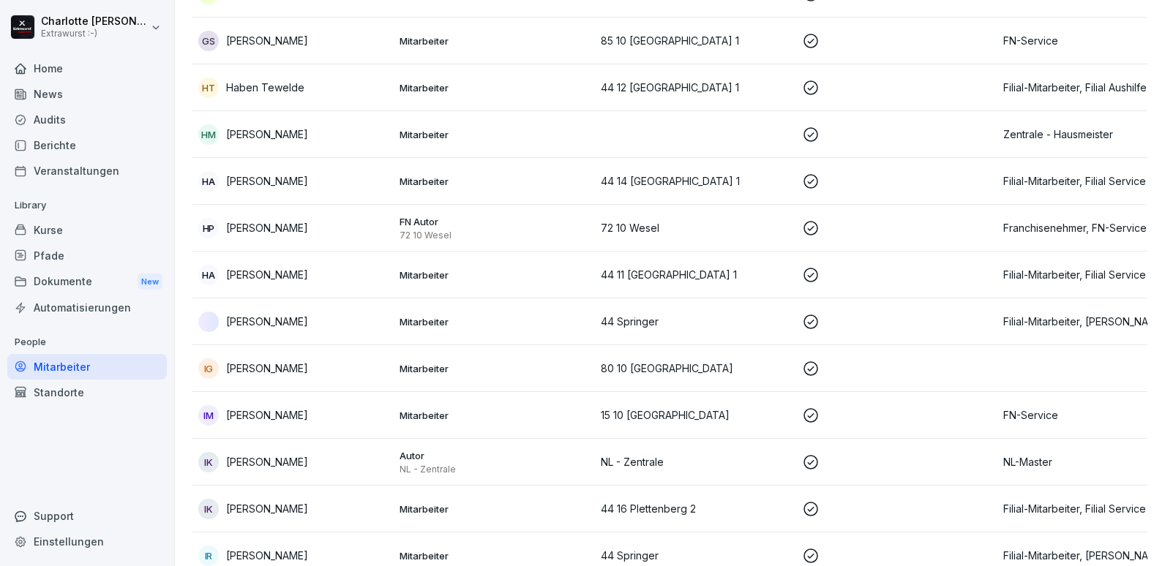
click at [273, 267] on p "[PERSON_NAME]" at bounding box center [267, 274] width 82 height 15
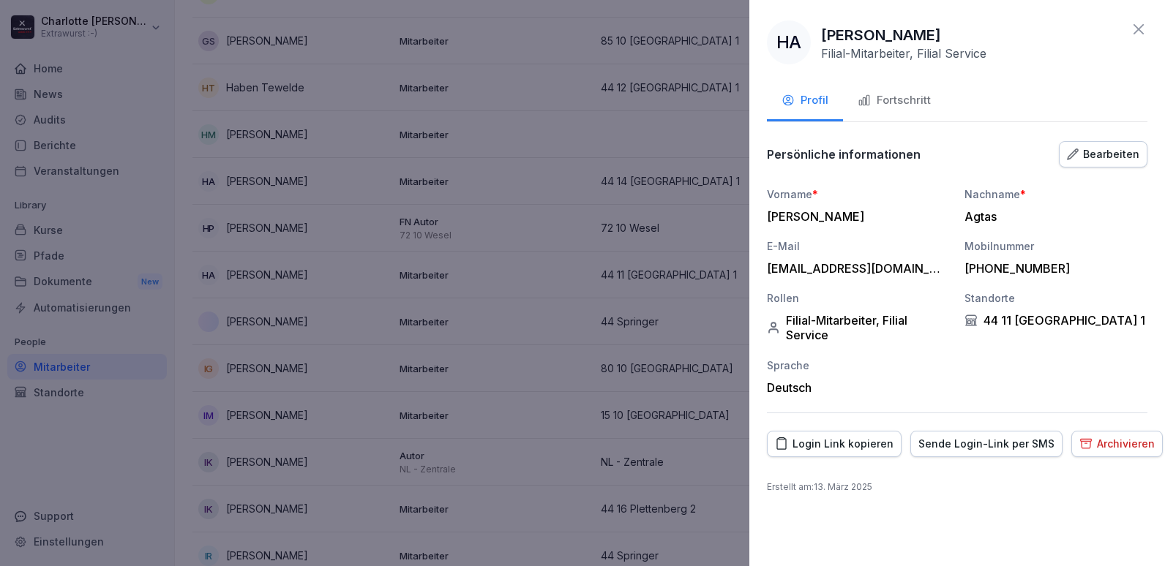
click at [880, 107] on div "Fortschritt" at bounding box center [894, 100] width 73 height 17
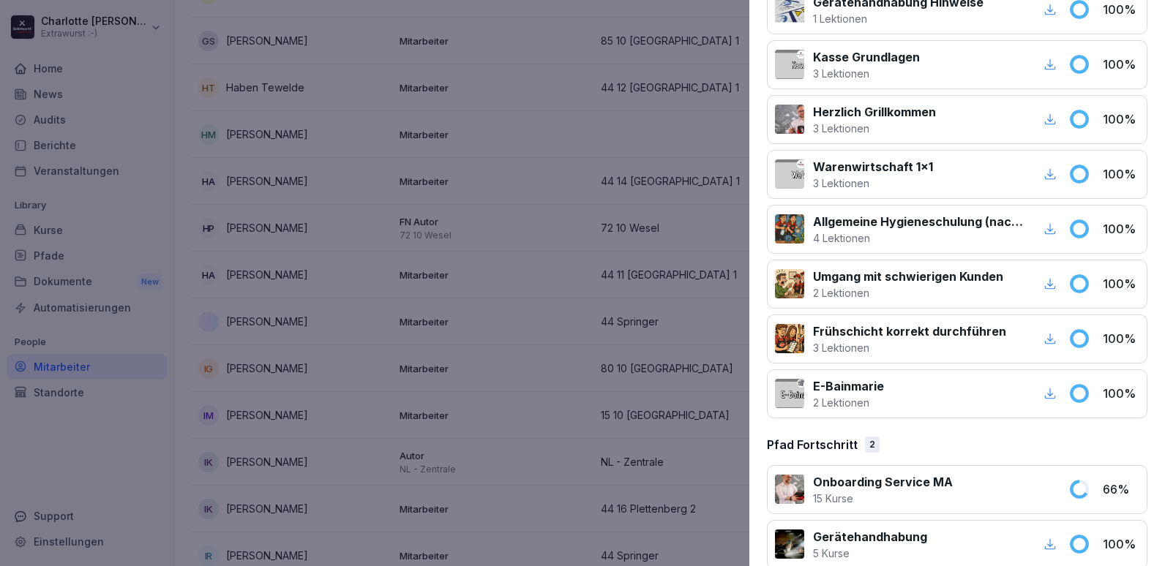
scroll to position [1384, 0]
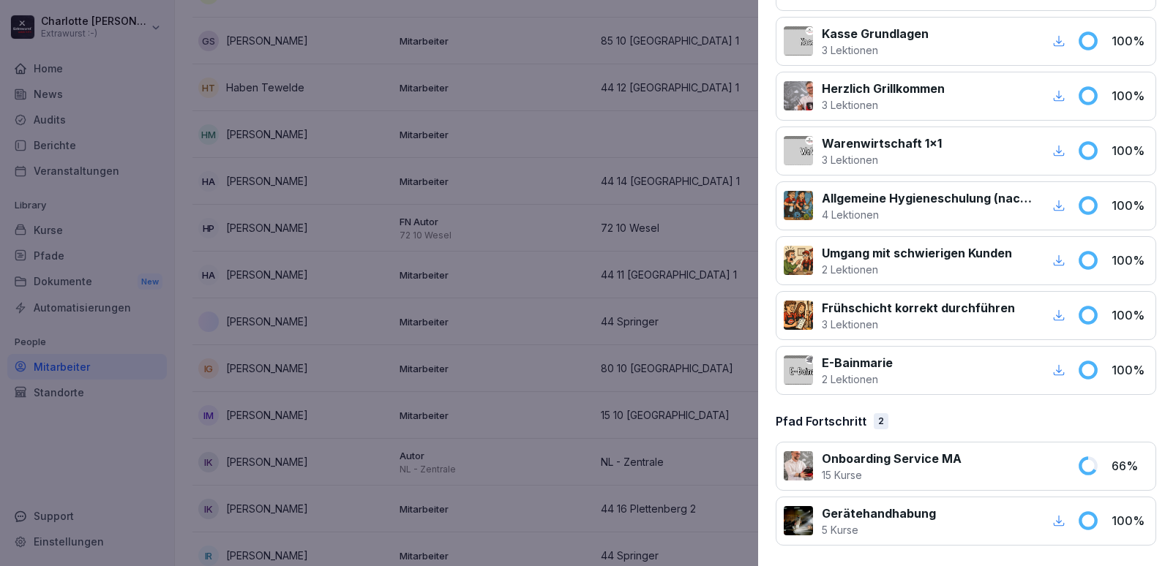
click at [519, 227] on div at bounding box center [582, 283] width 1165 height 566
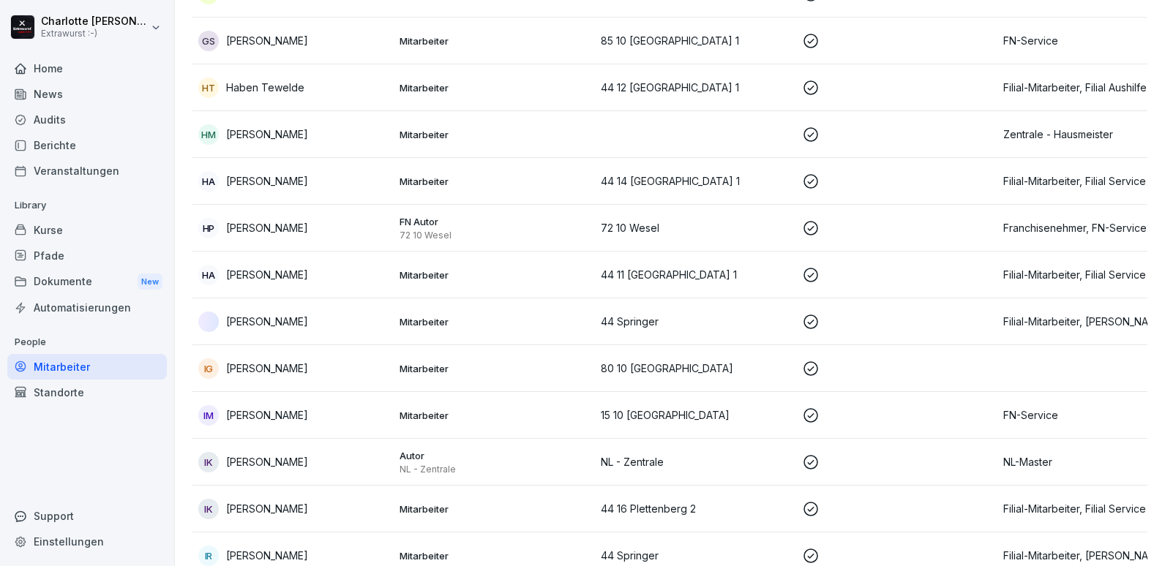
click at [282, 314] on p "[PERSON_NAME]" at bounding box center [267, 321] width 82 height 15
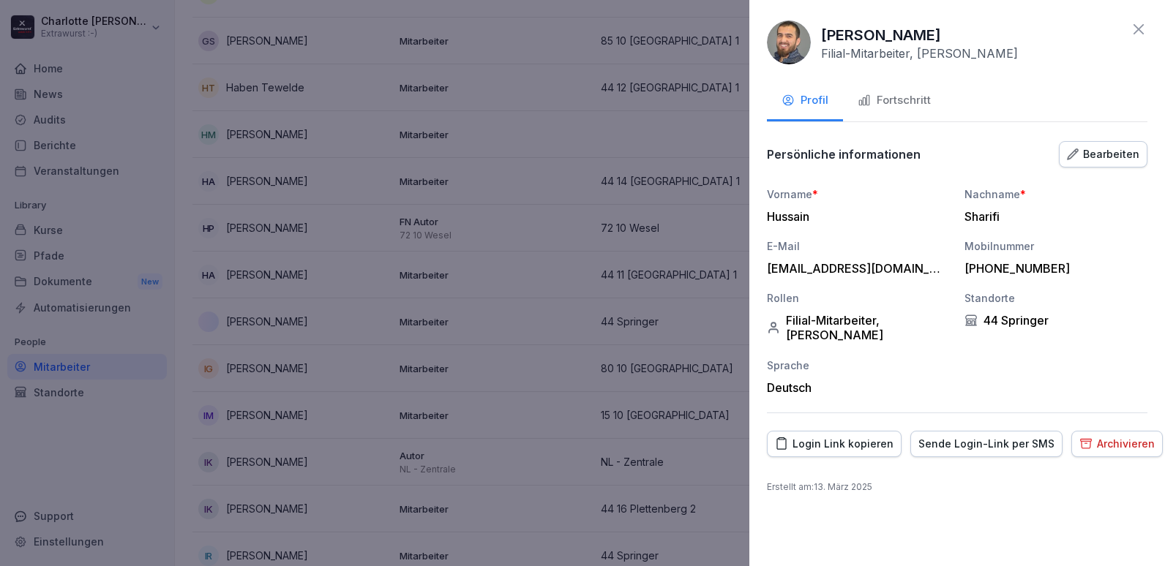
click at [898, 97] on div "Fortschritt" at bounding box center [894, 100] width 73 height 17
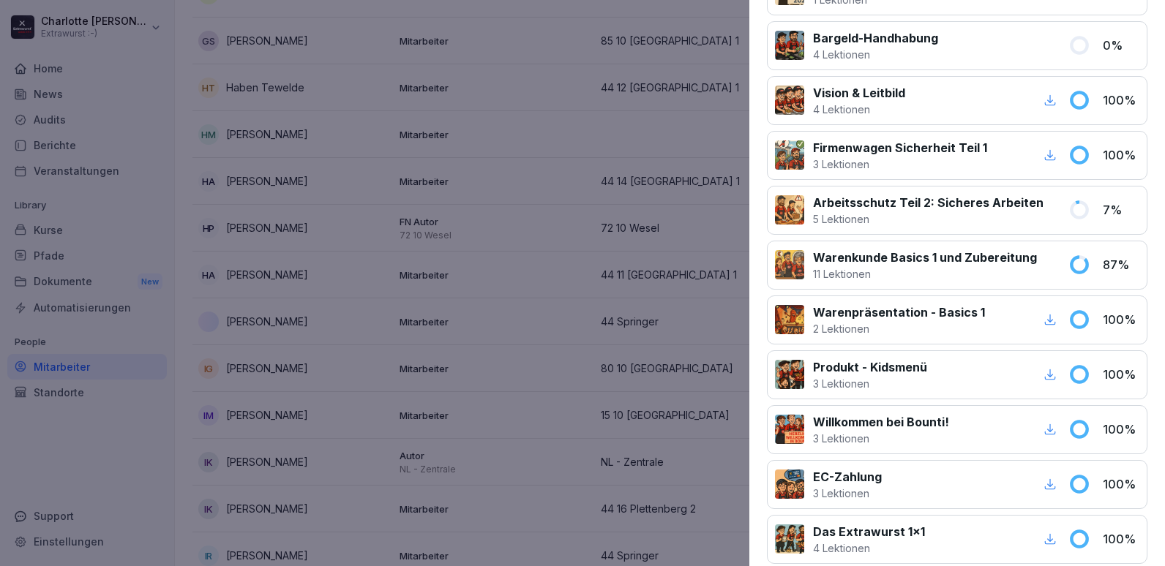
scroll to position [585, 0]
